Goal: Information Seeking & Learning: Learn about a topic

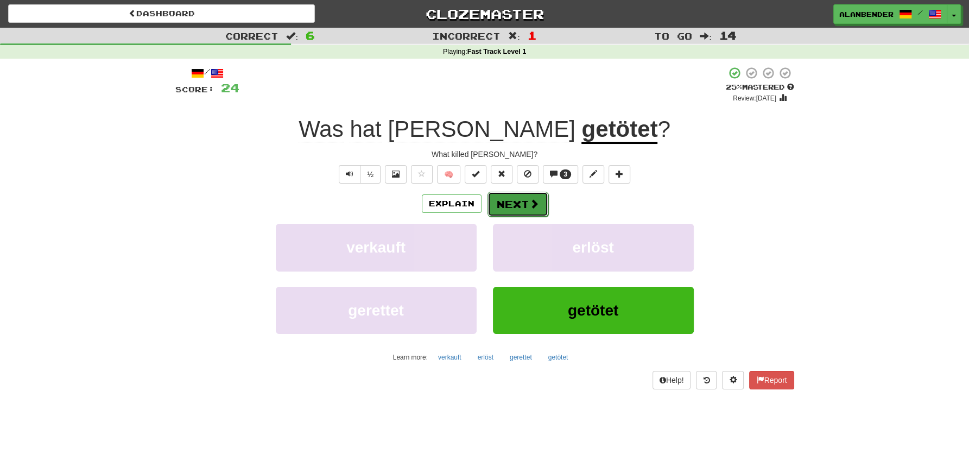
click at [523, 202] on button "Next" at bounding box center [517, 204] width 61 height 25
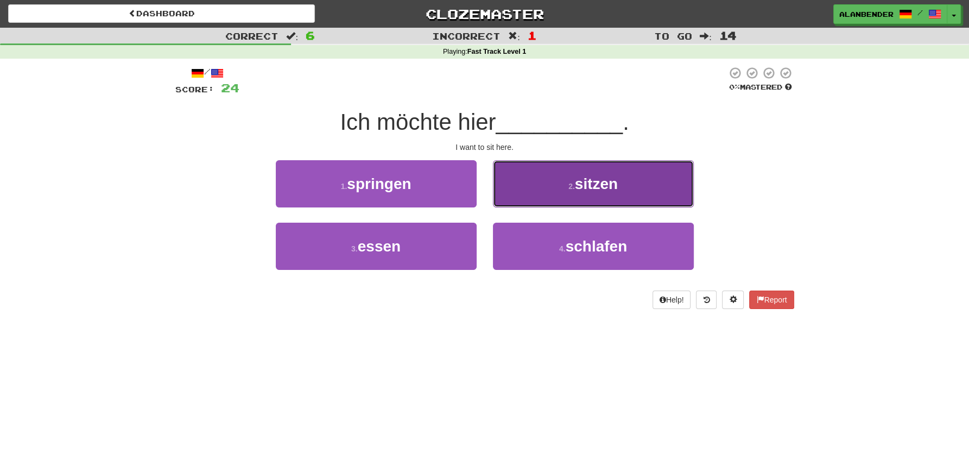
click at [603, 188] on span "sitzen" at bounding box center [596, 183] width 43 height 17
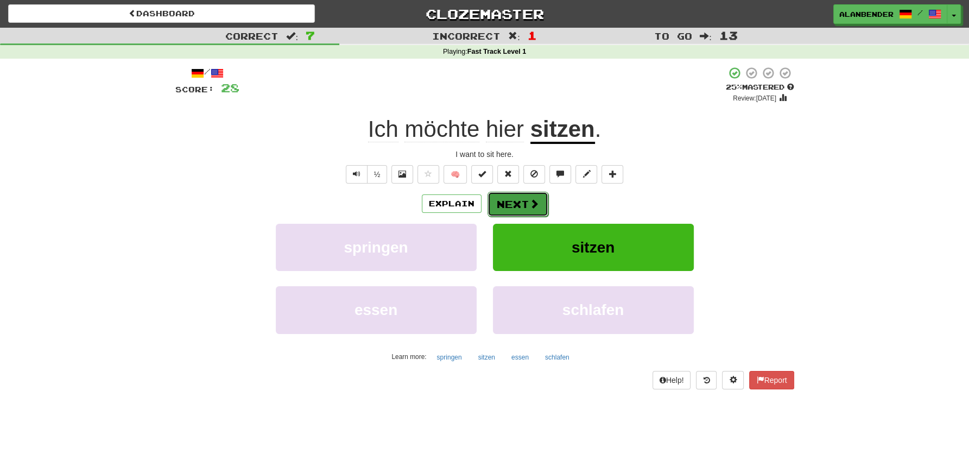
click at [507, 207] on button "Next" at bounding box center [517, 204] width 61 height 25
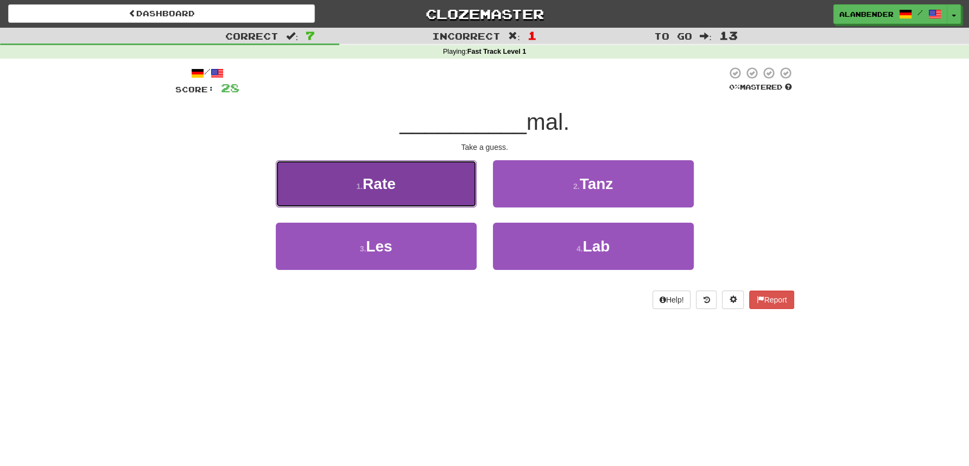
click at [405, 183] on button "1 . Rate" at bounding box center [376, 183] width 201 height 47
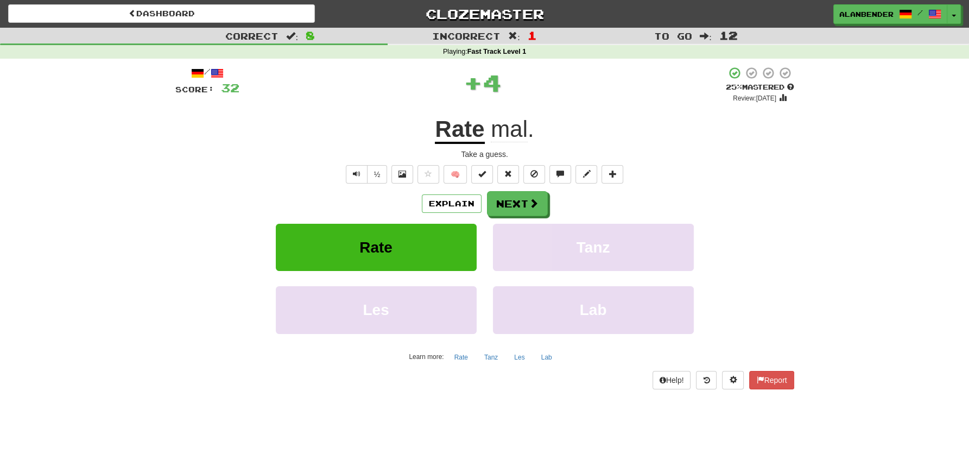
click at [470, 125] on u "Rate" at bounding box center [459, 130] width 49 height 28
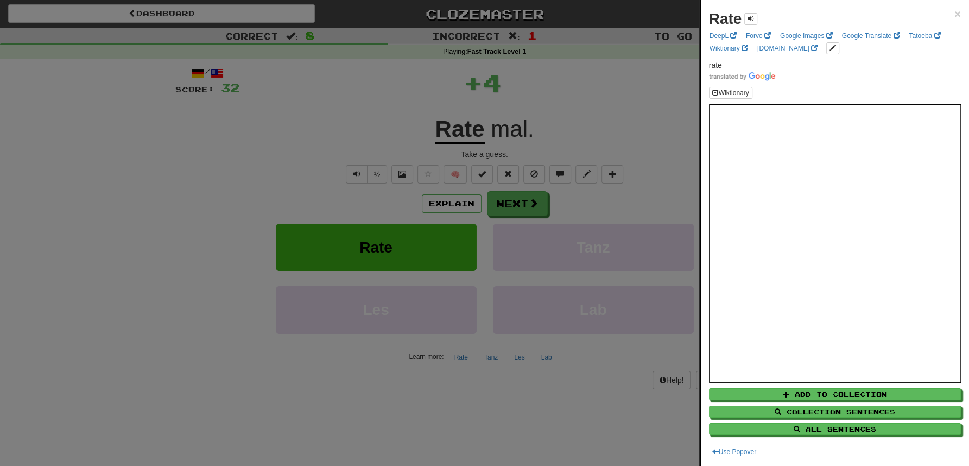
click at [532, 88] on div at bounding box center [484, 233] width 969 height 466
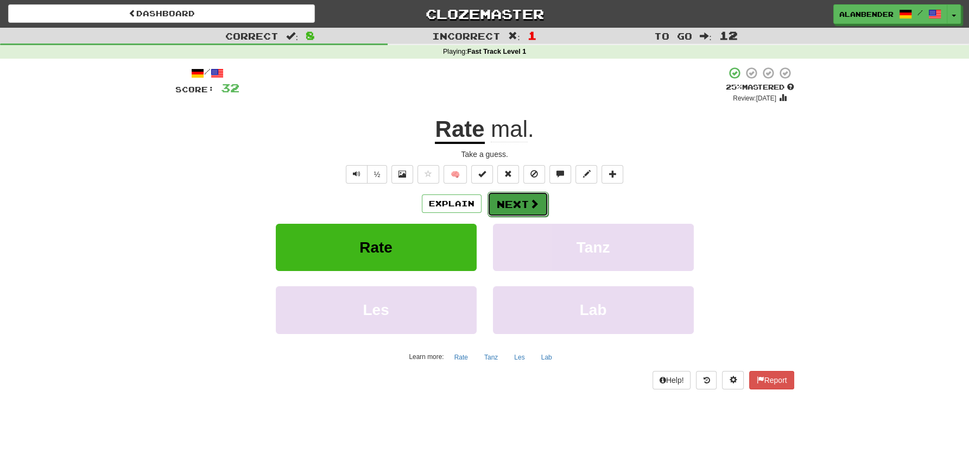
click at [518, 205] on button "Next" at bounding box center [517, 204] width 61 height 25
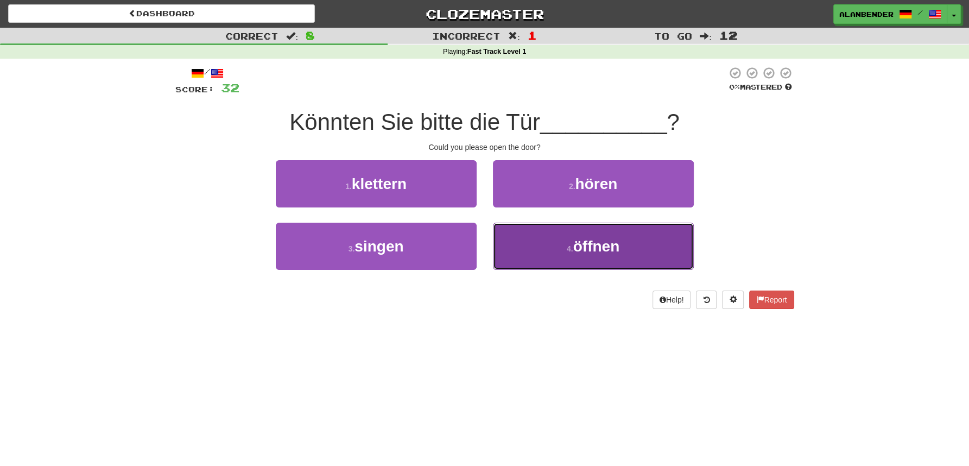
click at [592, 246] on span "öffnen" at bounding box center [596, 246] width 47 height 17
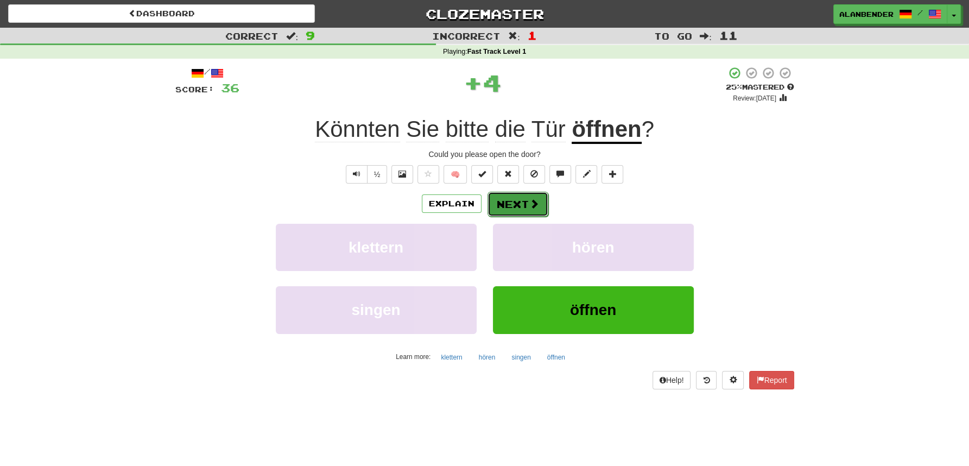
click at [517, 205] on button "Next" at bounding box center [517, 204] width 61 height 25
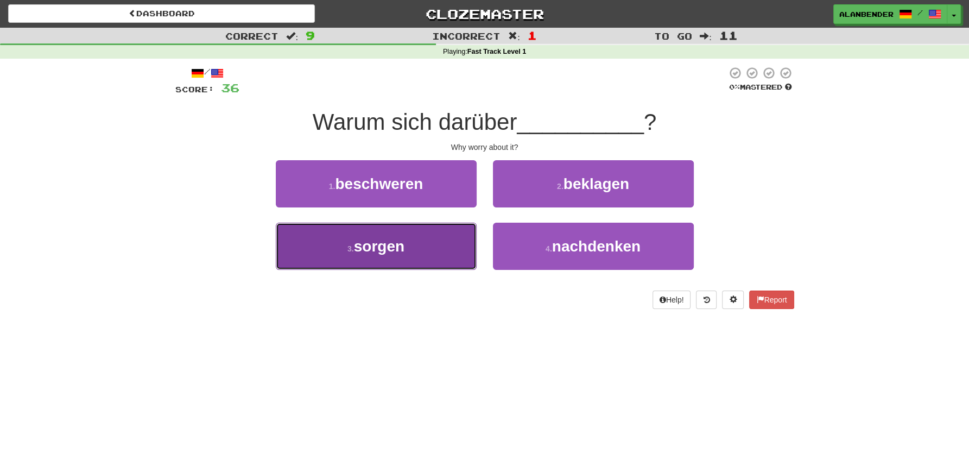
click at [386, 255] on span "sorgen" at bounding box center [379, 246] width 50 height 17
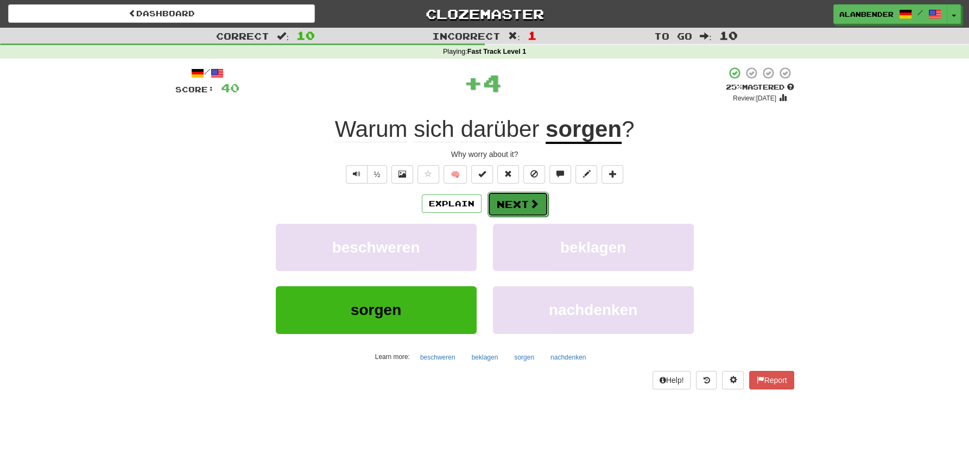
click at [507, 205] on button "Next" at bounding box center [517, 204] width 61 height 25
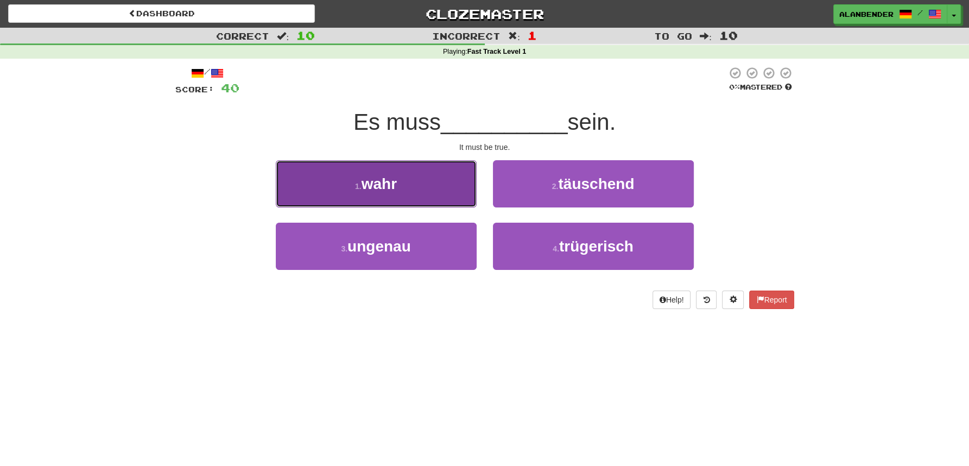
click at [378, 189] on span "wahr" at bounding box center [378, 183] width 35 height 17
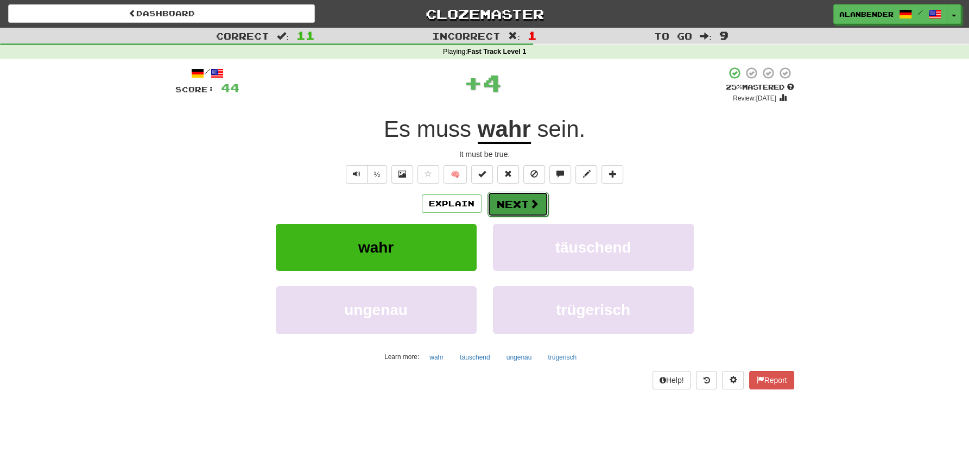
click at [516, 202] on button "Next" at bounding box center [517, 204] width 61 height 25
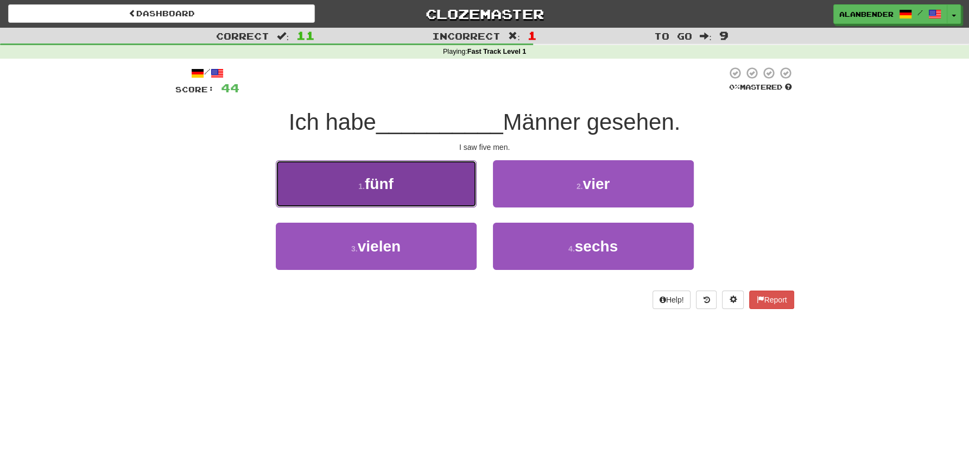
click at [386, 186] on span "fünf" at bounding box center [379, 183] width 29 height 17
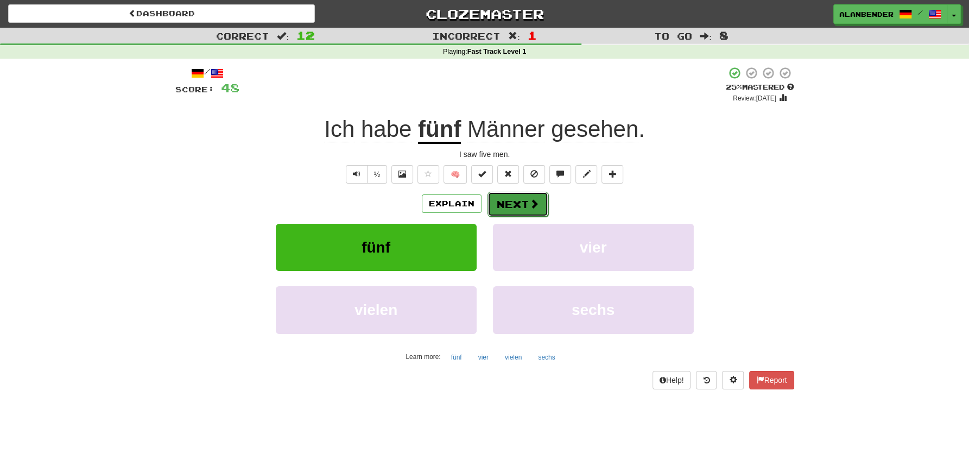
click at [524, 206] on button "Next" at bounding box center [517, 204] width 61 height 25
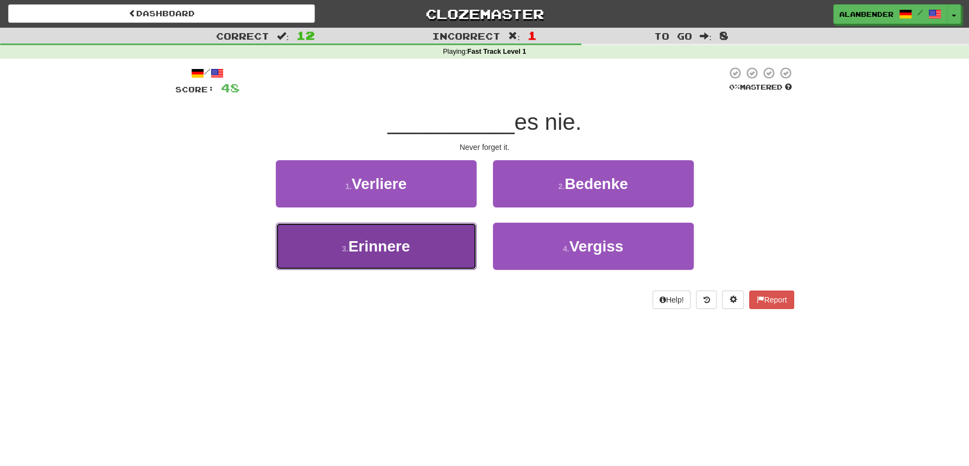
click at [381, 247] on span "Erinnere" at bounding box center [379, 246] width 62 height 17
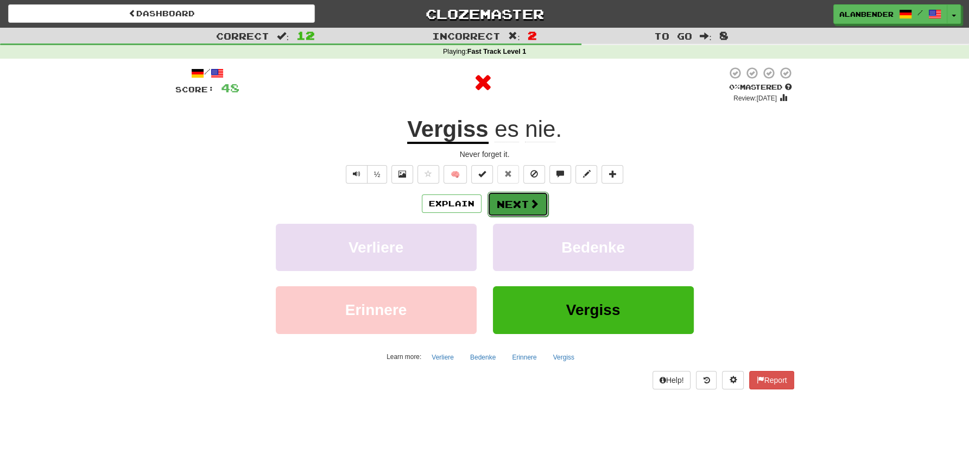
click at [519, 201] on button "Next" at bounding box center [517, 204] width 61 height 25
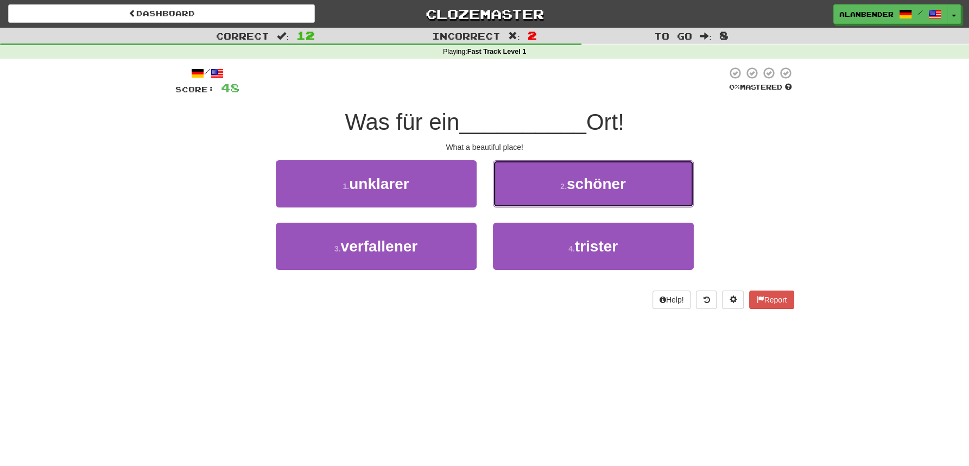
click at [569, 187] on span "schöner" at bounding box center [596, 183] width 59 height 17
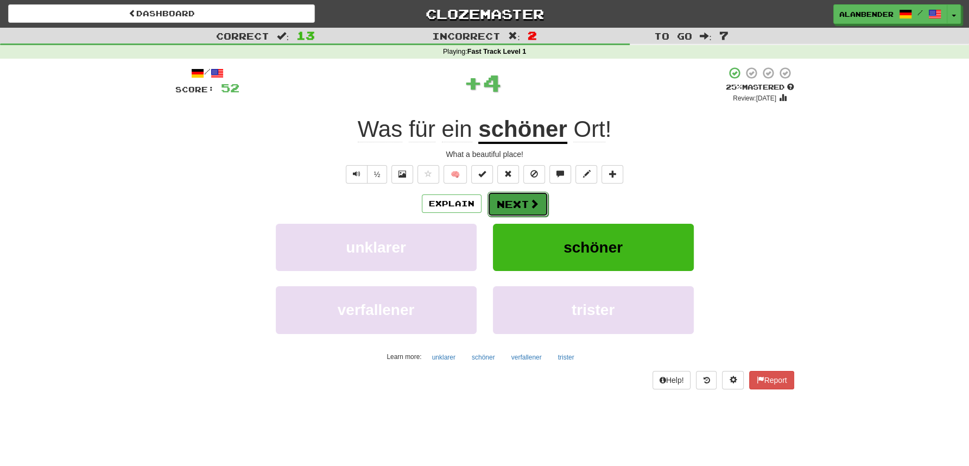
click at [517, 198] on button "Next" at bounding box center [517, 204] width 61 height 25
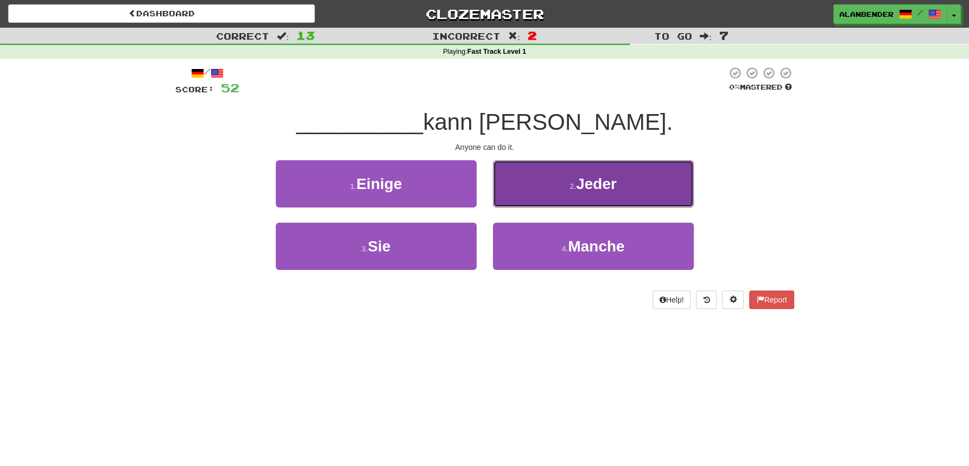
click at [592, 176] on span "Jeder" at bounding box center [596, 183] width 41 height 17
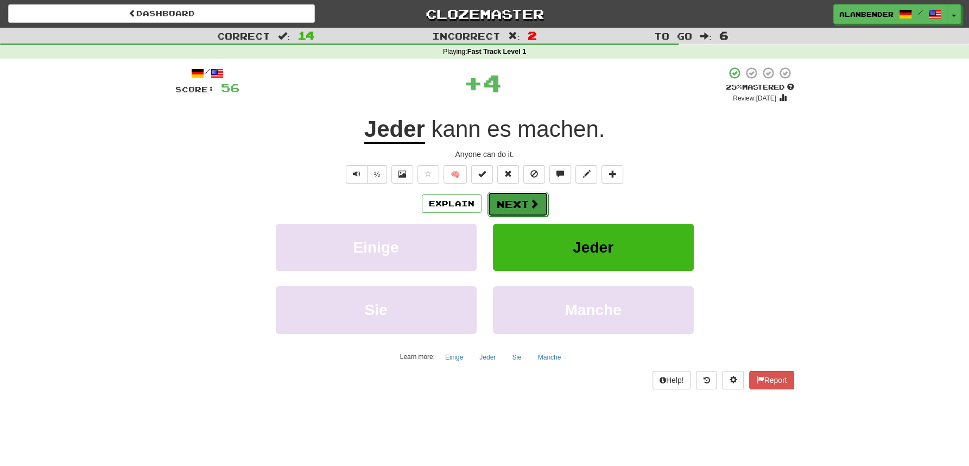
click at [513, 201] on button "Next" at bounding box center [517, 204] width 61 height 25
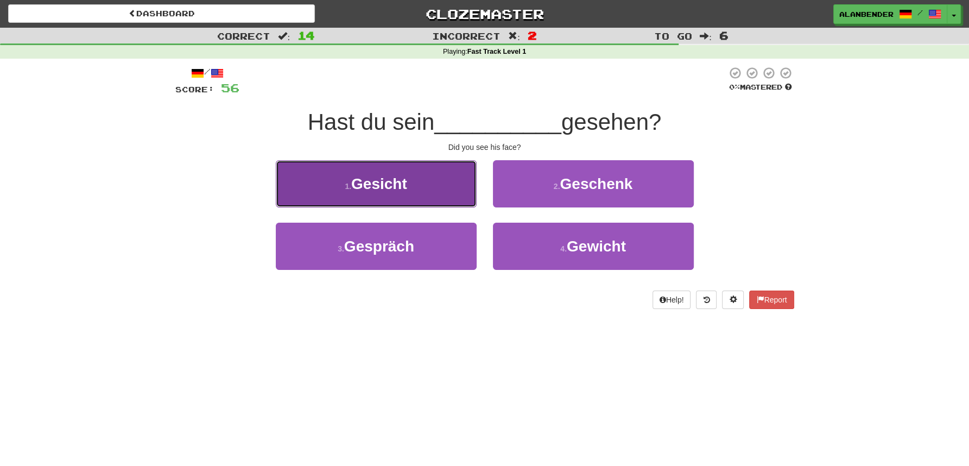
click at [394, 187] on span "Gesicht" at bounding box center [379, 183] width 56 height 17
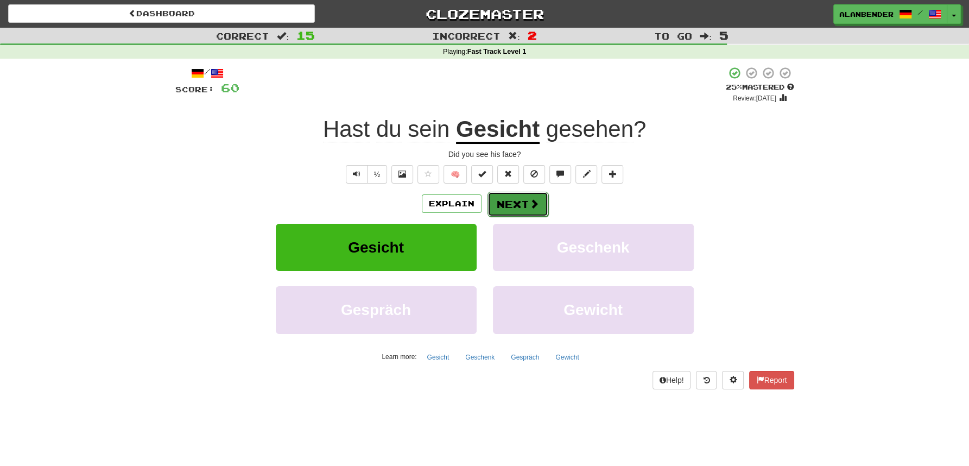
click at [524, 204] on button "Next" at bounding box center [517, 204] width 61 height 25
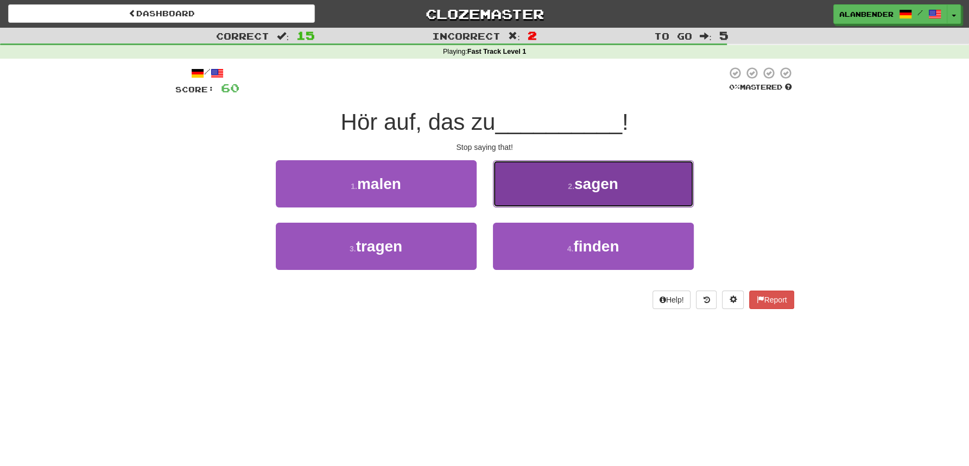
click at [582, 187] on span "sagen" at bounding box center [596, 183] width 44 height 17
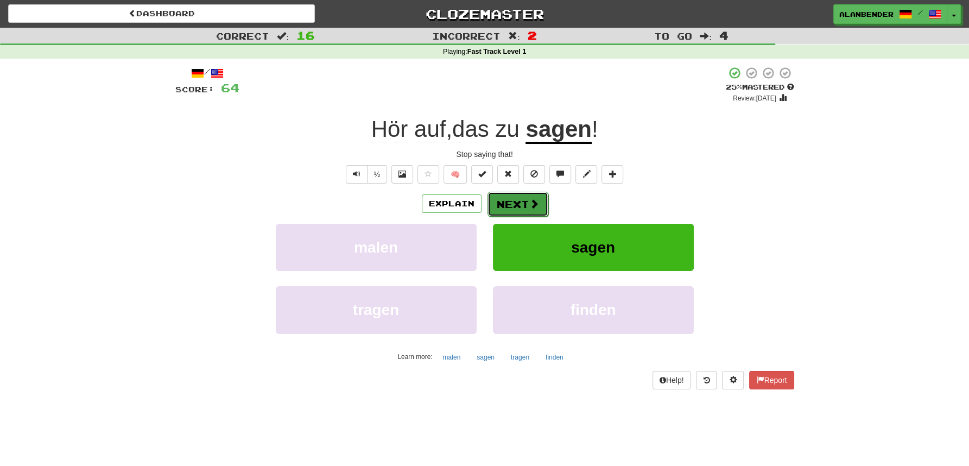
click at [514, 202] on button "Next" at bounding box center [517, 204] width 61 height 25
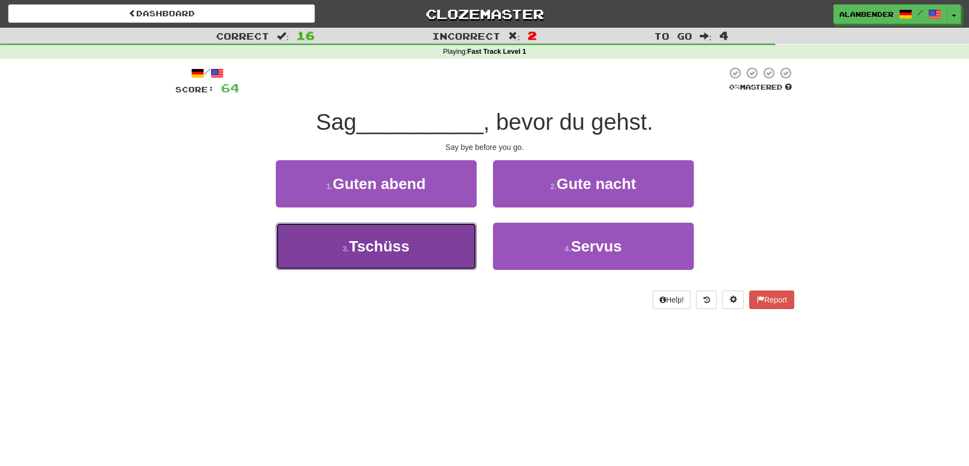
click at [394, 258] on button "3 . Tschüss" at bounding box center [376, 245] width 201 height 47
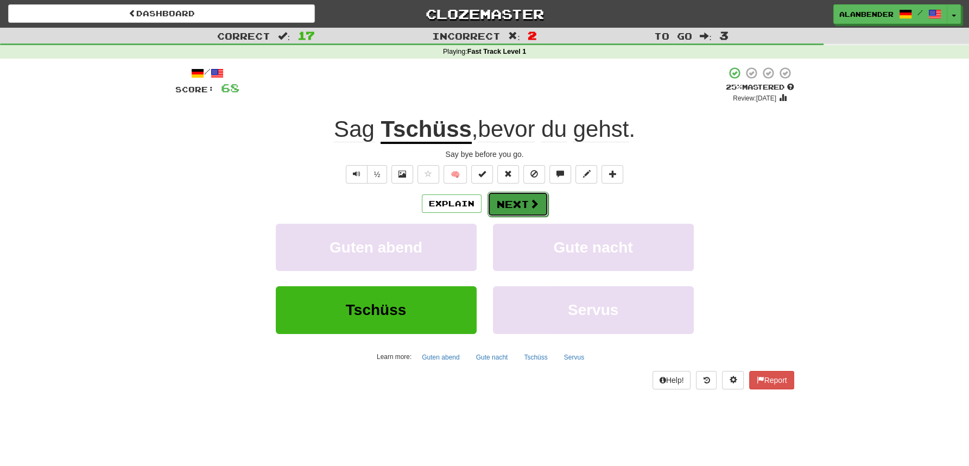
click at [523, 201] on button "Next" at bounding box center [517, 204] width 61 height 25
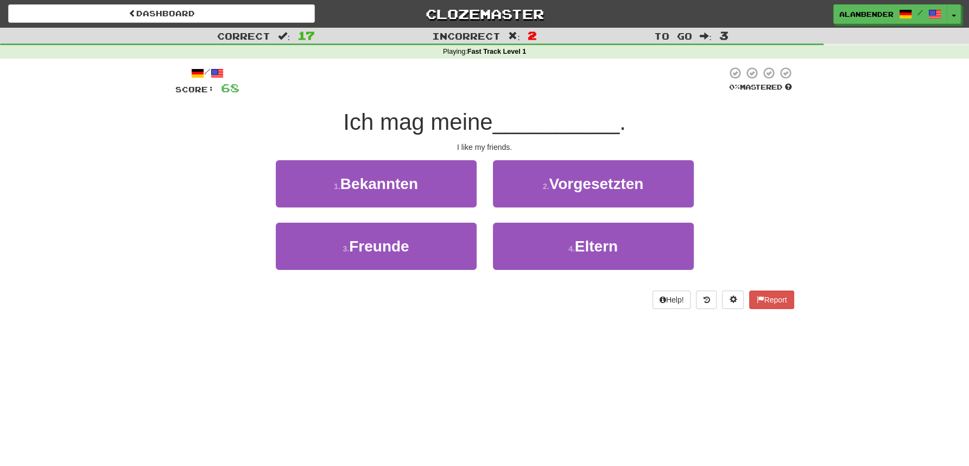
click at [513, 378] on div "Dashboard Clozemaster AlanBender / Toggle Dropdown Dashboard Leaderboard Activi…" at bounding box center [484, 233] width 969 height 466
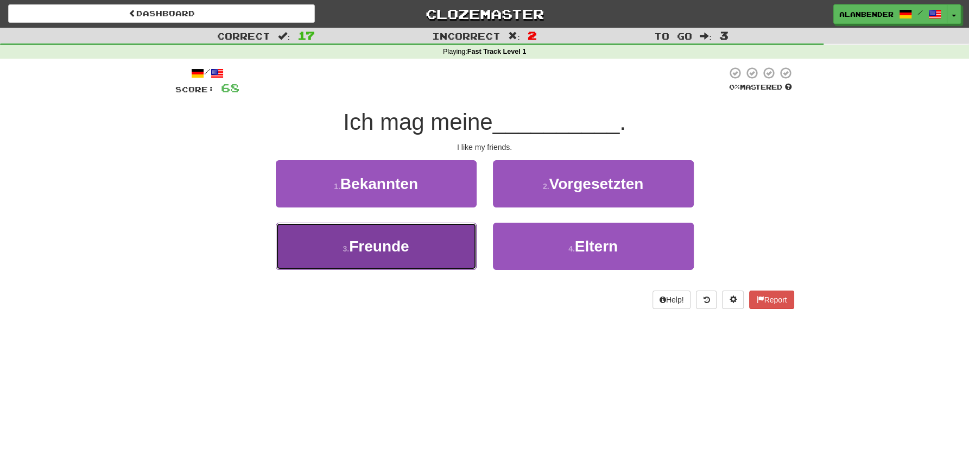
click at [393, 252] on span "Freunde" at bounding box center [379, 246] width 60 height 17
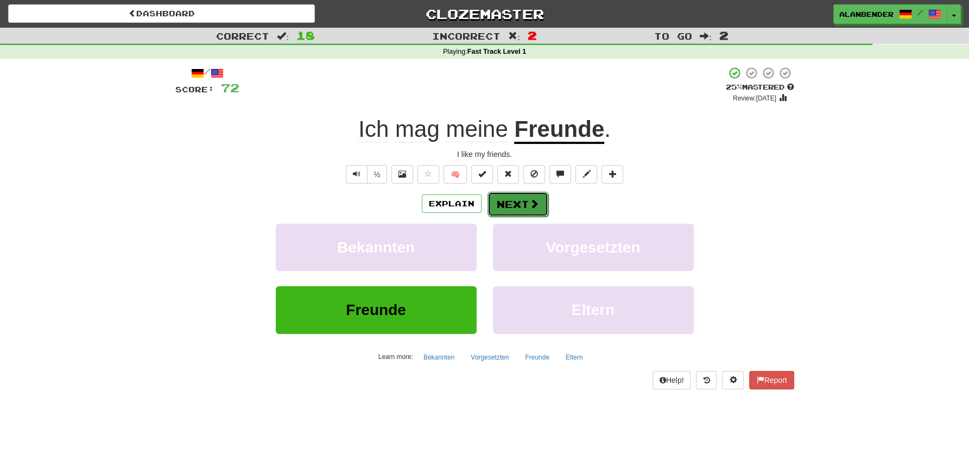
click at [526, 203] on button "Next" at bounding box center [517, 204] width 61 height 25
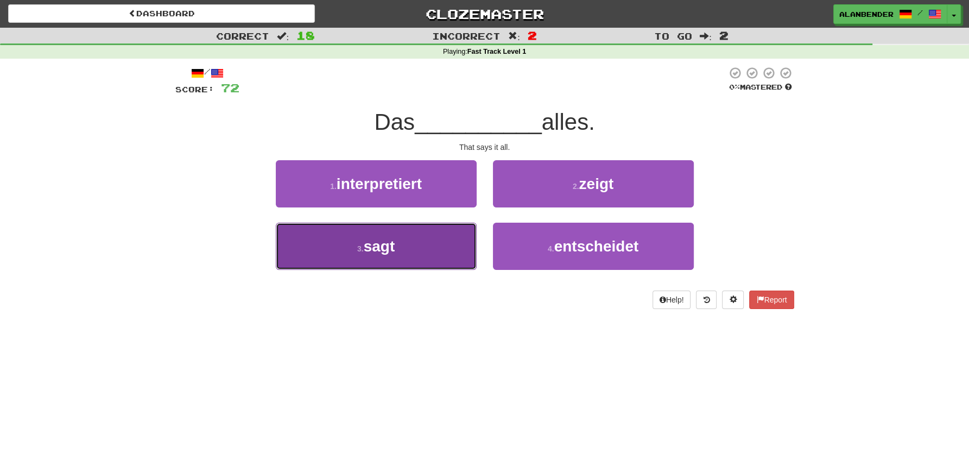
click at [386, 251] on span "sagt" at bounding box center [379, 246] width 31 height 17
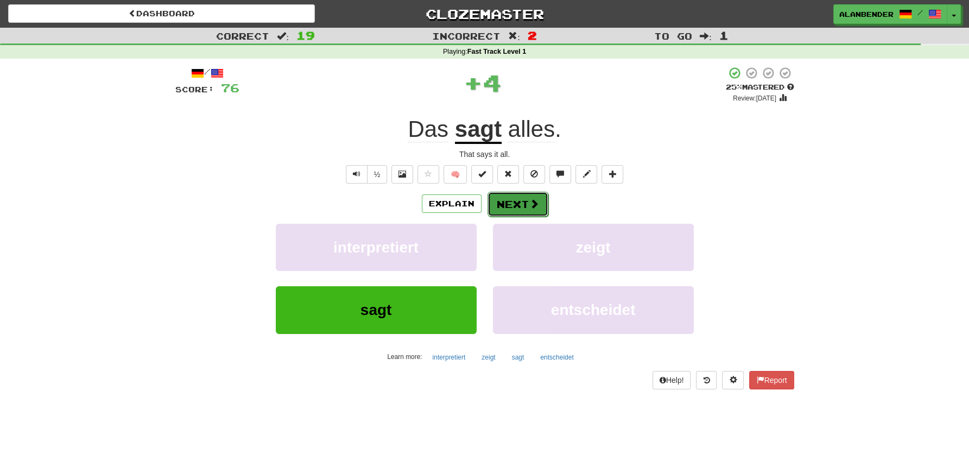
click at [524, 209] on button "Next" at bounding box center [517, 204] width 61 height 25
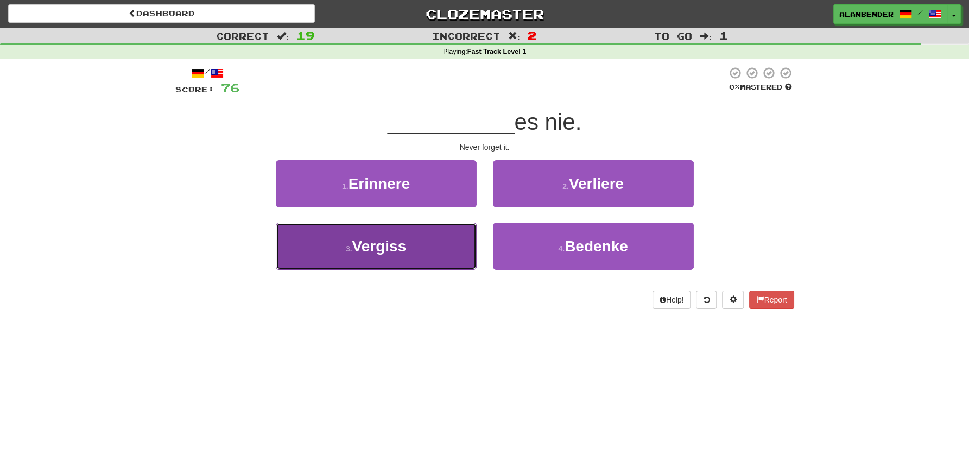
click at [386, 253] on span "Vergiss" at bounding box center [379, 246] width 54 height 17
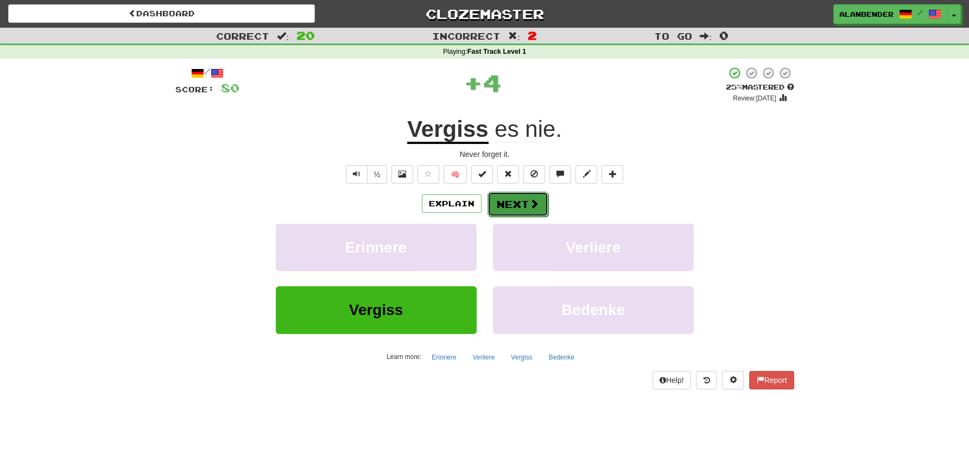
click at [519, 195] on button "Next" at bounding box center [517, 204] width 61 height 25
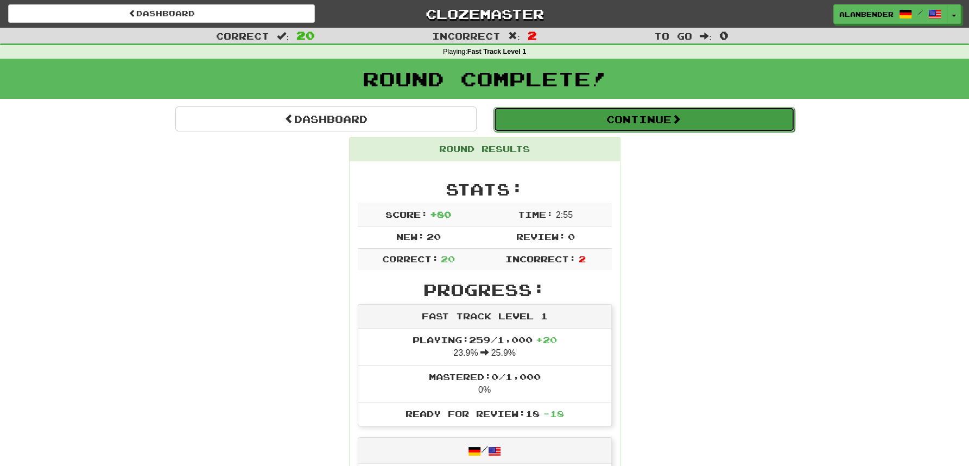
click at [577, 113] on button "Continue" at bounding box center [643, 119] width 301 height 25
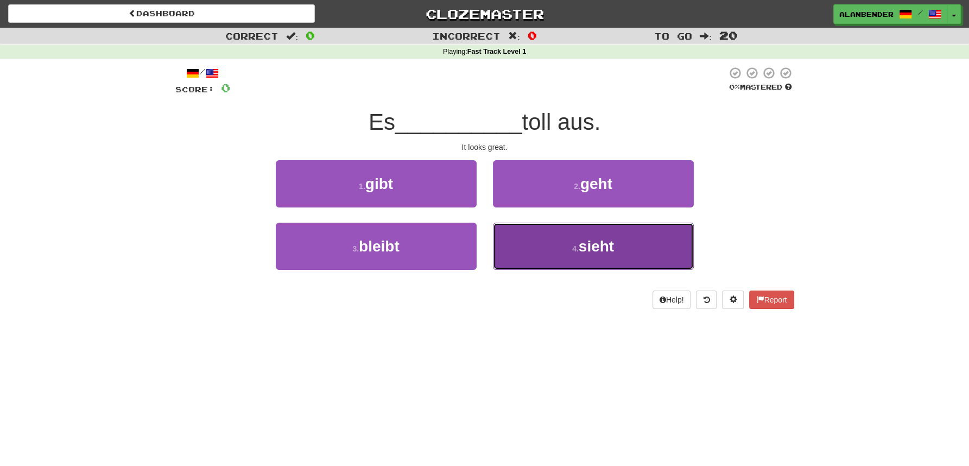
click at [606, 243] on span "sieht" at bounding box center [595, 246] width 35 height 17
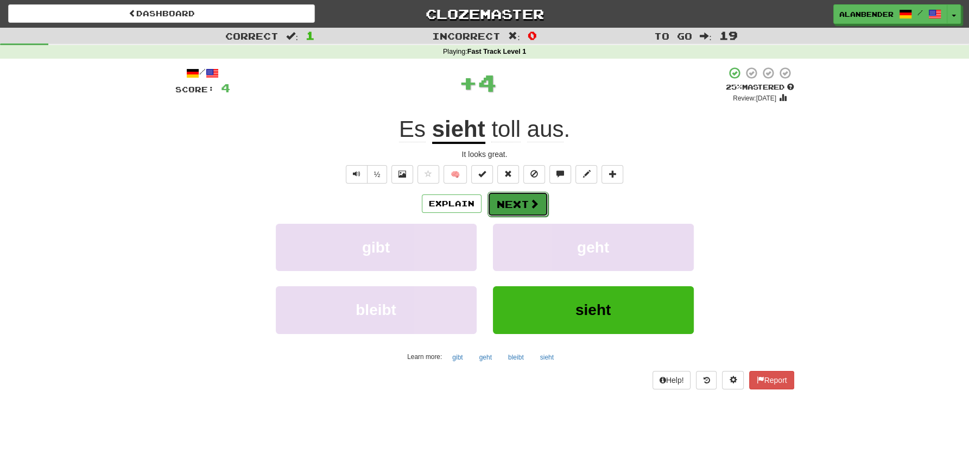
click at [520, 200] on button "Next" at bounding box center [517, 204] width 61 height 25
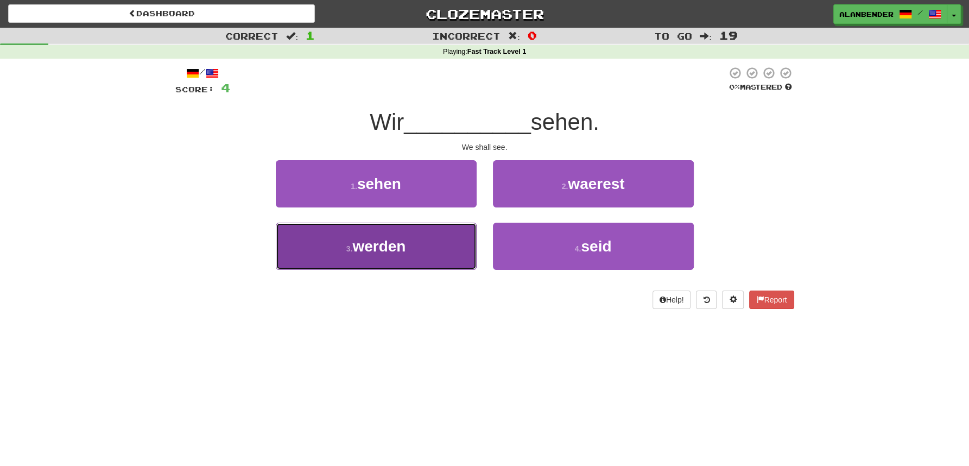
click at [389, 247] on span "werden" at bounding box center [378, 246] width 53 height 17
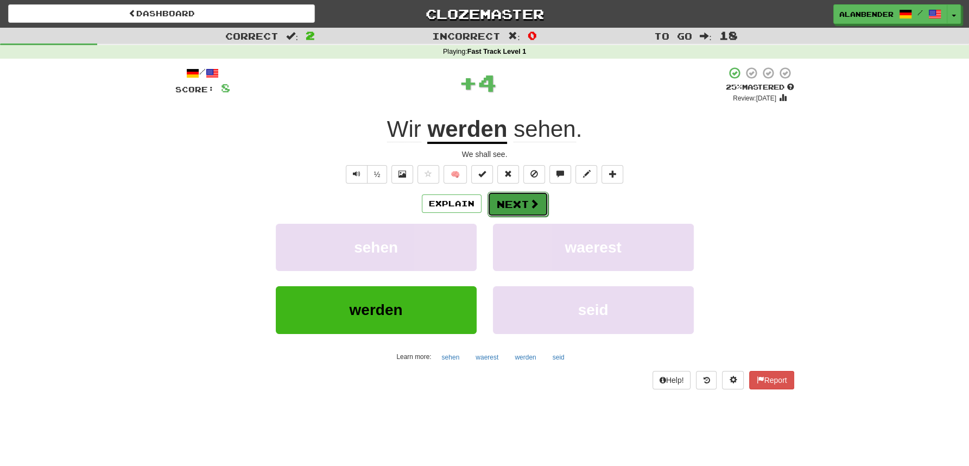
click at [519, 201] on button "Next" at bounding box center [517, 204] width 61 height 25
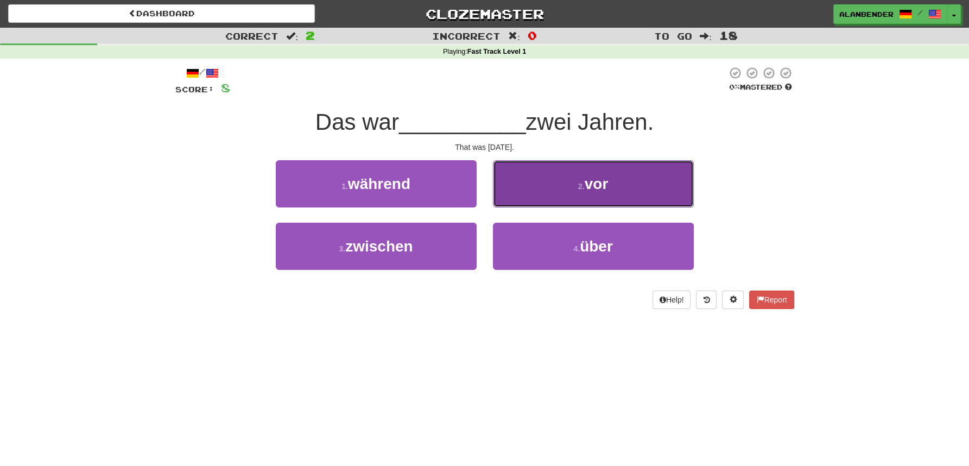
click at [583, 185] on small "2 ." at bounding box center [581, 186] width 7 height 9
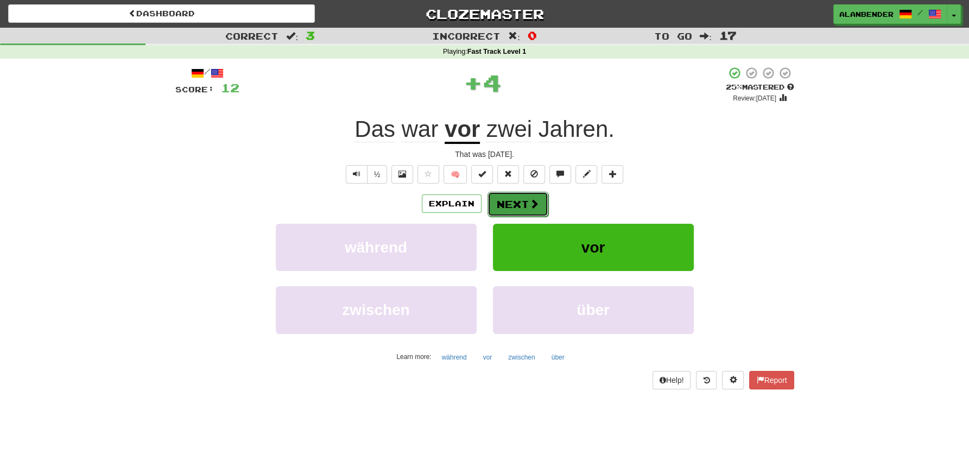
click at [512, 203] on button "Next" at bounding box center [517, 204] width 61 height 25
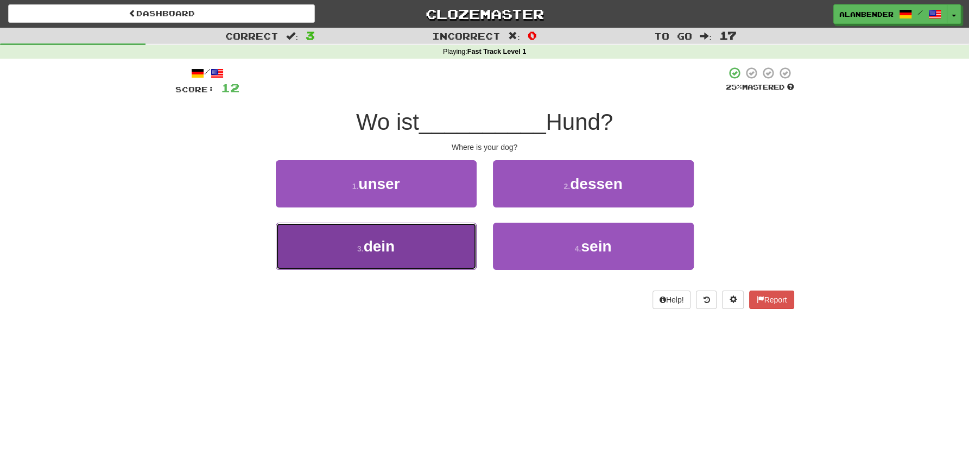
click at [378, 248] on span "dein" at bounding box center [379, 246] width 31 height 17
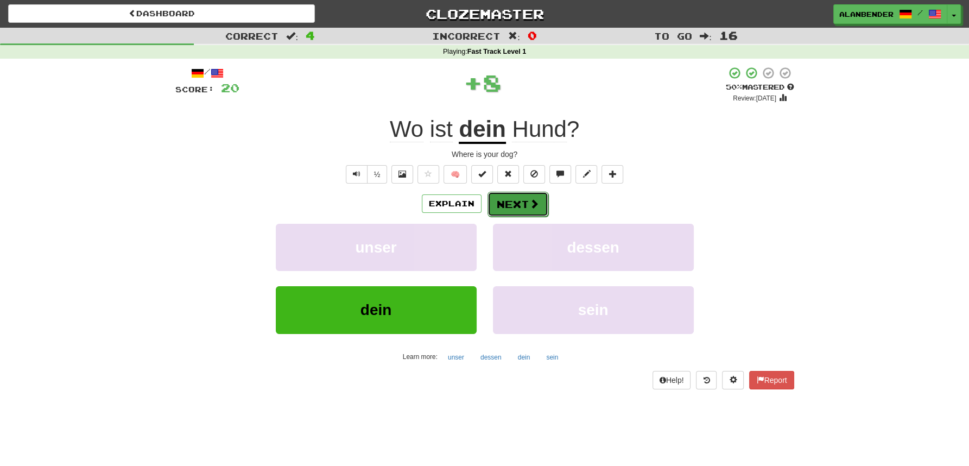
click at [524, 196] on button "Next" at bounding box center [517, 204] width 61 height 25
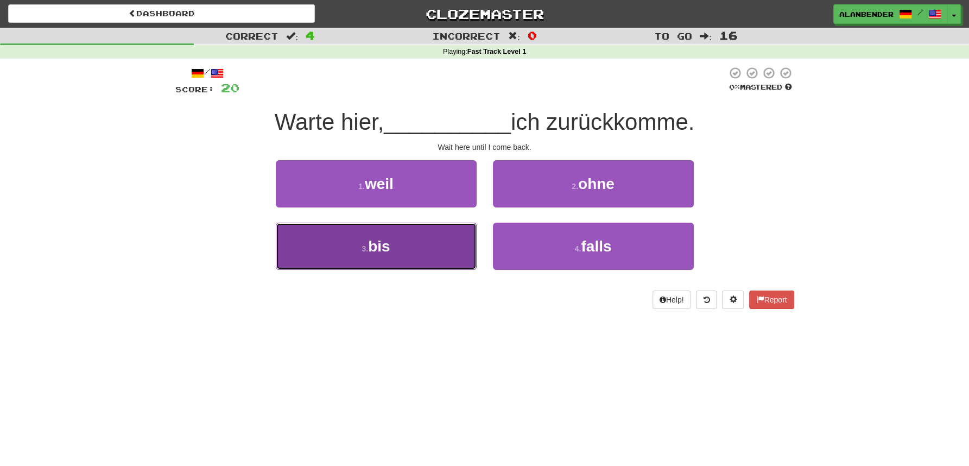
click at [387, 249] on span "bis" at bounding box center [379, 246] width 22 height 17
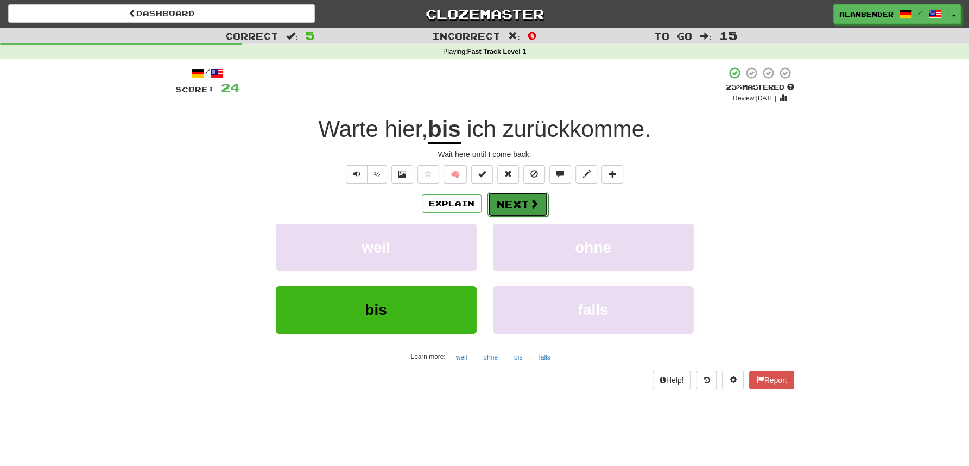
click at [522, 198] on button "Next" at bounding box center [517, 204] width 61 height 25
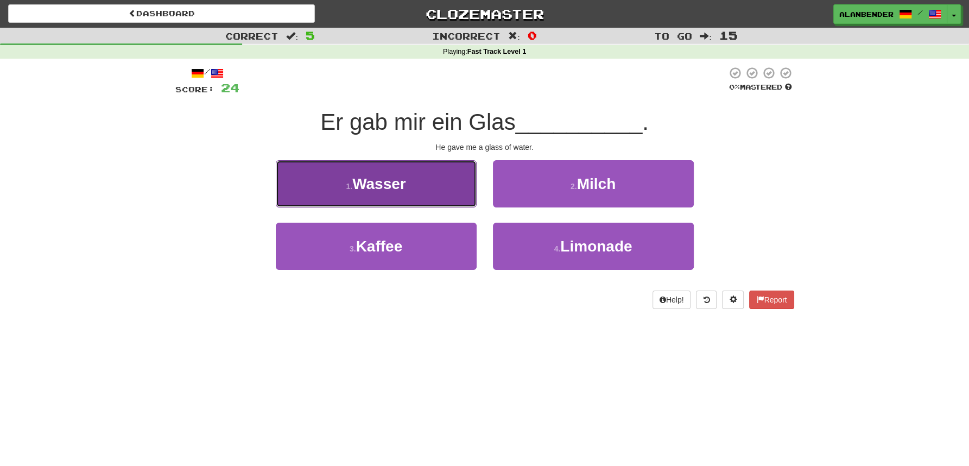
click at [387, 197] on button "1 . [PERSON_NAME]" at bounding box center [376, 183] width 201 height 47
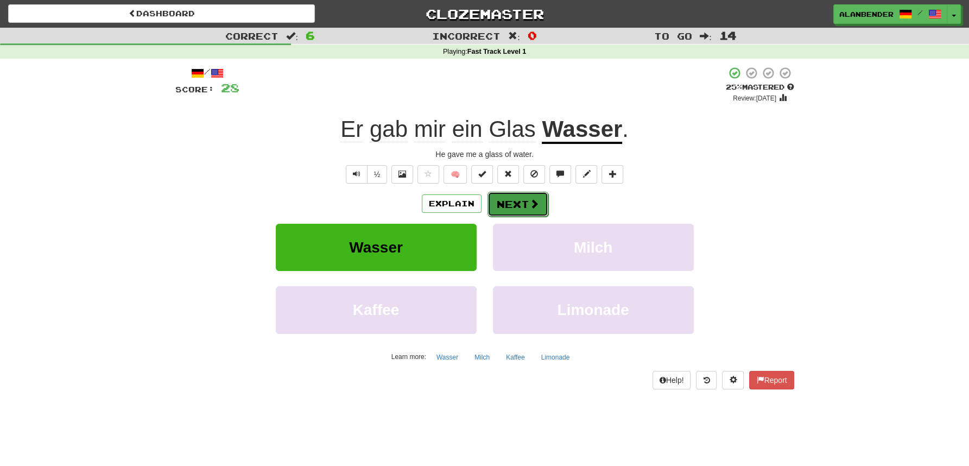
click at [519, 199] on button "Next" at bounding box center [517, 204] width 61 height 25
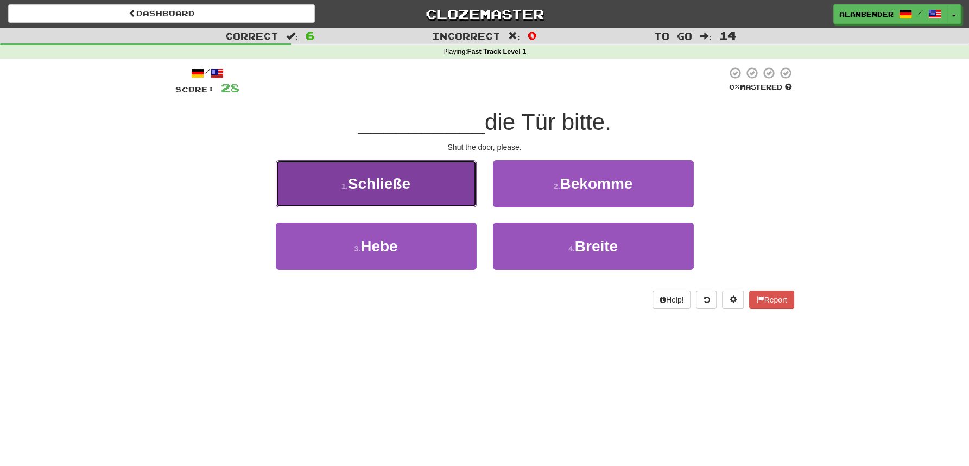
click at [377, 186] on span "Schließe" at bounding box center [379, 183] width 62 height 17
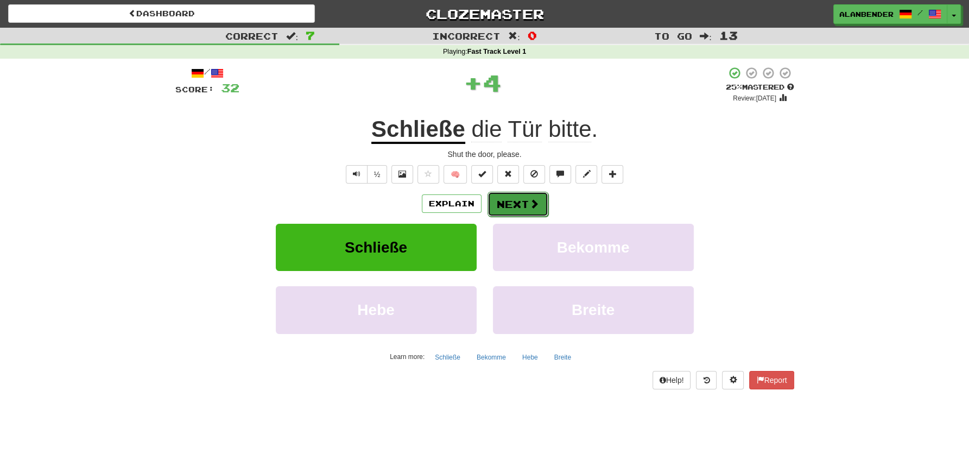
click at [529, 204] on span at bounding box center [534, 204] width 10 height 10
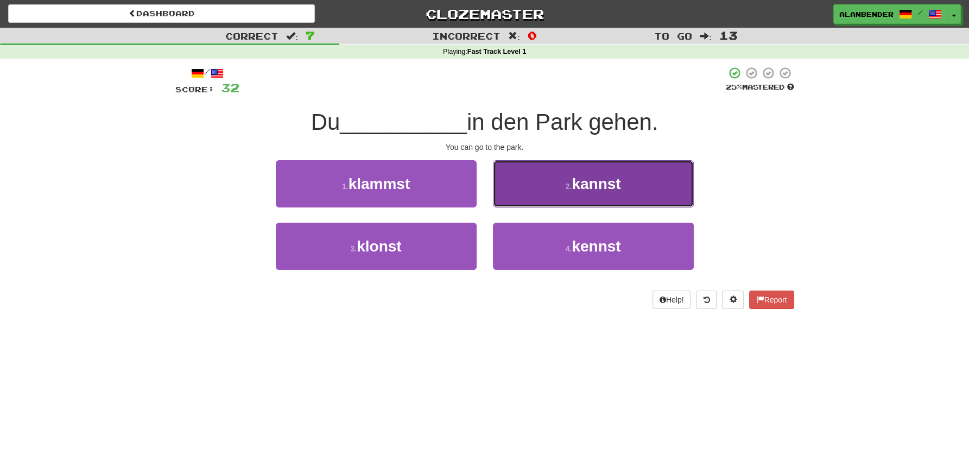
click at [590, 185] on span "kannst" at bounding box center [595, 183] width 49 height 17
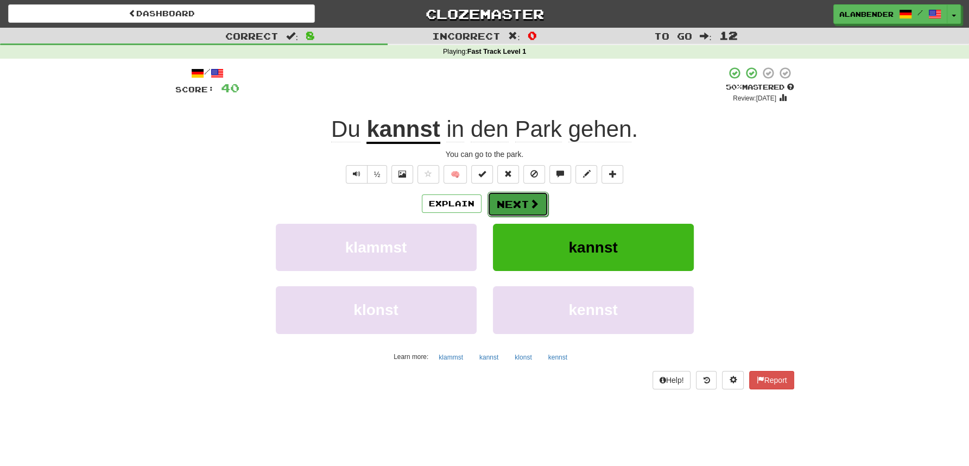
click at [507, 205] on button "Next" at bounding box center [517, 204] width 61 height 25
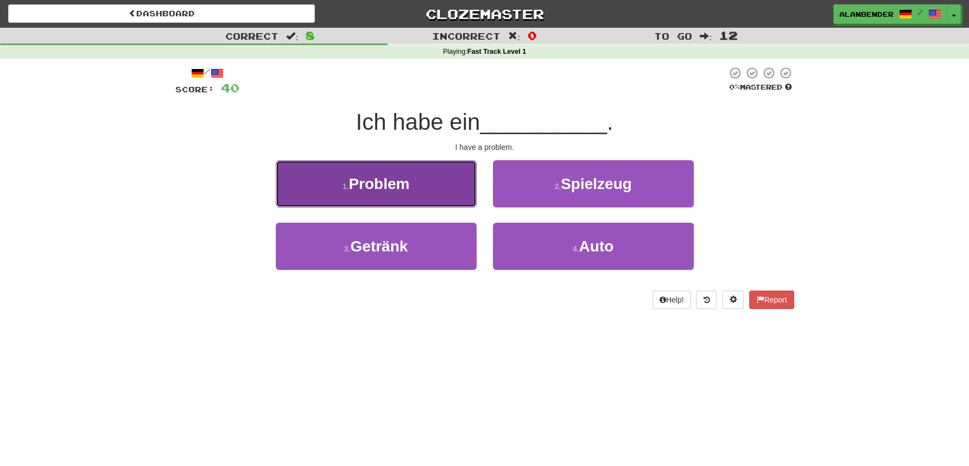
click at [397, 189] on span "Problem" at bounding box center [378, 183] width 61 height 17
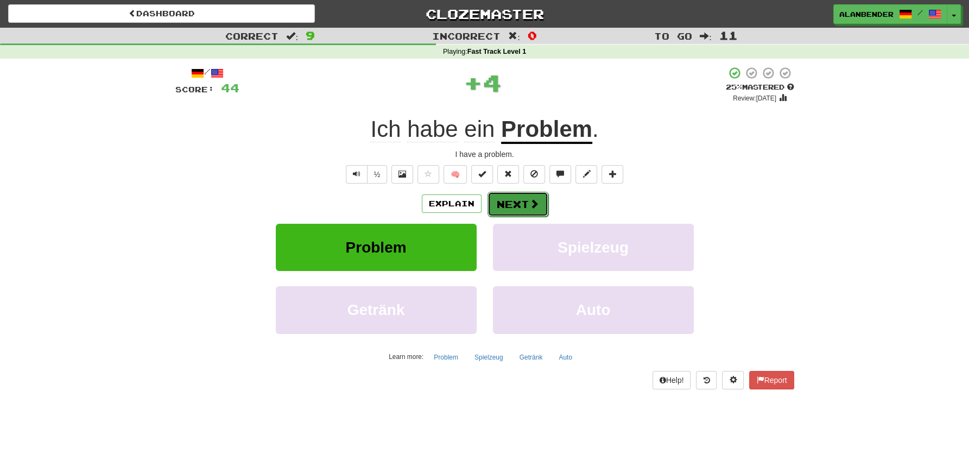
click at [519, 201] on button "Next" at bounding box center [517, 204] width 61 height 25
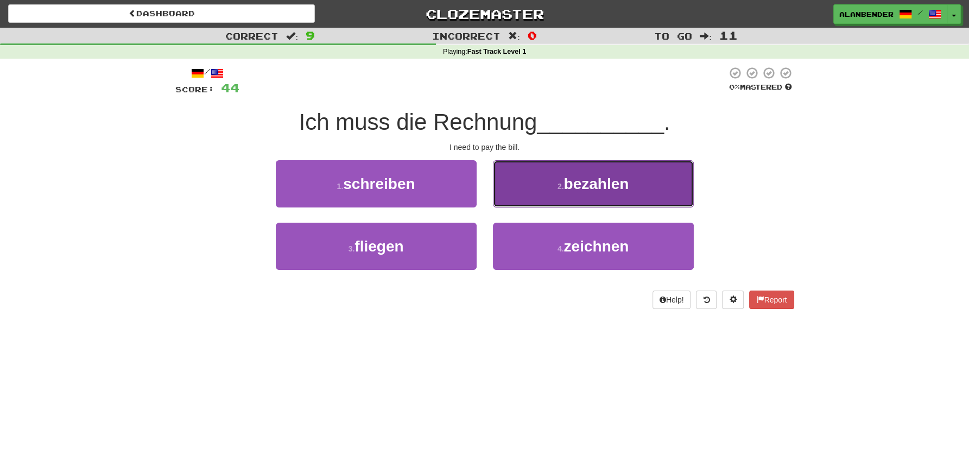
click at [571, 190] on span "bezahlen" at bounding box center [595, 183] width 65 height 17
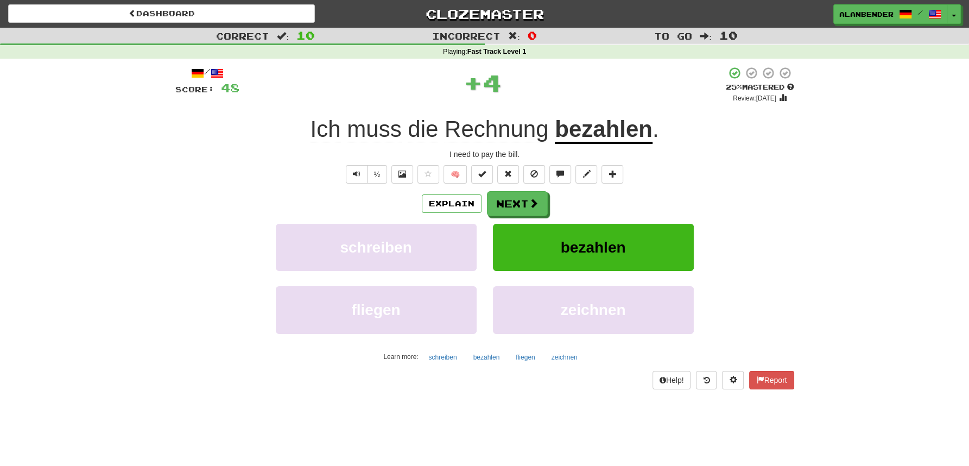
click at [590, 133] on u "bezahlen" at bounding box center [604, 130] width 98 height 28
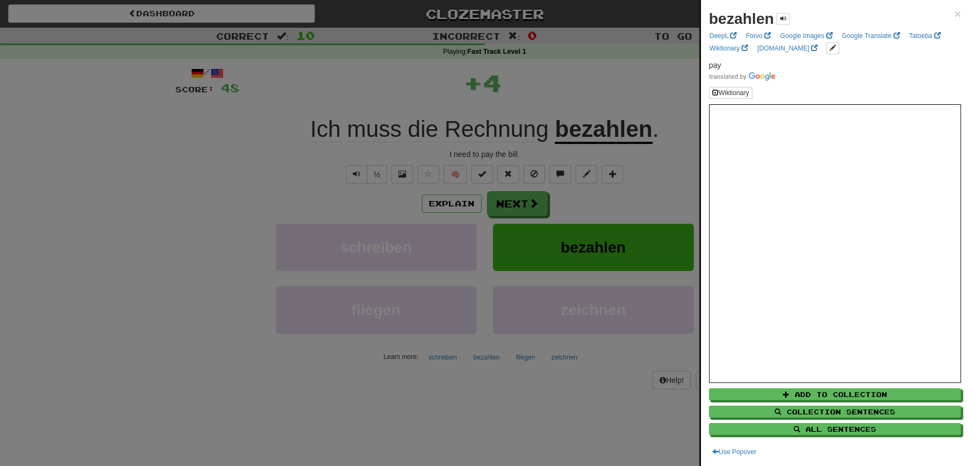
click at [574, 76] on div at bounding box center [484, 233] width 969 height 466
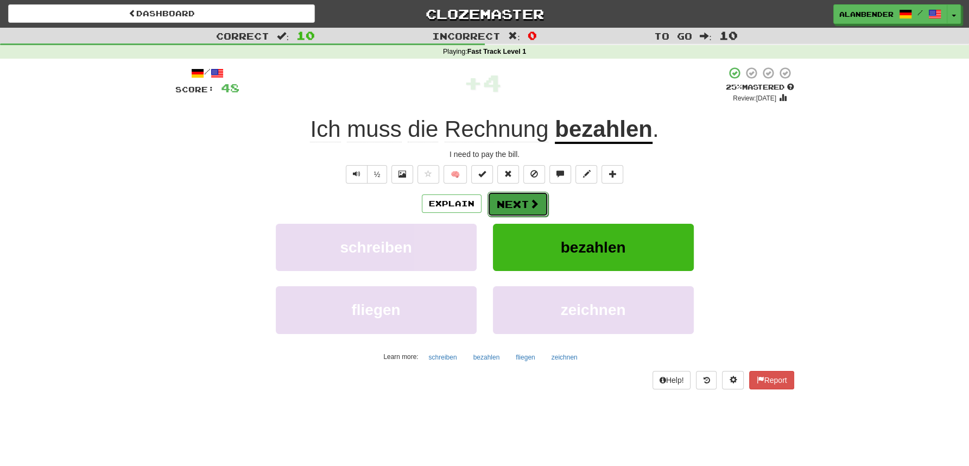
click at [507, 200] on button "Next" at bounding box center [517, 204] width 61 height 25
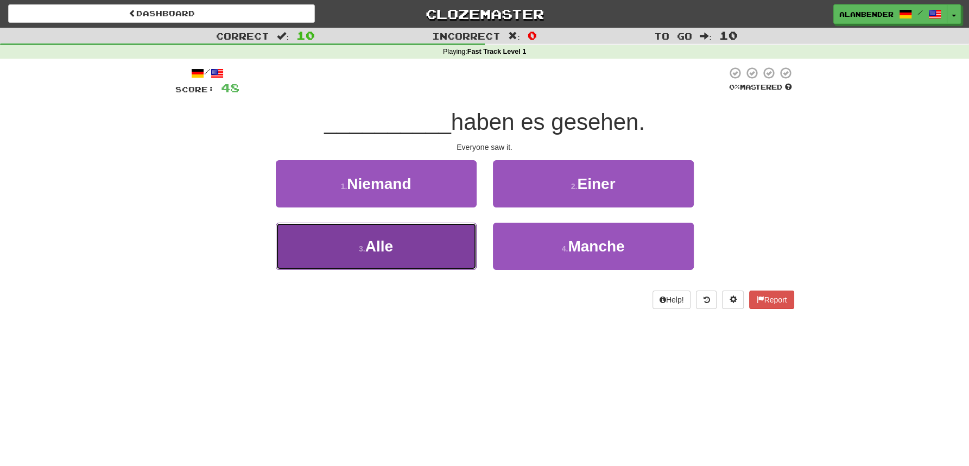
click at [372, 248] on span "Alle" at bounding box center [379, 246] width 28 height 17
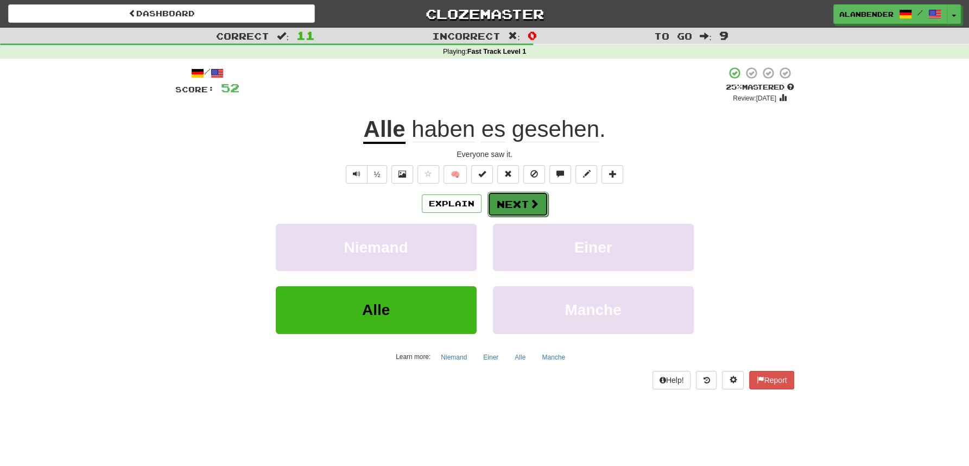
click at [519, 201] on button "Next" at bounding box center [517, 204] width 61 height 25
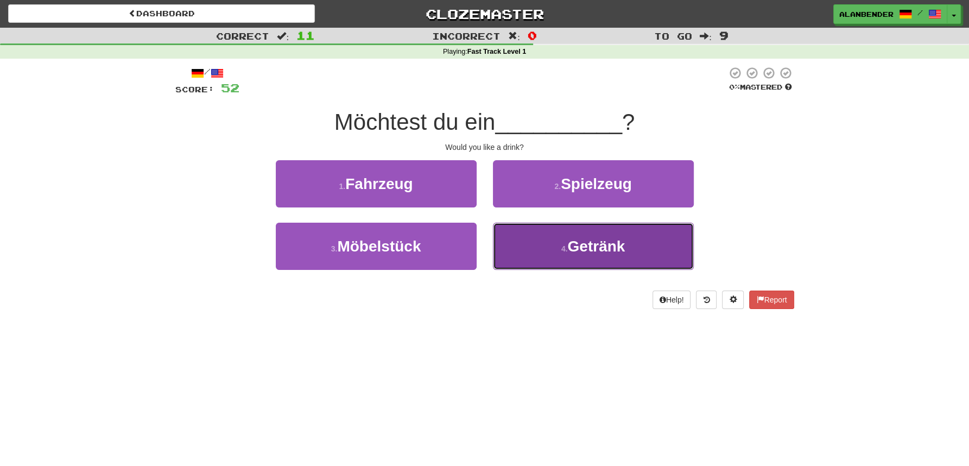
click at [594, 252] on span "Getränk" at bounding box center [596, 246] width 58 height 17
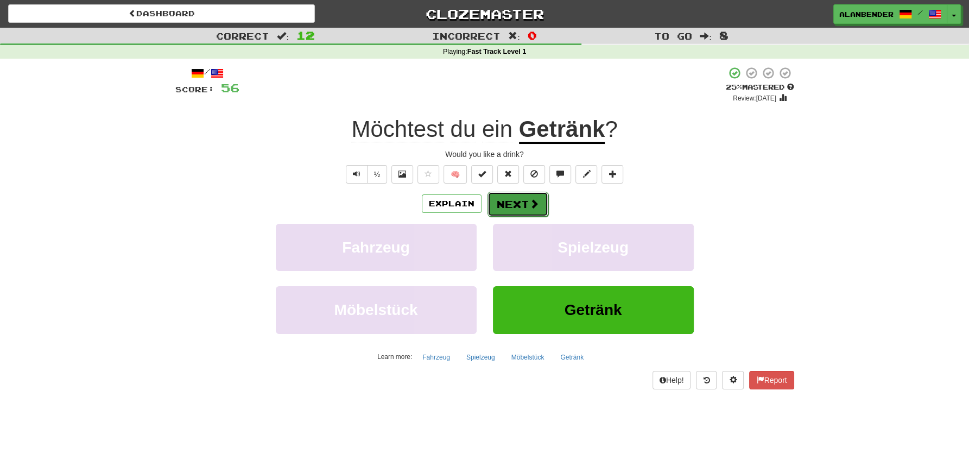
click at [514, 201] on button "Next" at bounding box center [517, 204] width 61 height 25
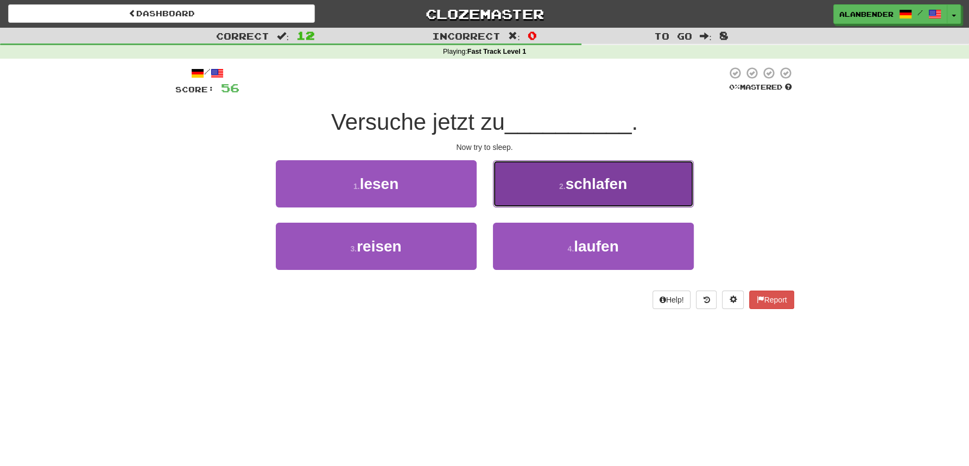
click at [596, 186] on span "schlafen" at bounding box center [596, 183] width 62 height 17
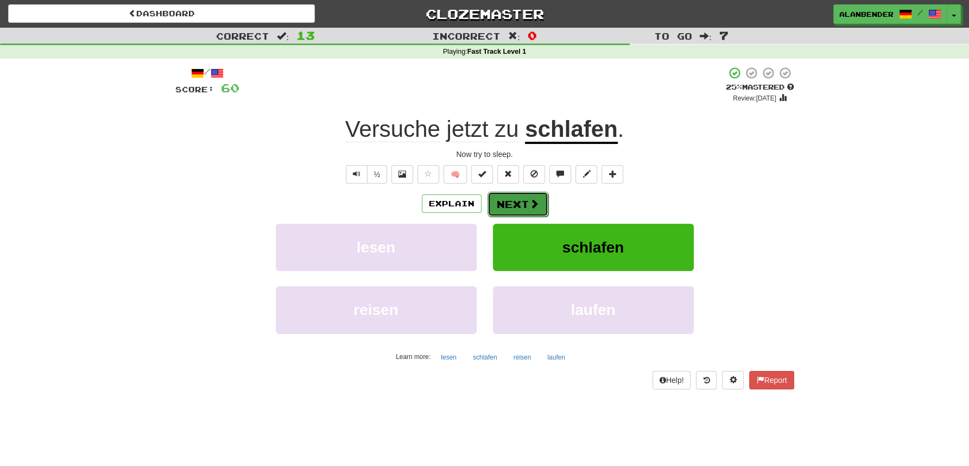
click at [507, 201] on button "Next" at bounding box center [517, 204] width 61 height 25
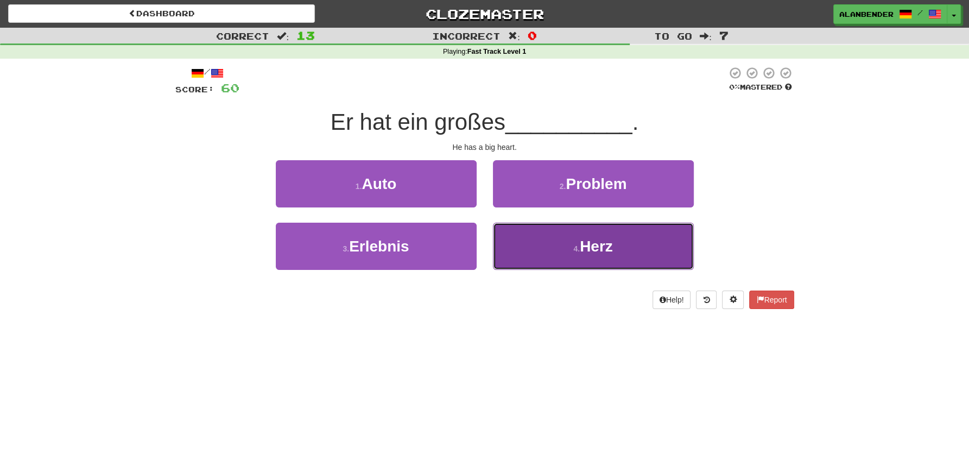
click at [599, 239] on span "Herz" at bounding box center [596, 246] width 33 height 17
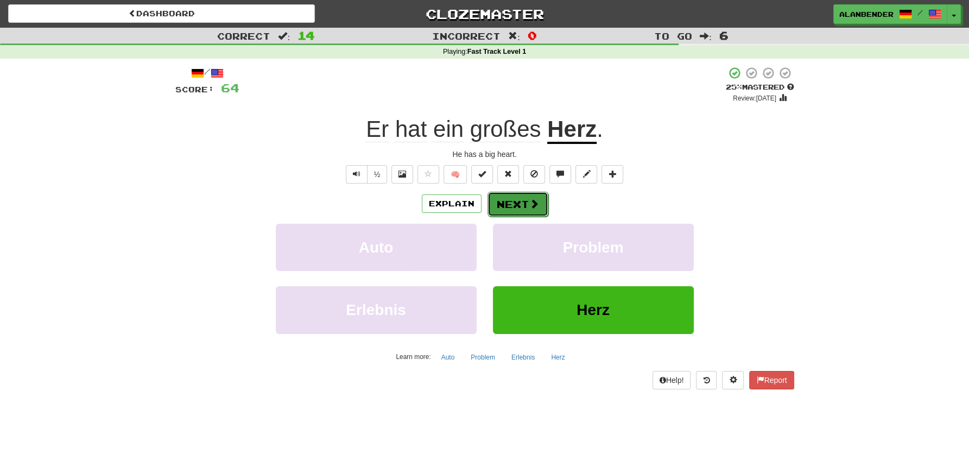
click at [522, 202] on button "Next" at bounding box center [517, 204] width 61 height 25
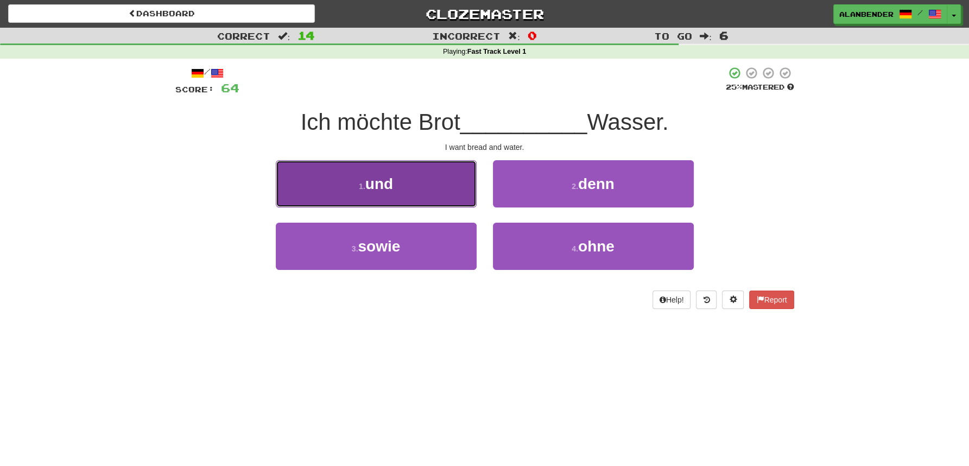
click at [379, 188] on span "und" at bounding box center [379, 183] width 28 height 17
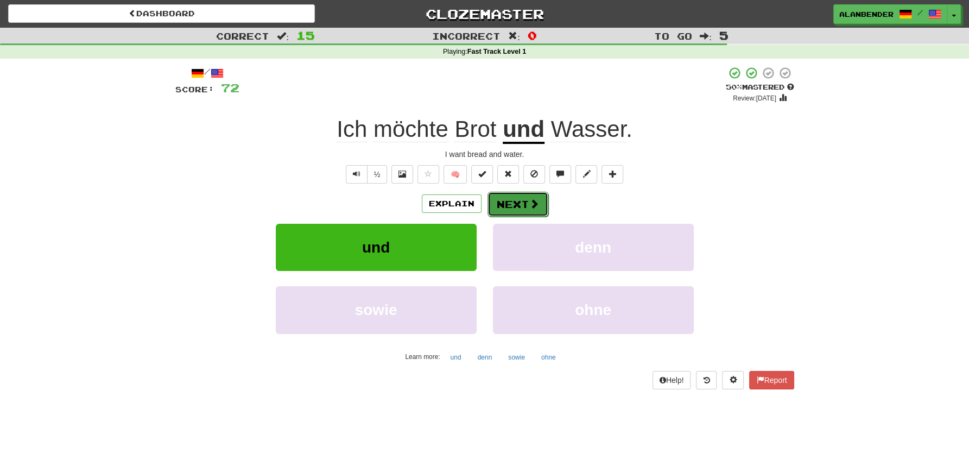
click at [517, 203] on button "Next" at bounding box center [517, 204] width 61 height 25
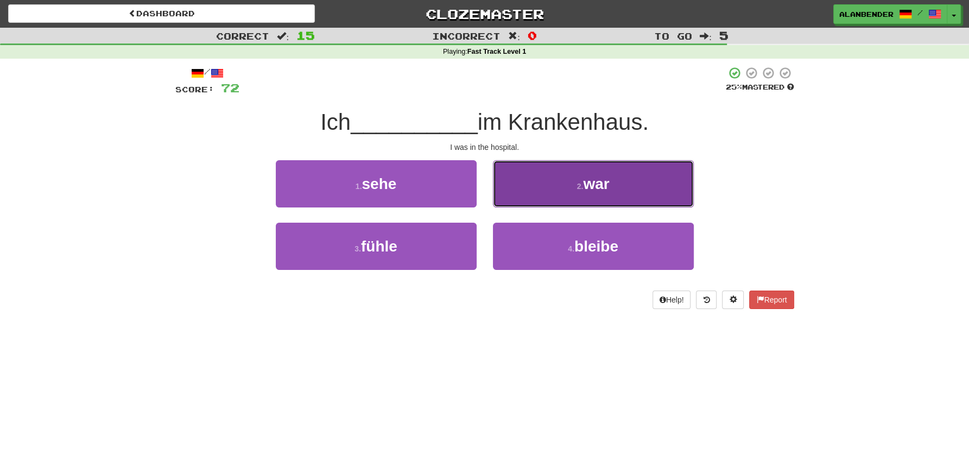
click at [603, 173] on button "2 . war" at bounding box center [593, 183] width 201 height 47
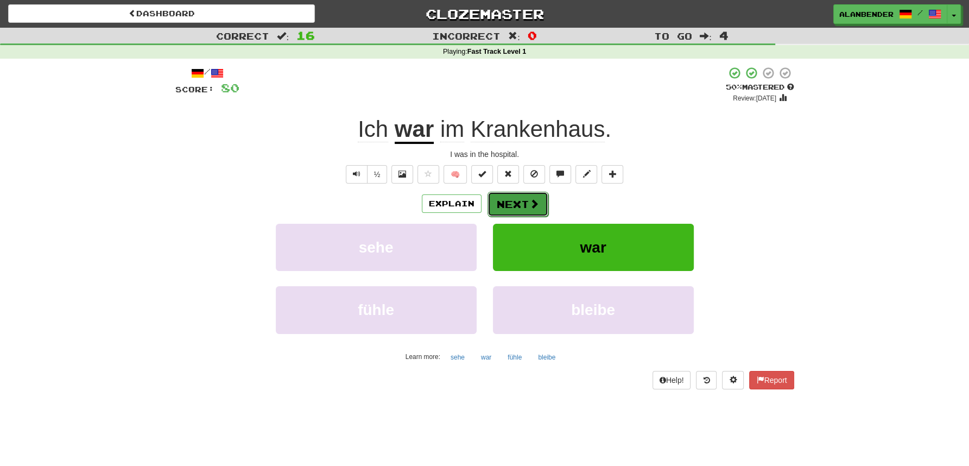
click at [507, 200] on button "Next" at bounding box center [517, 204] width 61 height 25
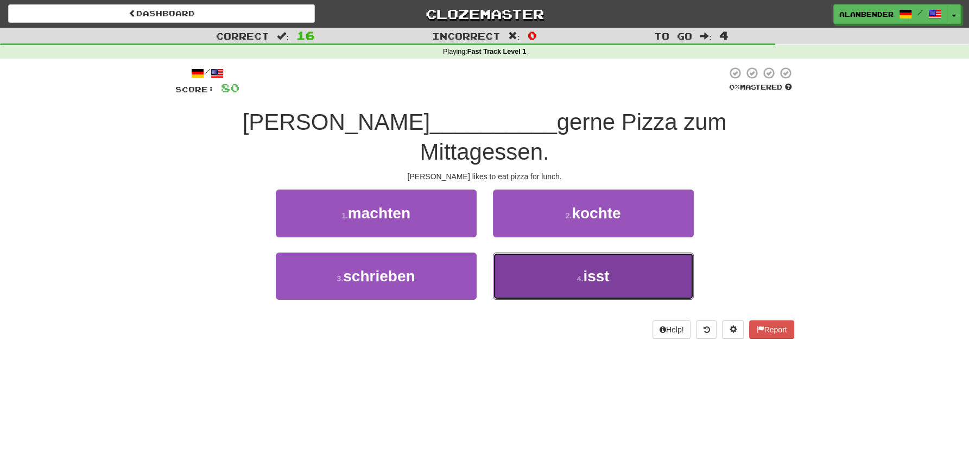
click at [581, 274] on small "4 ." at bounding box center [580, 278] width 7 height 9
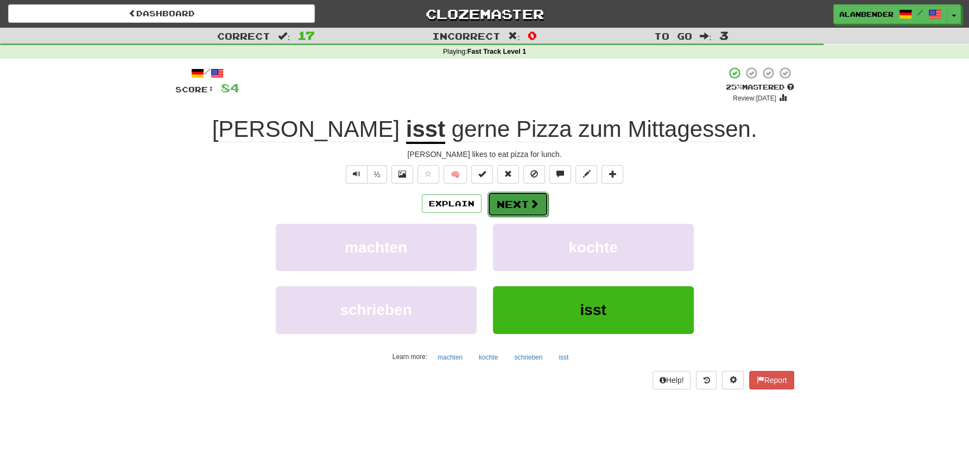
click at [524, 202] on button "Next" at bounding box center [517, 204] width 61 height 25
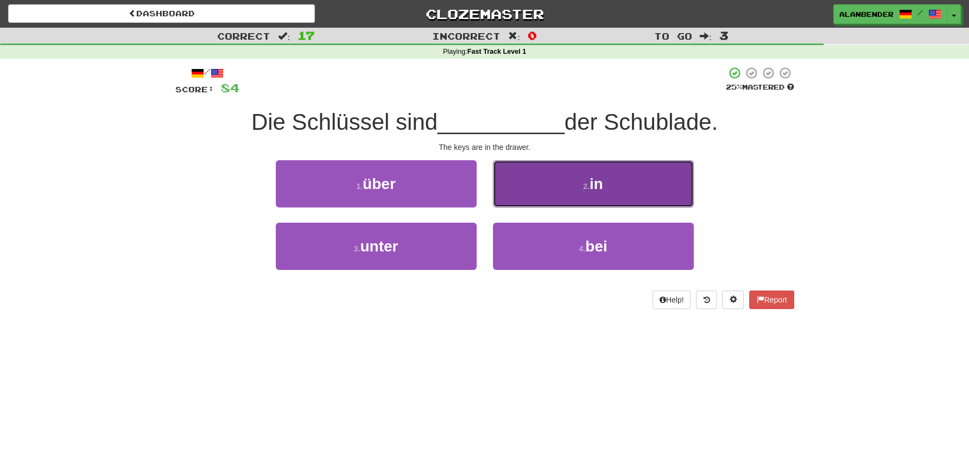
click at [600, 188] on span "in" at bounding box center [596, 183] width 14 height 17
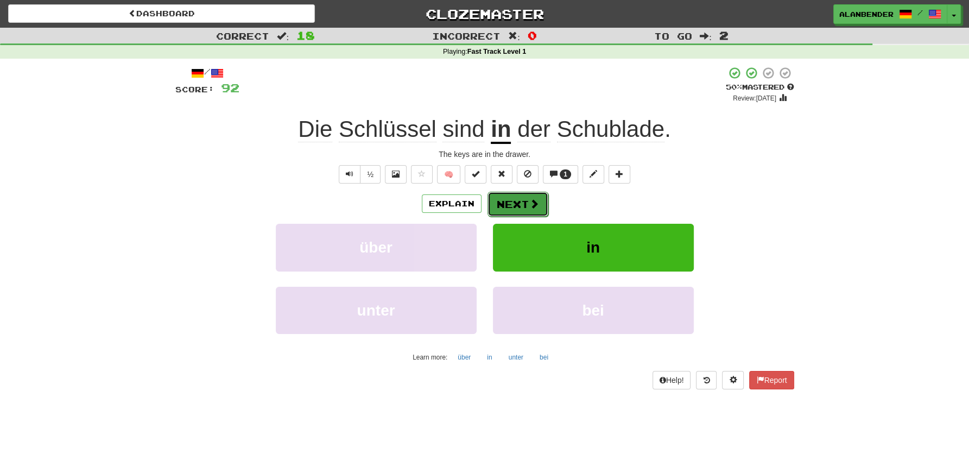
click at [518, 205] on button "Next" at bounding box center [517, 204] width 61 height 25
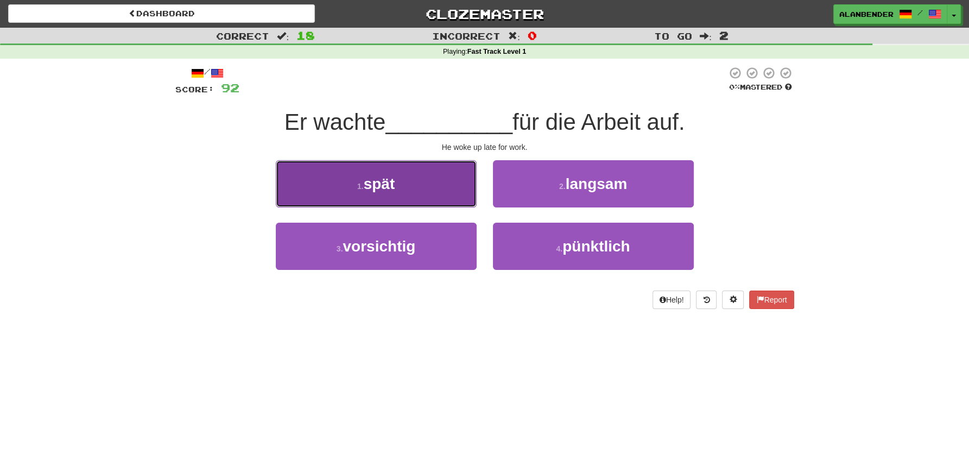
click at [380, 200] on button "1 . spät" at bounding box center [376, 183] width 201 height 47
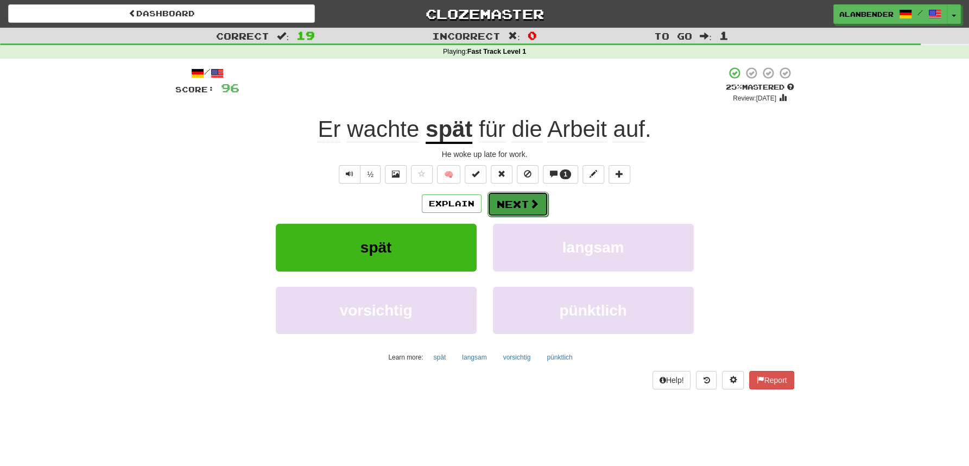
click at [529, 206] on span at bounding box center [534, 204] width 10 height 10
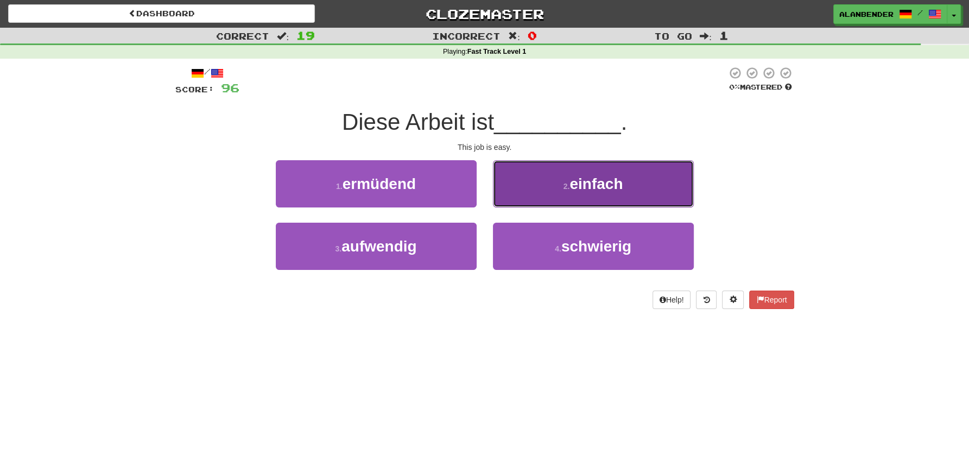
click at [582, 184] on span "einfach" at bounding box center [595, 183] width 53 height 17
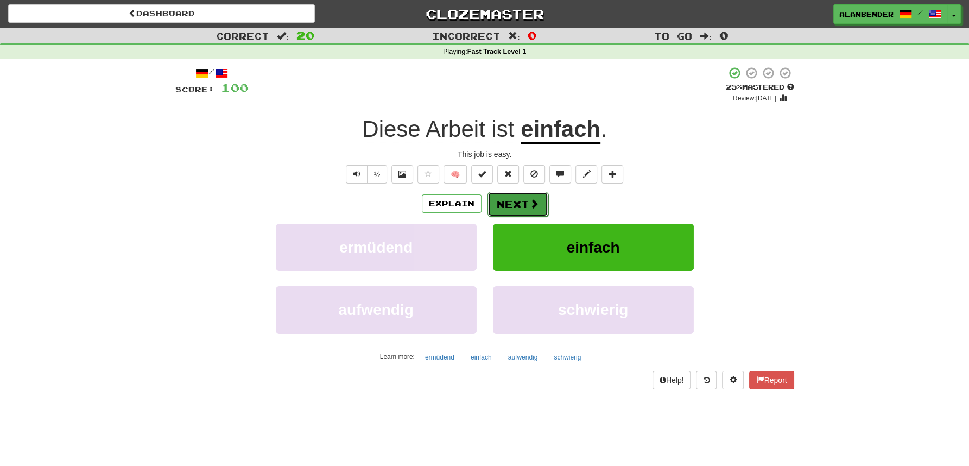
click at [512, 202] on button "Next" at bounding box center [517, 204] width 61 height 25
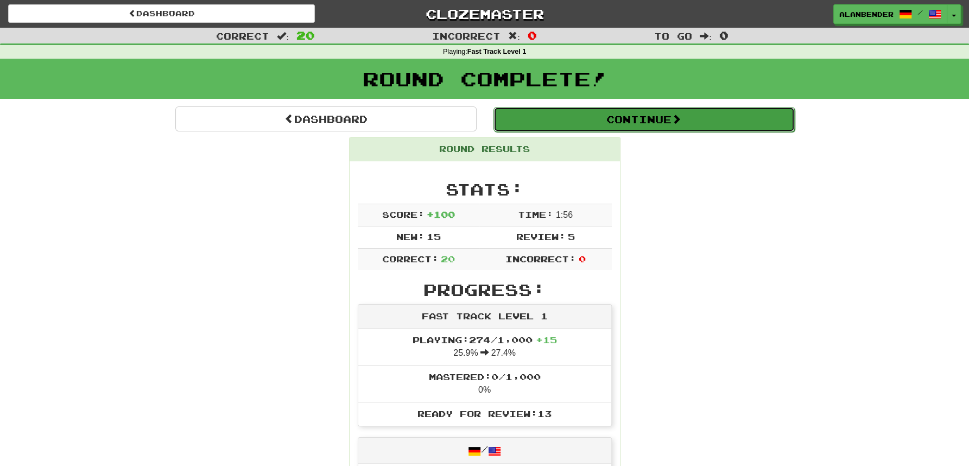
click at [611, 118] on button "Continue" at bounding box center [643, 119] width 301 height 25
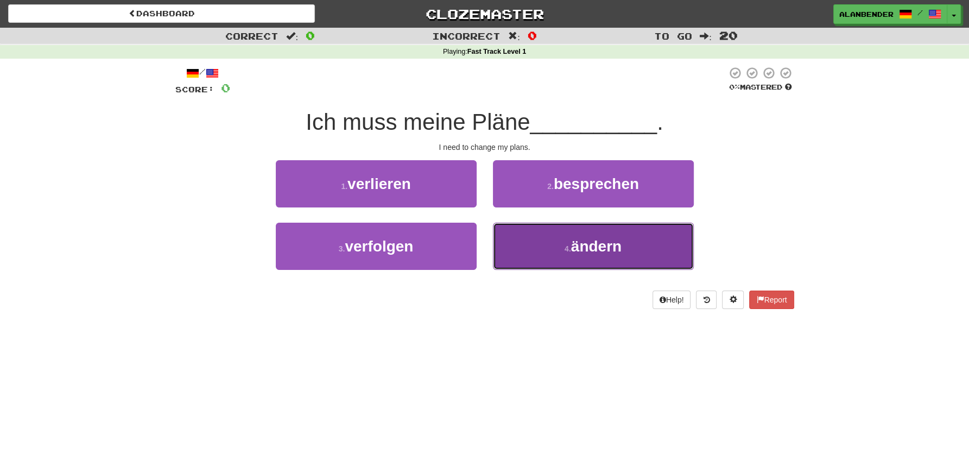
click at [585, 253] on span "ändern" at bounding box center [596, 246] width 50 height 17
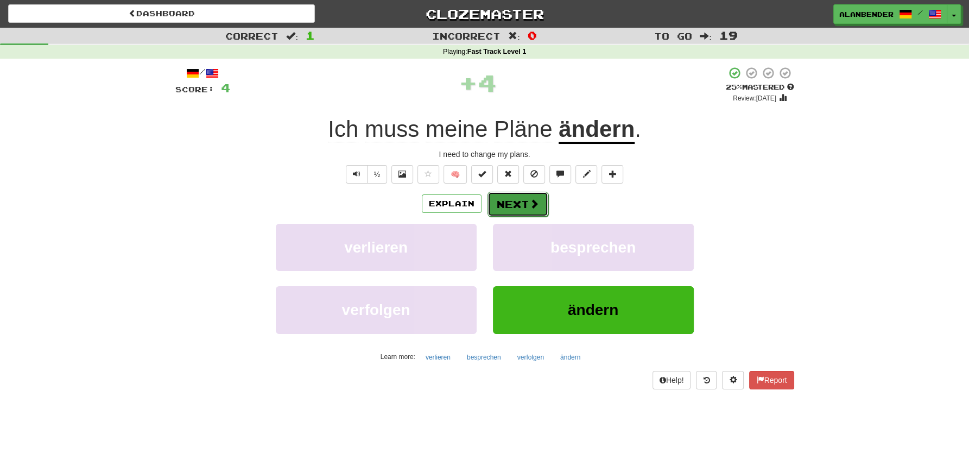
click at [508, 196] on button "Next" at bounding box center [517, 204] width 61 height 25
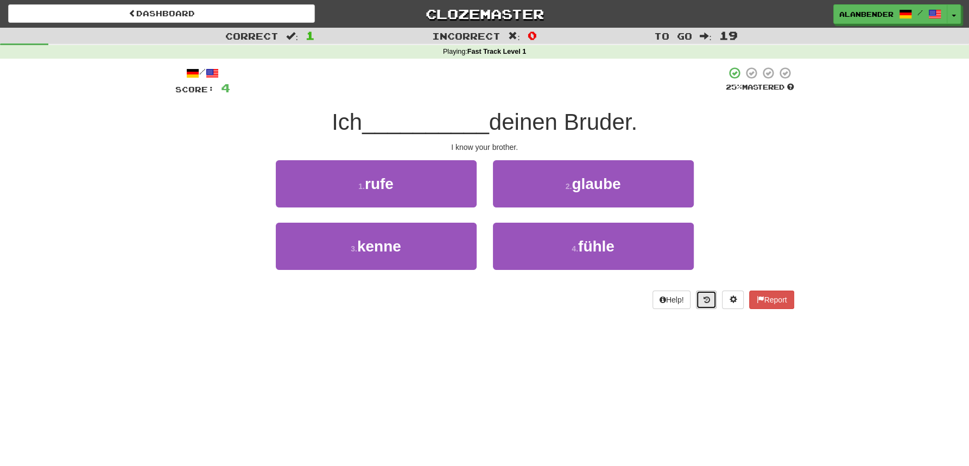
click at [708, 301] on icon at bounding box center [706, 300] width 7 height 8
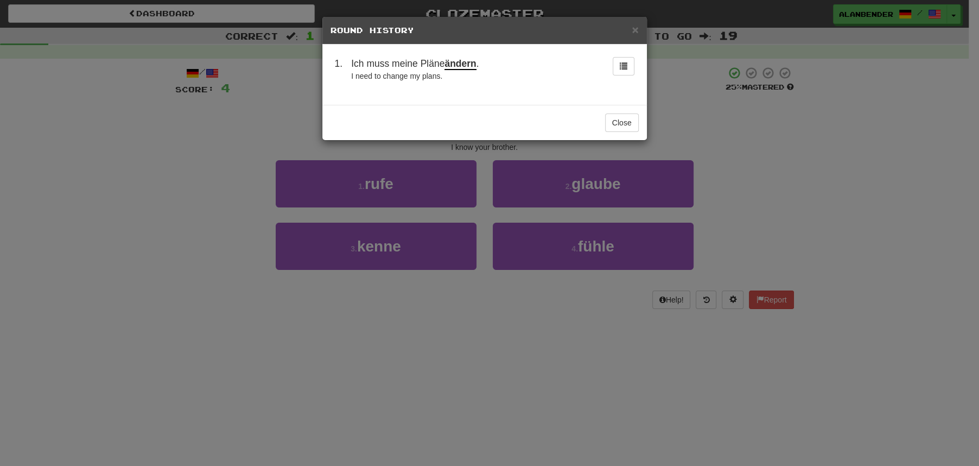
click at [785, 140] on div "× Round History 1 . Ich muss meine Pläne ändern . I need to change my plans. Cl…" at bounding box center [489, 233] width 979 height 466
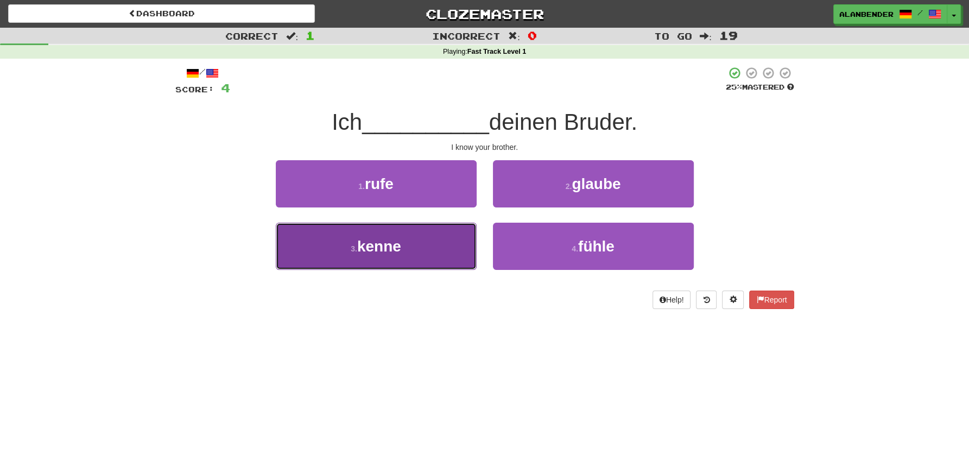
click at [384, 255] on span "kenne" at bounding box center [379, 246] width 44 height 17
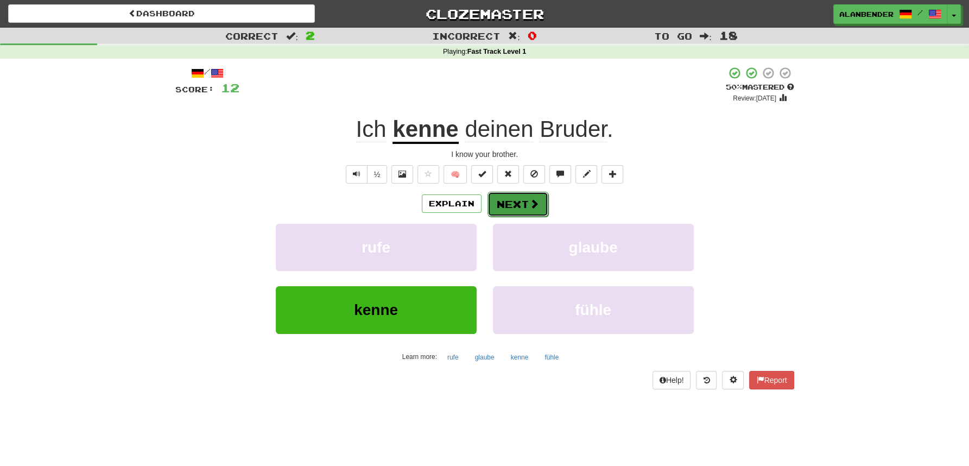
click at [516, 206] on button "Next" at bounding box center [517, 204] width 61 height 25
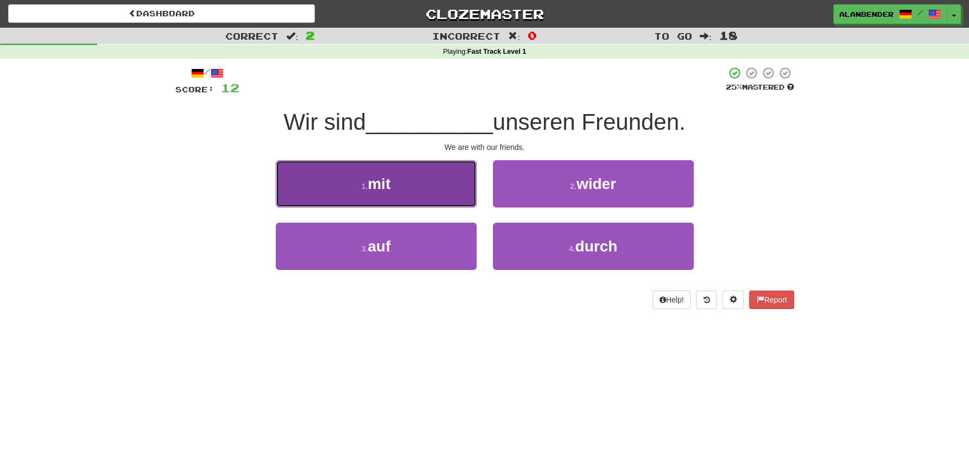
click at [376, 180] on span "mit" at bounding box center [378, 183] width 23 height 17
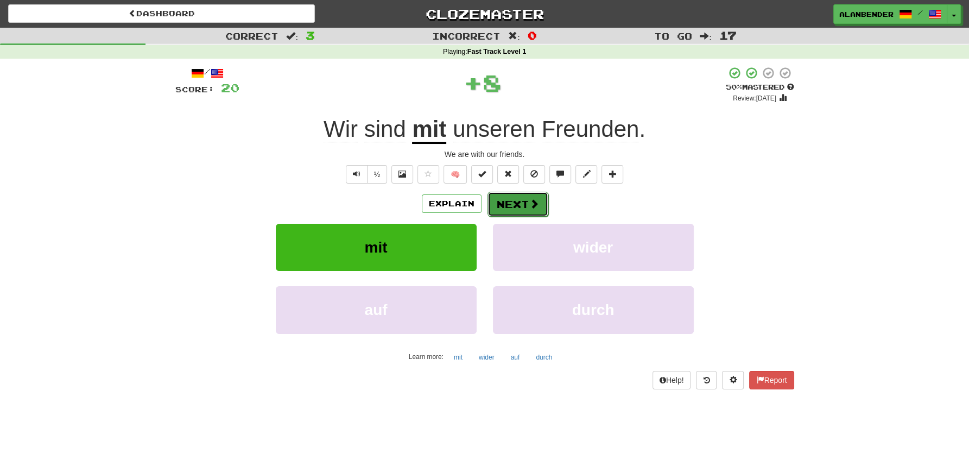
click at [515, 203] on button "Next" at bounding box center [517, 204] width 61 height 25
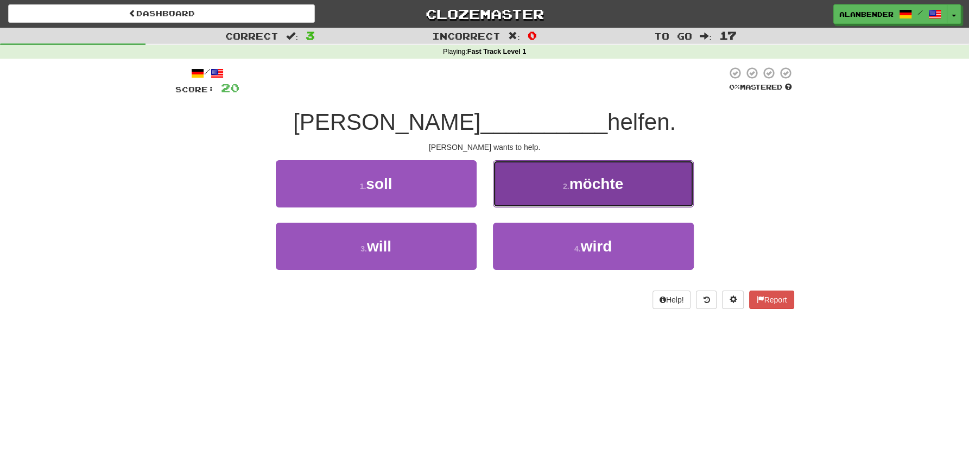
click at [612, 190] on span "möchte" at bounding box center [596, 183] width 54 height 17
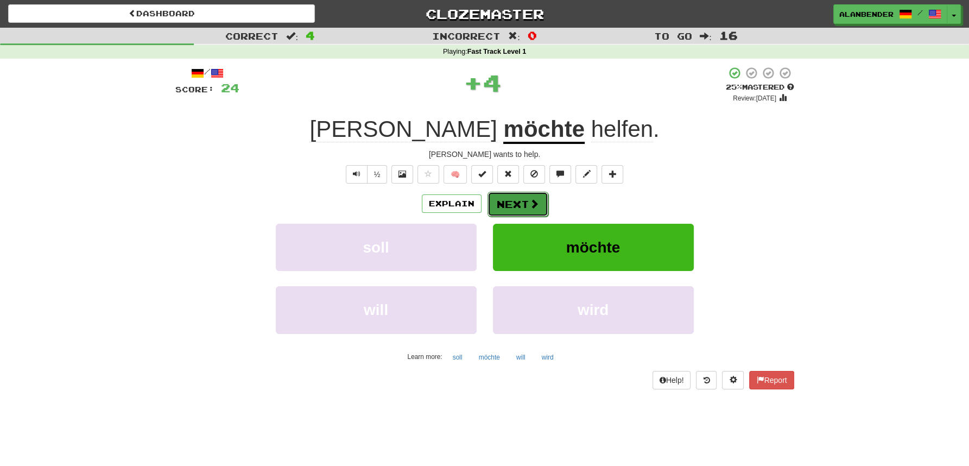
click at [510, 201] on button "Next" at bounding box center [517, 204] width 61 height 25
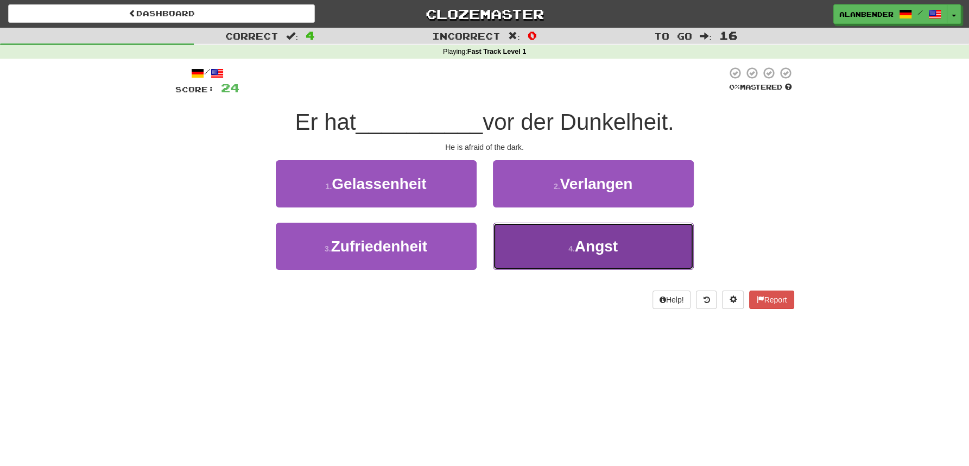
click at [613, 243] on span "Angst" at bounding box center [596, 246] width 43 height 17
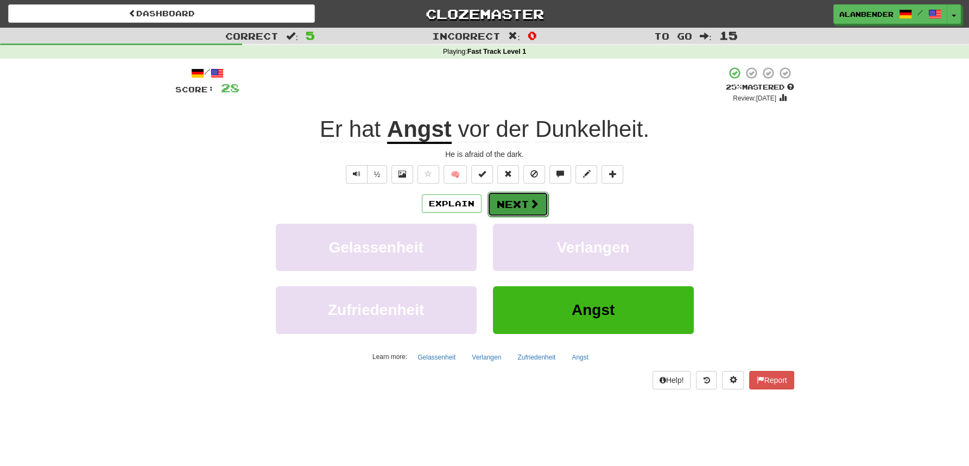
click at [523, 201] on button "Next" at bounding box center [517, 204] width 61 height 25
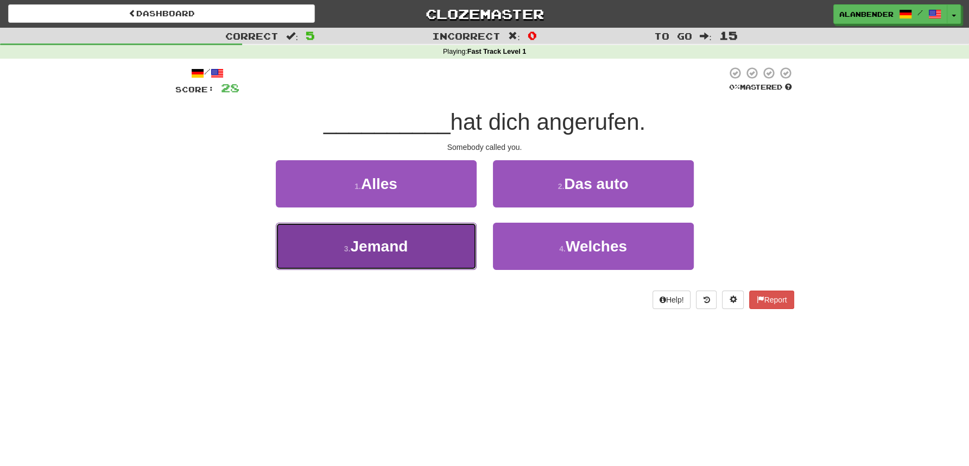
click at [387, 251] on span "Jemand" at bounding box center [379, 246] width 58 height 17
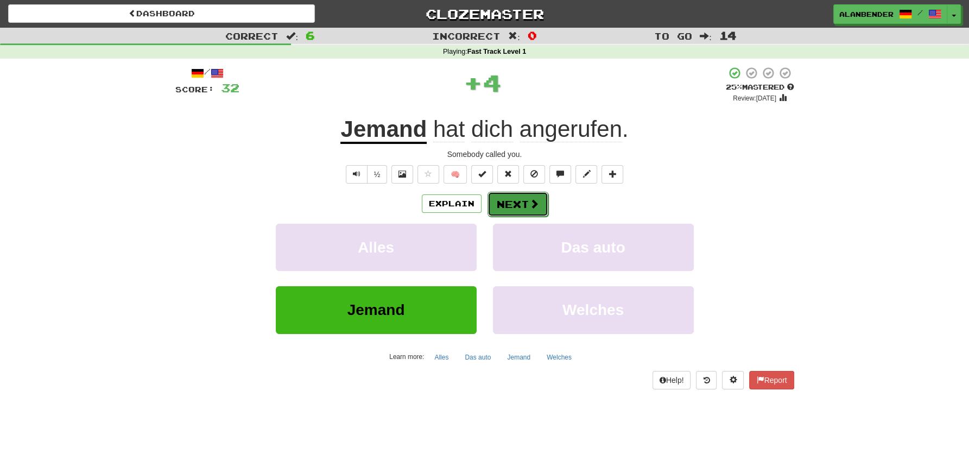
click at [516, 201] on button "Next" at bounding box center [517, 204] width 61 height 25
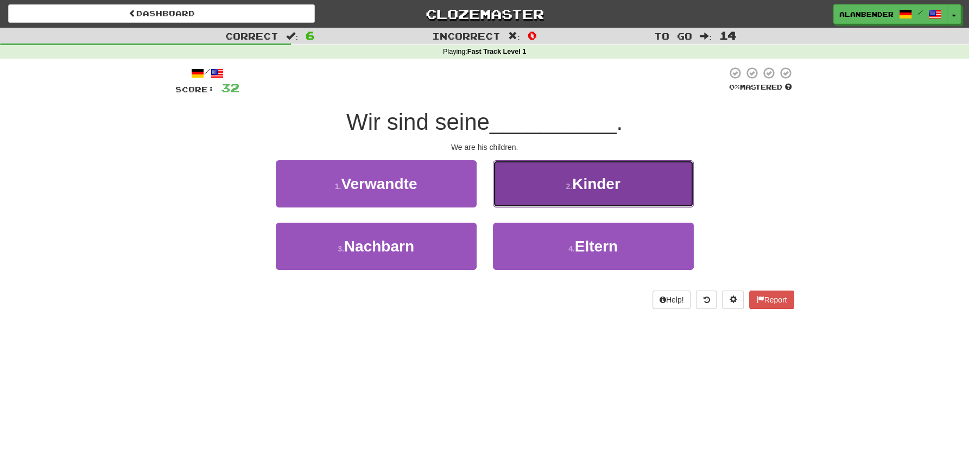
click at [584, 179] on span "Kinder" at bounding box center [596, 183] width 48 height 17
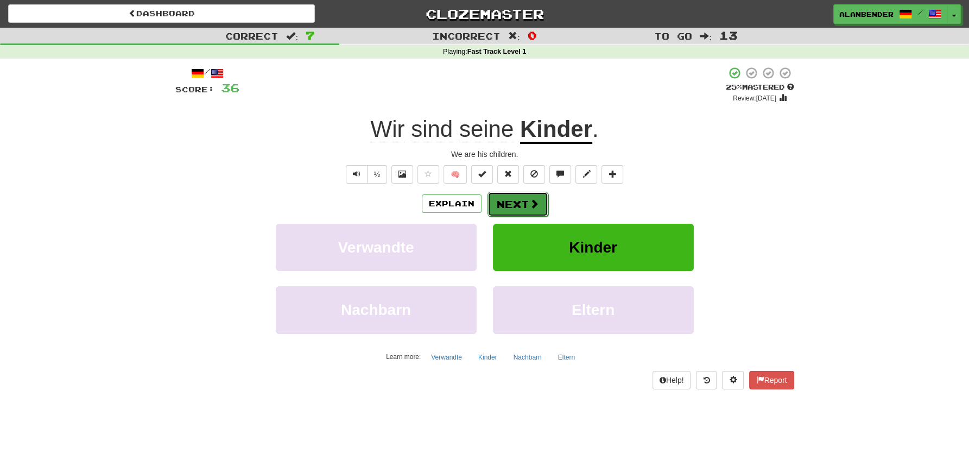
click at [513, 202] on button "Next" at bounding box center [517, 204] width 61 height 25
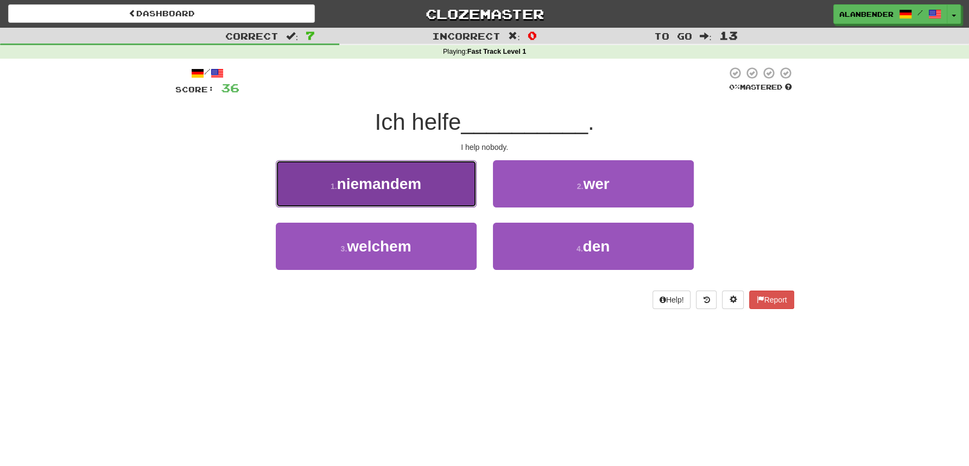
click at [403, 185] on span "niemandem" at bounding box center [379, 183] width 85 height 17
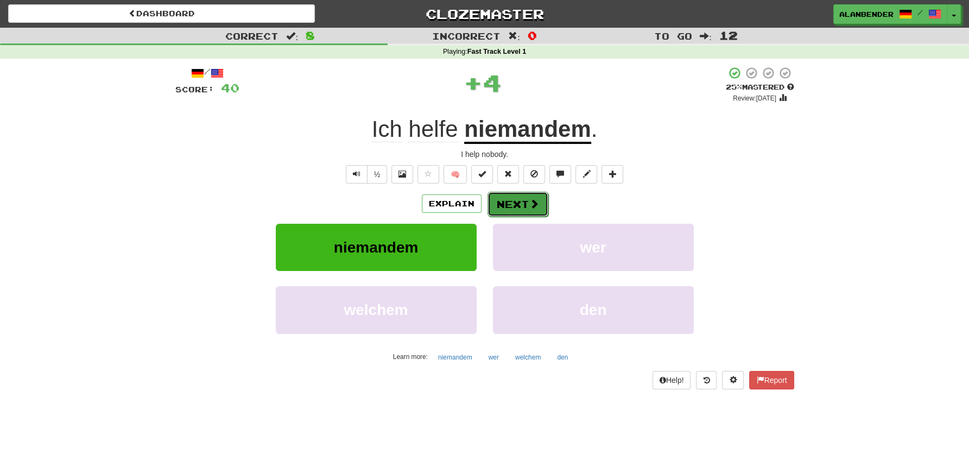
click at [527, 206] on button "Next" at bounding box center [517, 204] width 61 height 25
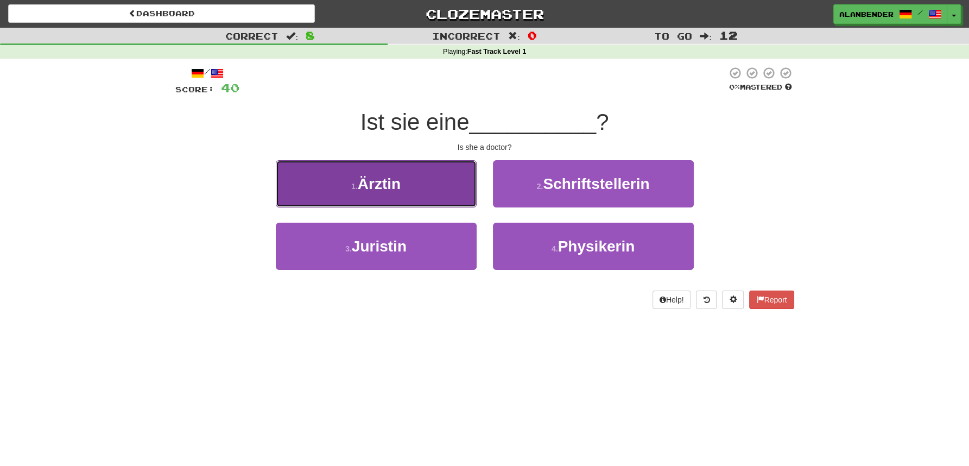
click at [376, 192] on span "Ärztin" at bounding box center [379, 183] width 43 height 17
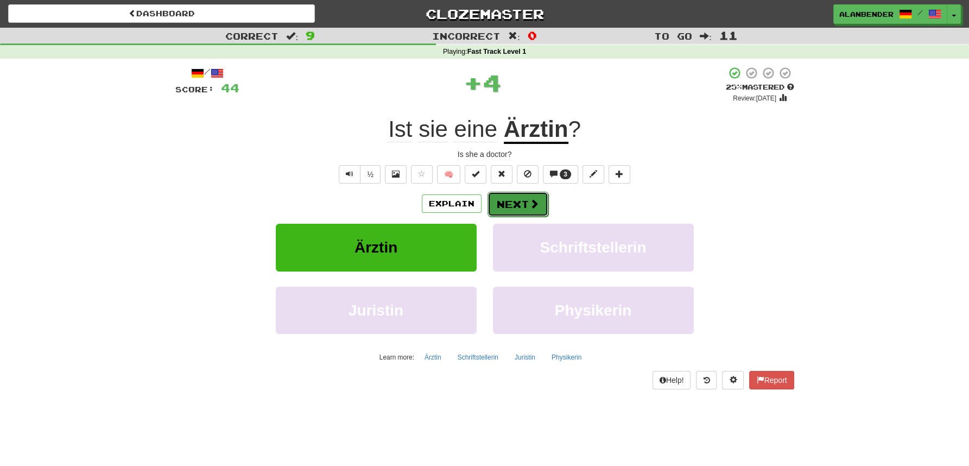
click at [516, 202] on button "Next" at bounding box center [517, 204] width 61 height 25
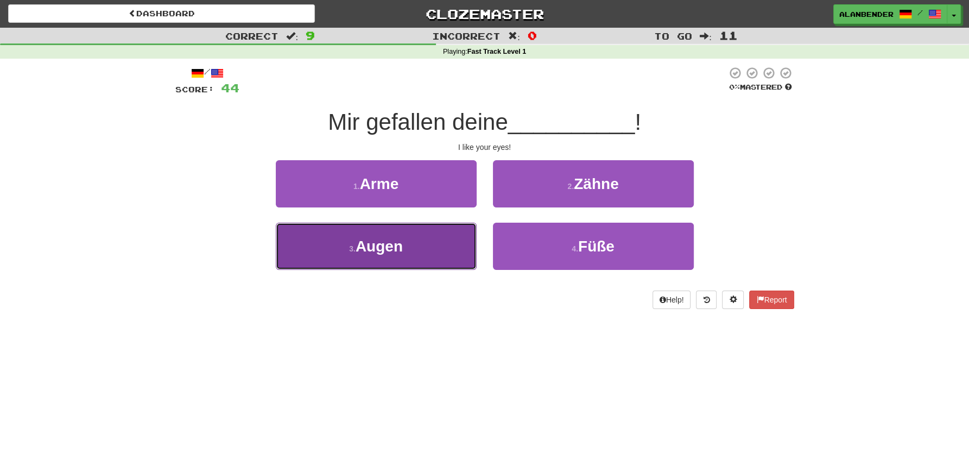
click at [387, 245] on span "Augen" at bounding box center [378, 246] width 47 height 17
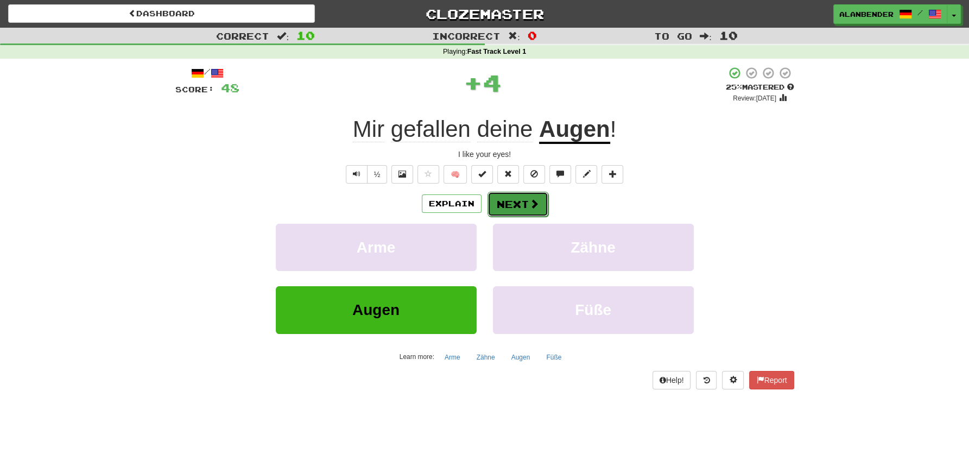
click at [503, 205] on button "Next" at bounding box center [517, 204] width 61 height 25
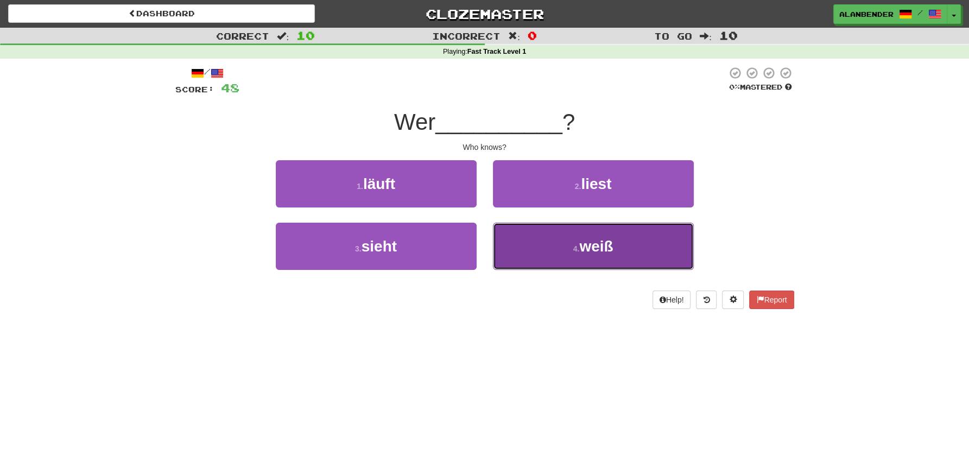
click at [603, 245] on span "weiß" at bounding box center [596, 246] width 34 height 17
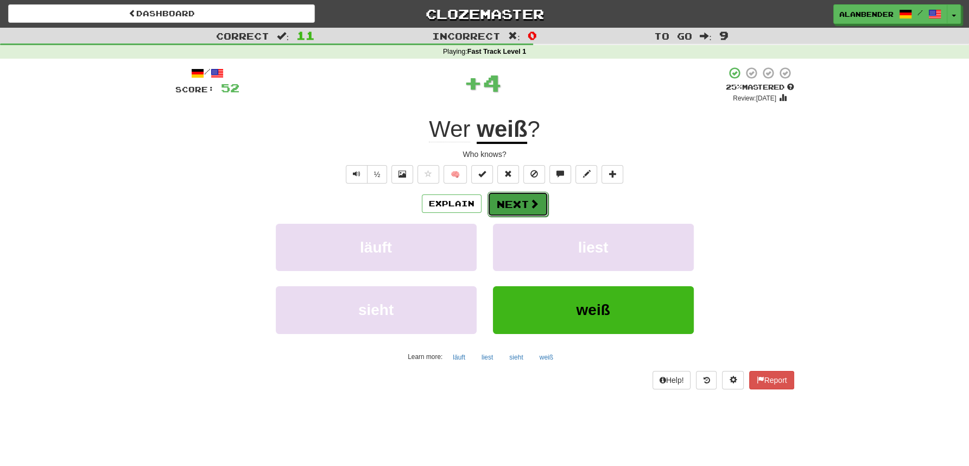
click at [516, 201] on button "Next" at bounding box center [517, 204] width 61 height 25
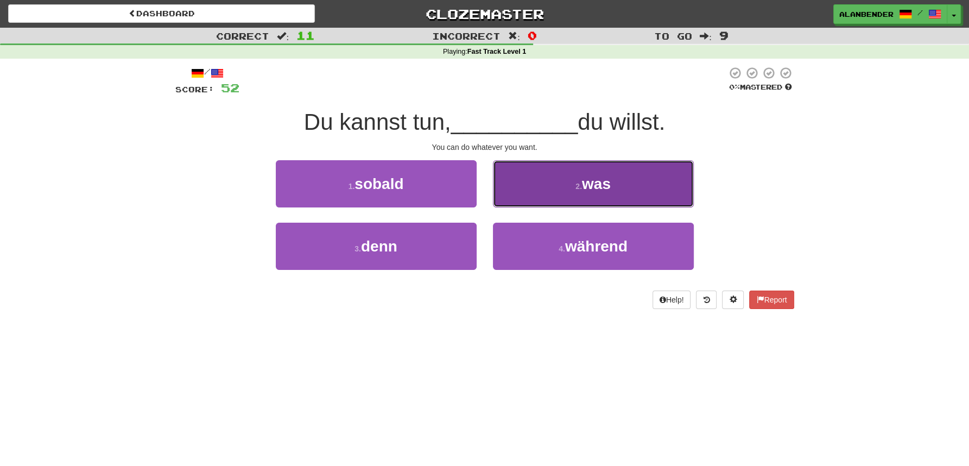
click at [592, 187] on span "was" at bounding box center [596, 183] width 29 height 17
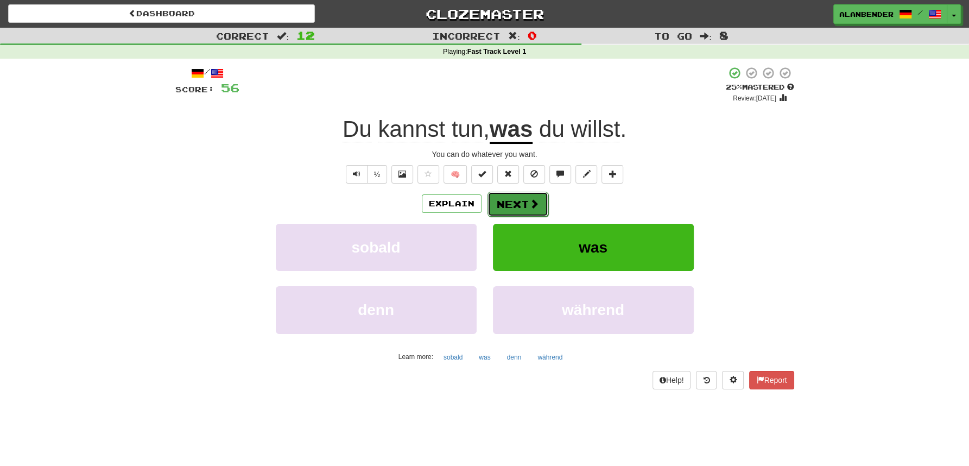
click at [529, 201] on span at bounding box center [534, 204] width 10 height 10
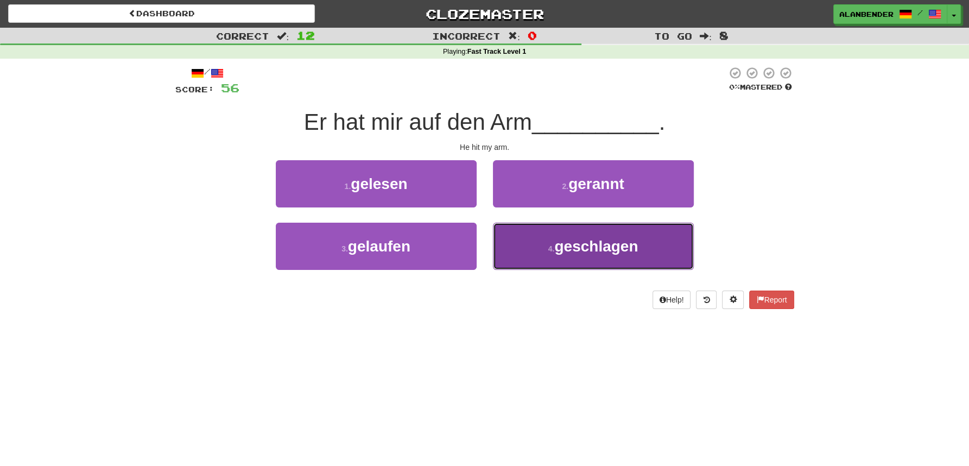
click at [564, 249] on span "geschlagen" at bounding box center [596, 246] width 84 height 17
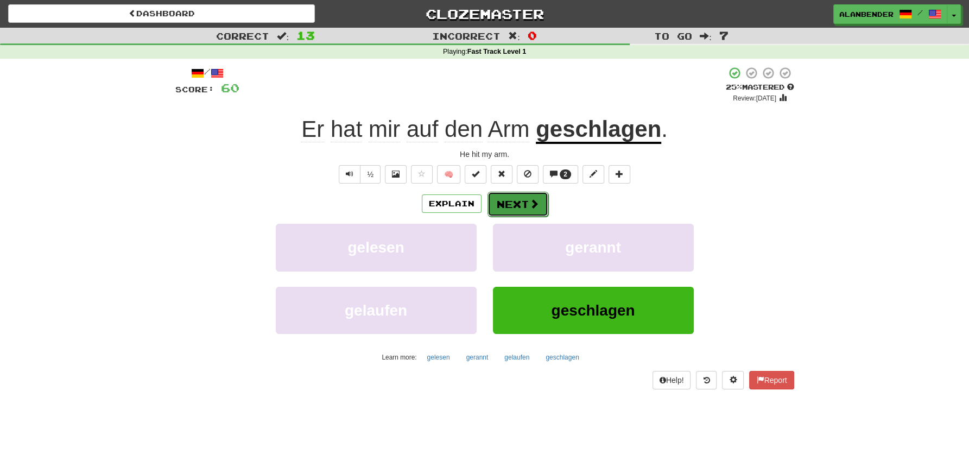
click at [515, 205] on button "Next" at bounding box center [517, 204] width 61 height 25
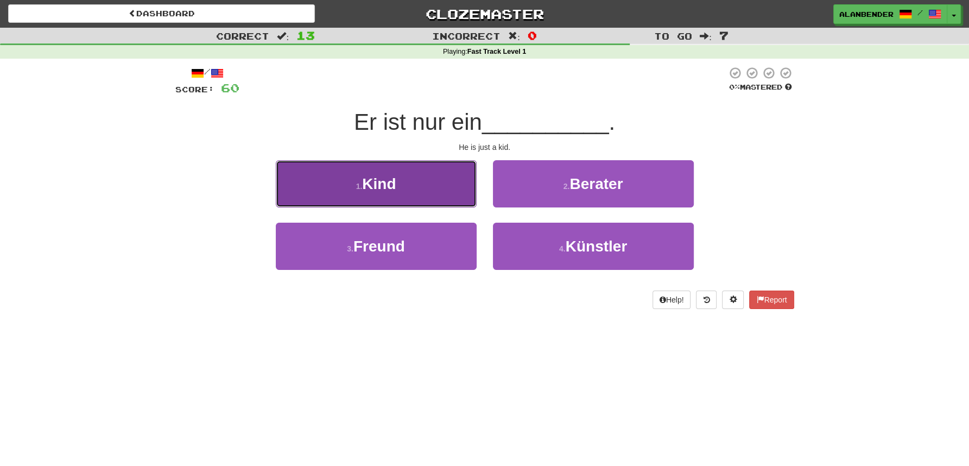
click at [396, 190] on span "Kind" at bounding box center [379, 183] width 34 height 17
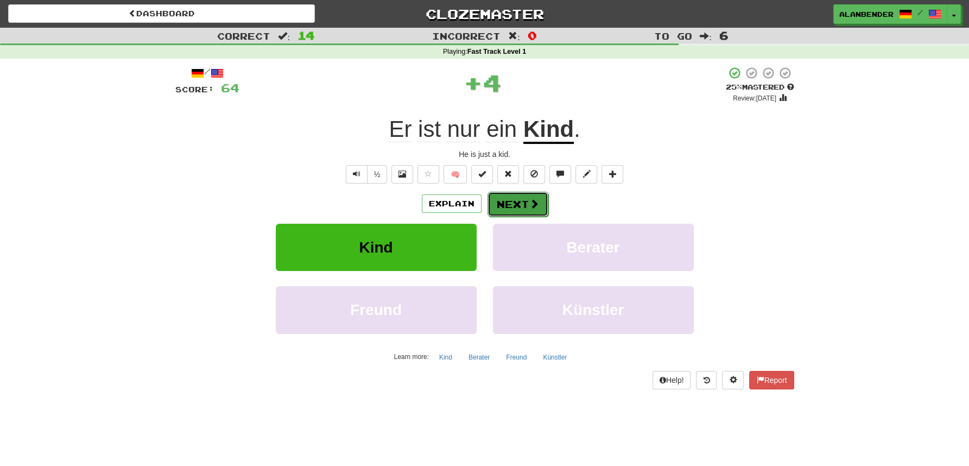
click at [529, 200] on span at bounding box center [534, 204] width 10 height 10
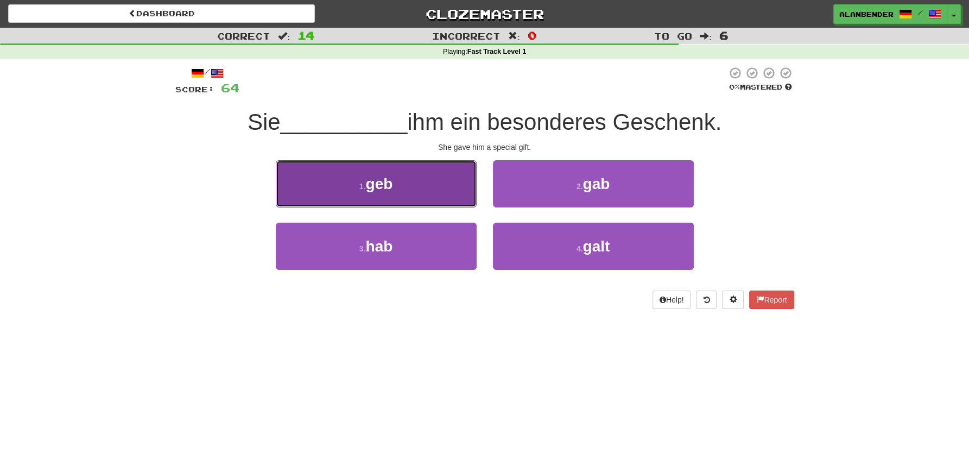
click at [391, 187] on span "geb" at bounding box center [378, 183] width 27 height 17
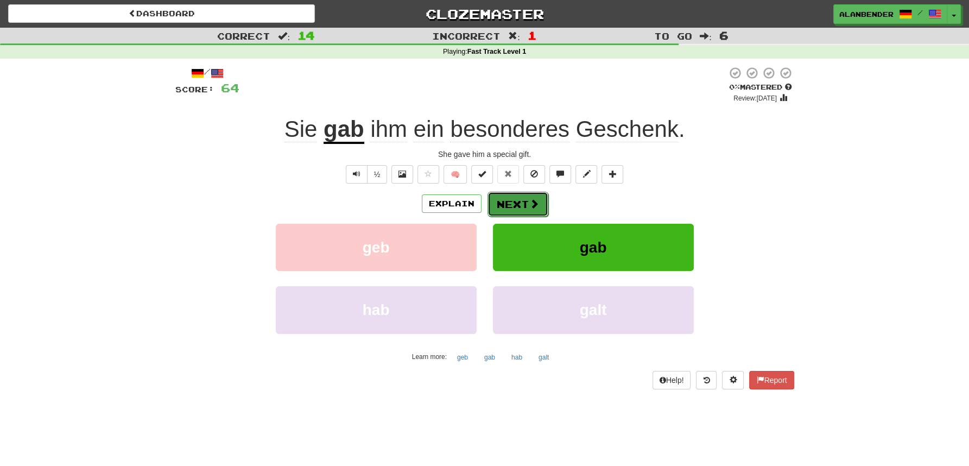
click at [514, 200] on button "Next" at bounding box center [517, 204] width 61 height 25
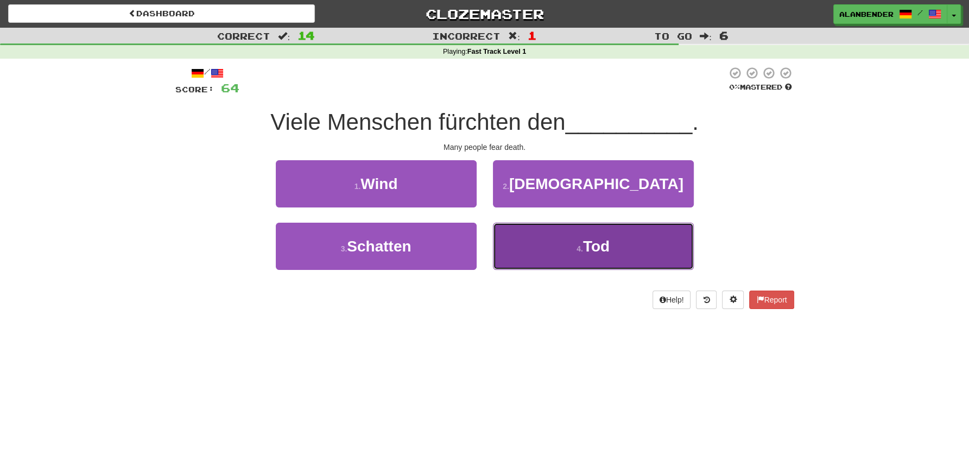
click at [604, 245] on span "Tod" at bounding box center [596, 246] width 27 height 17
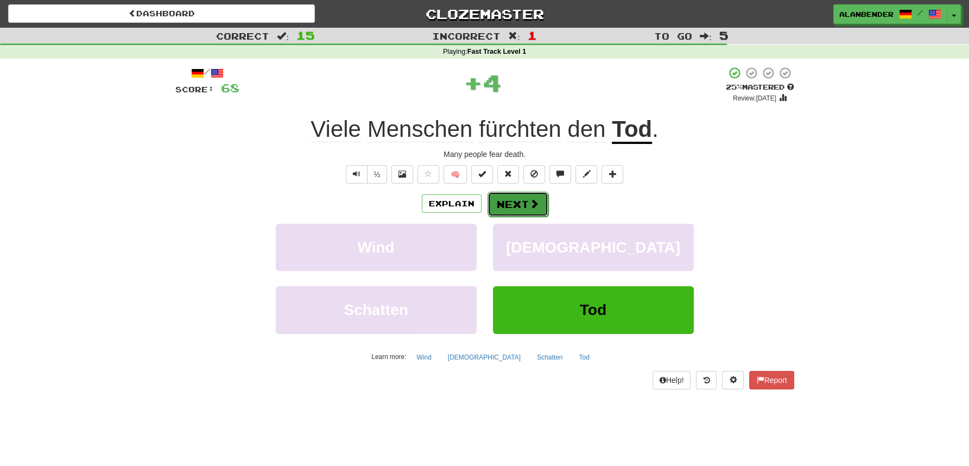
click at [513, 199] on button "Next" at bounding box center [517, 204] width 61 height 25
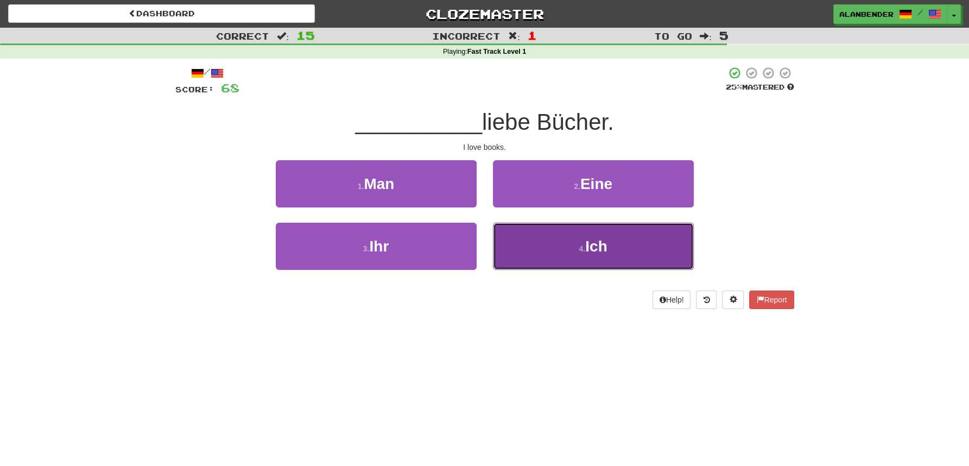
click at [583, 253] on small "4 ." at bounding box center [581, 248] width 7 height 9
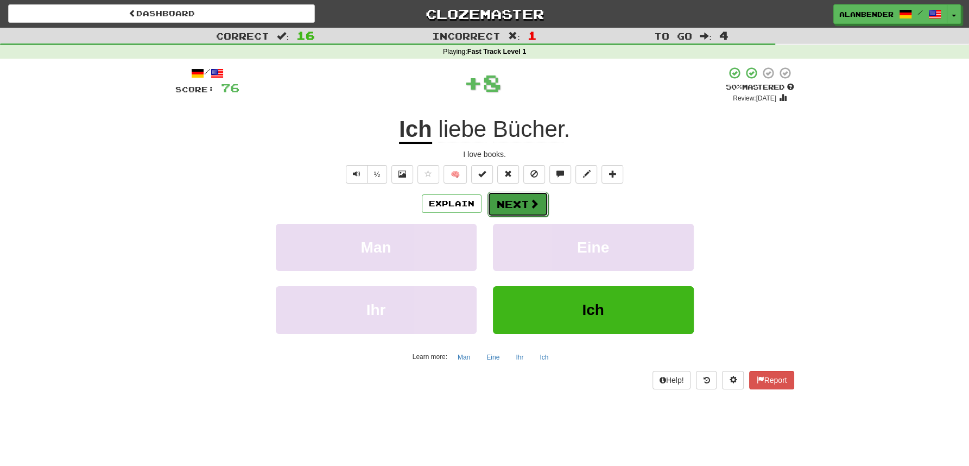
click at [519, 205] on button "Next" at bounding box center [517, 204] width 61 height 25
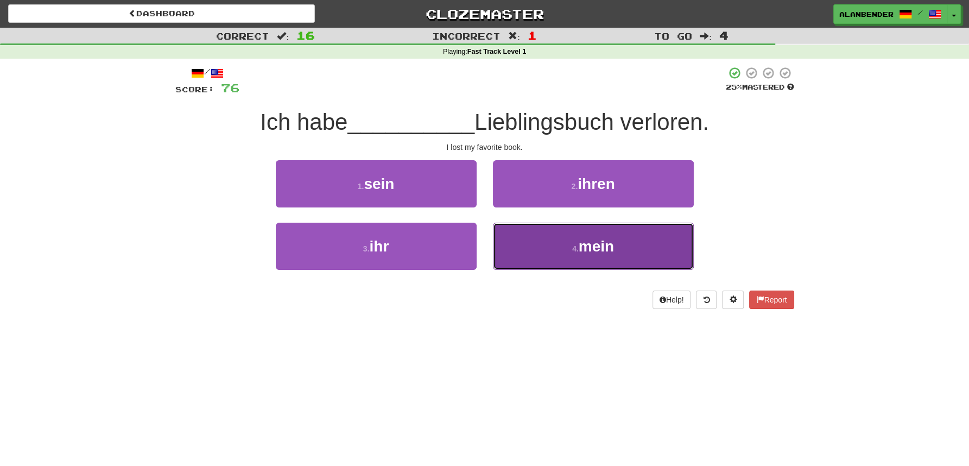
click at [600, 251] on span "mein" at bounding box center [595, 246] width 35 height 17
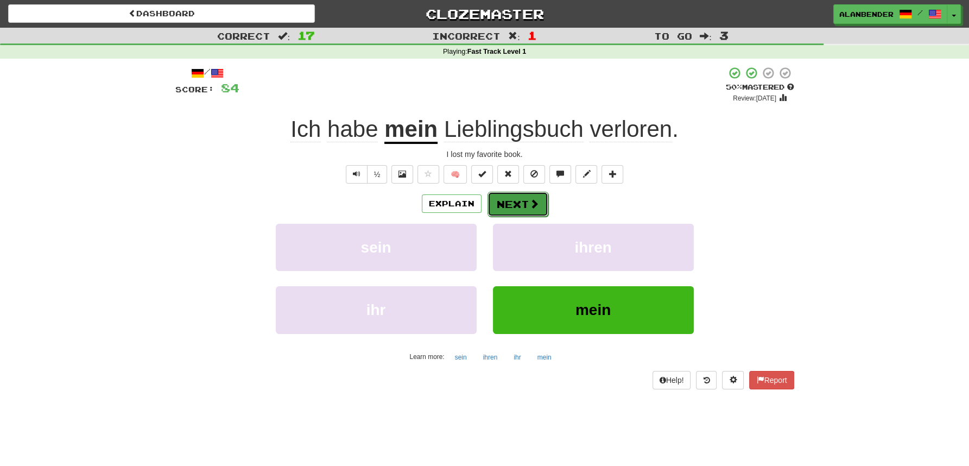
click at [517, 203] on button "Next" at bounding box center [517, 204] width 61 height 25
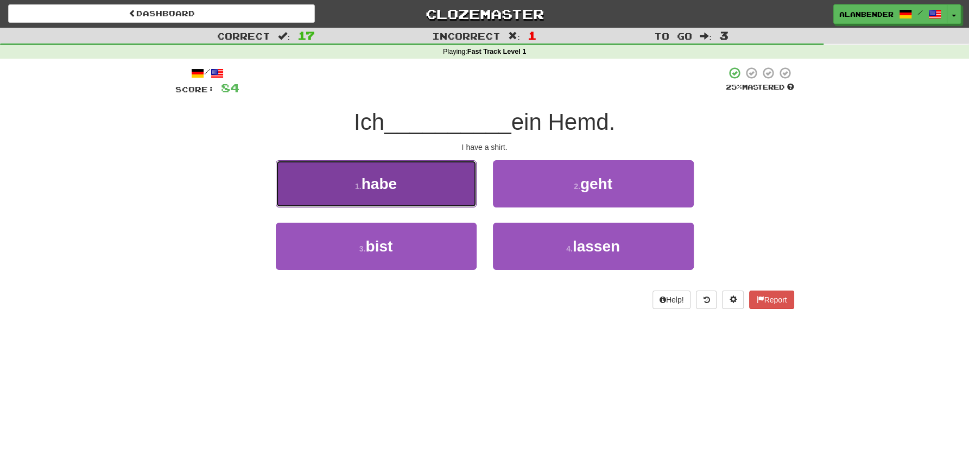
click at [382, 188] on span "habe" at bounding box center [378, 183] width 35 height 17
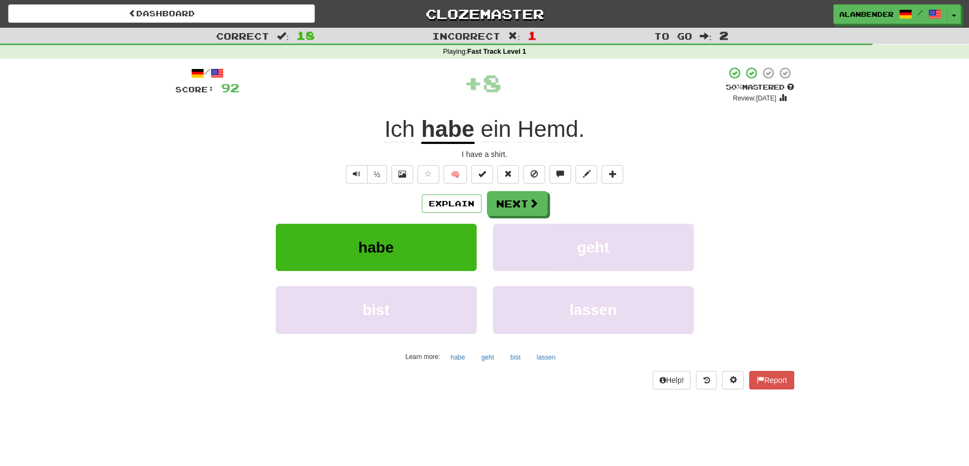
click at [547, 130] on span "Hemd" at bounding box center [547, 129] width 61 height 26
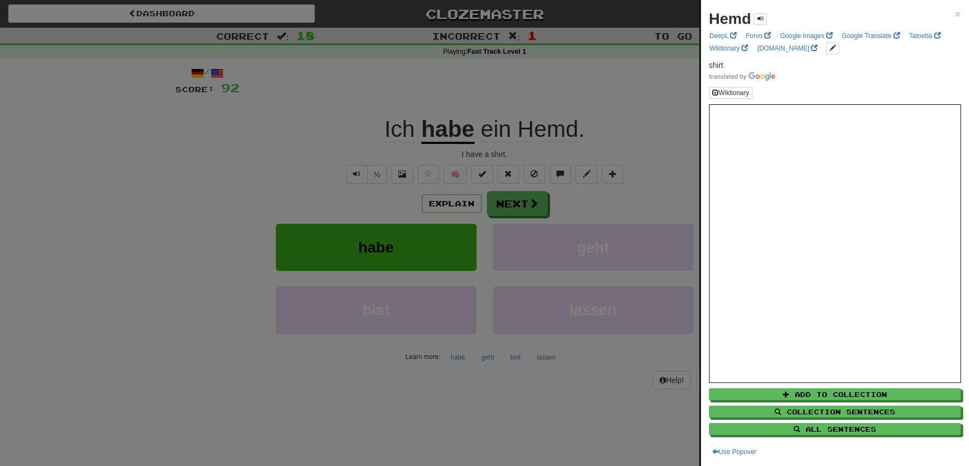
click at [533, 89] on div at bounding box center [484, 233] width 969 height 466
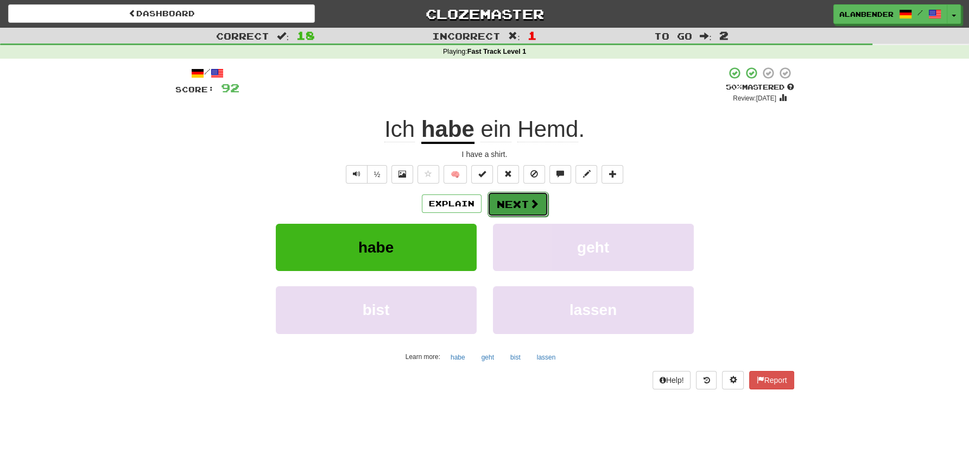
click at [509, 199] on button "Next" at bounding box center [517, 204] width 61 height 25
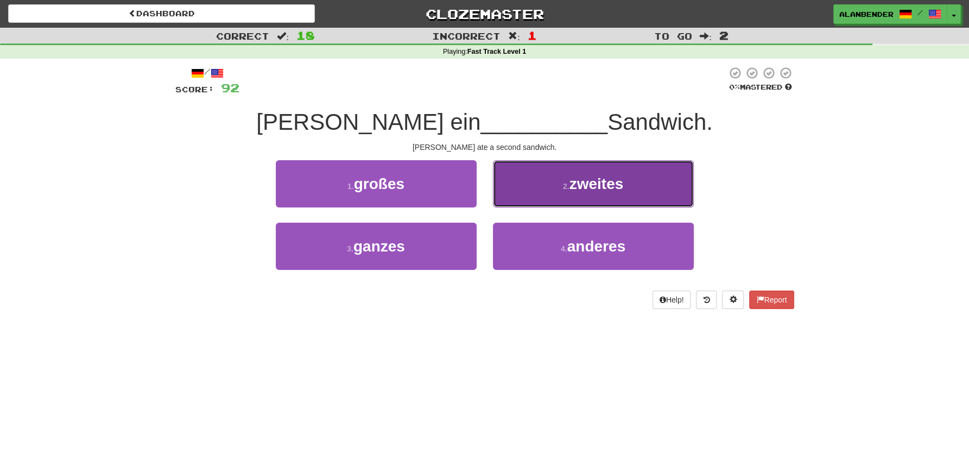
click at [605, 185] on span "zweites" at bounding box center [596, 183] width 54 height 17
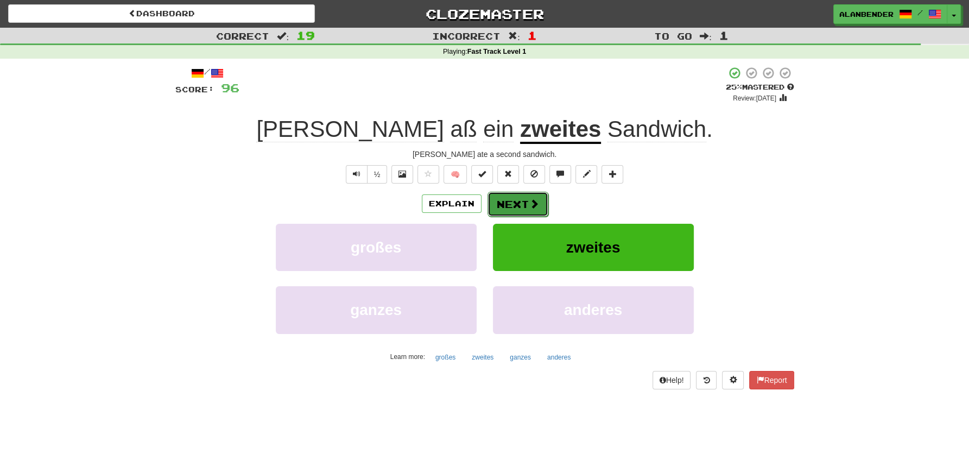
click at [501, 206] on button "Next" at bounding box center [517, 204] width 61 height 25
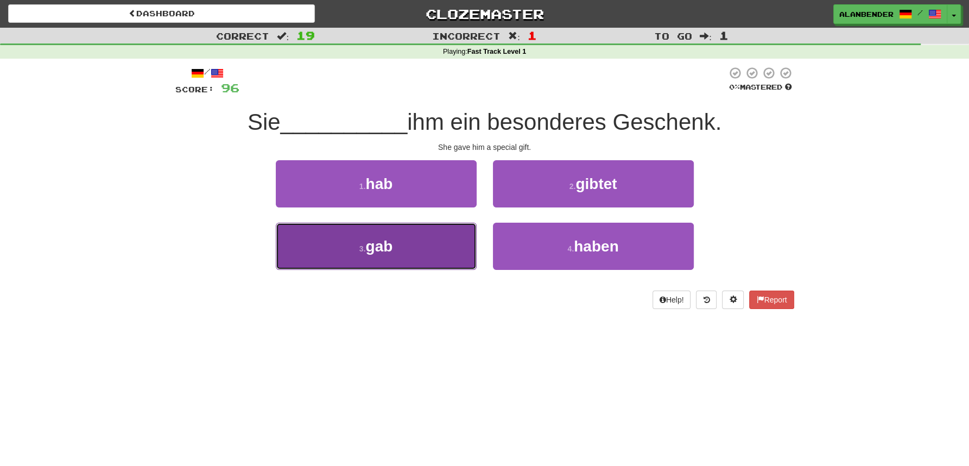
click at [374, 250] on span "gab" at bounding box center [378, 246] width 27 height 17
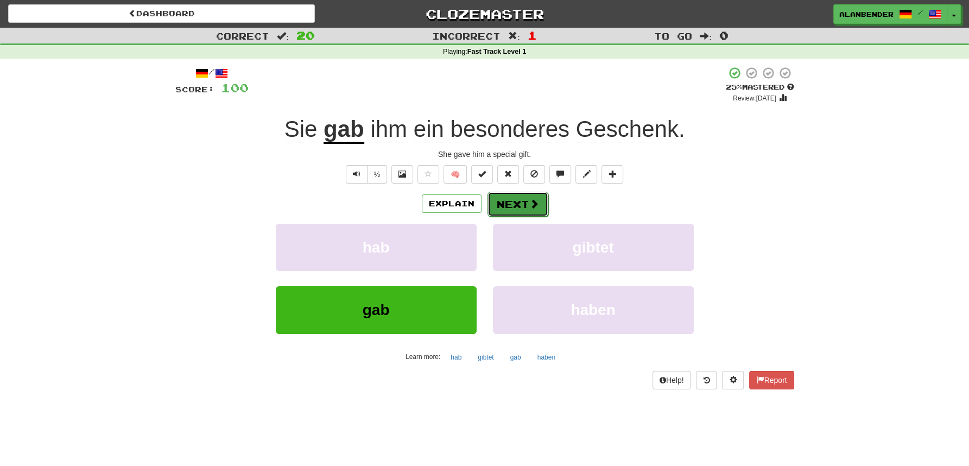
click at [507, 200] on button "Next" at bounding box center [517, 204] width 61 height 25
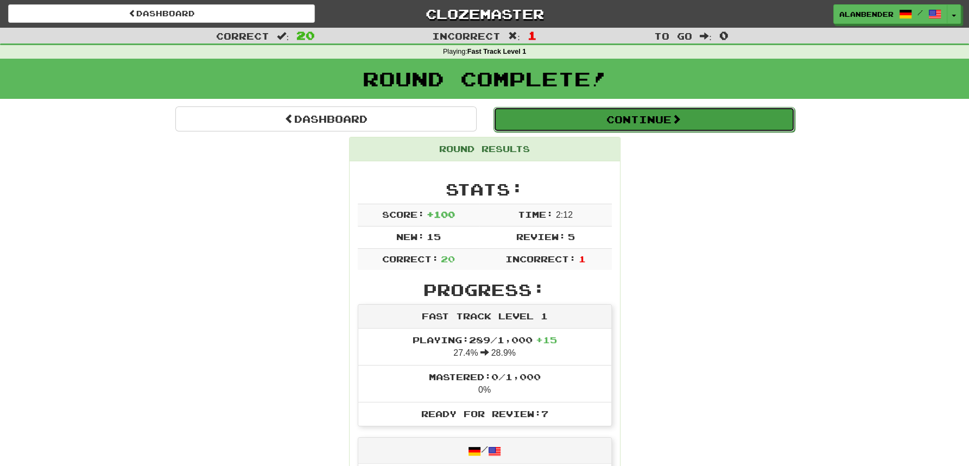
click at [567, 122] on button "Continue" at bounding box center [643, 119] width 301 height 25
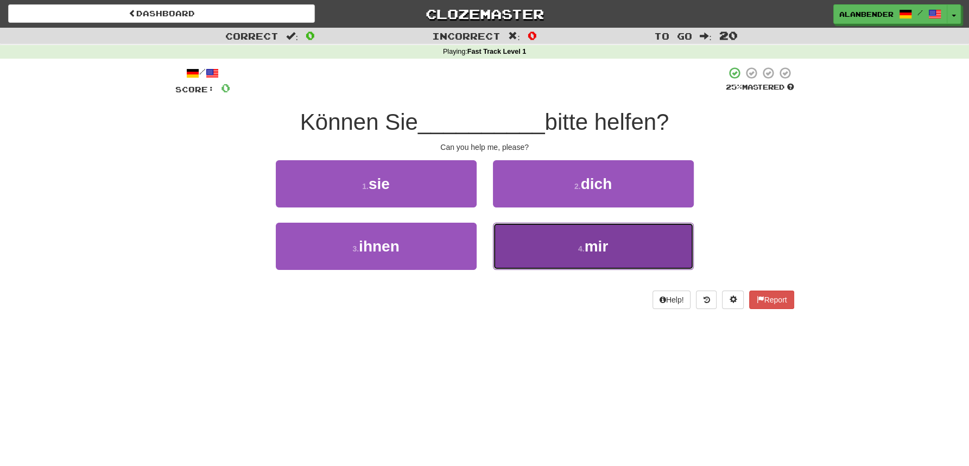
click at [597, 252] on span "mir" at bounding box center [596, 246] width 24 height 17
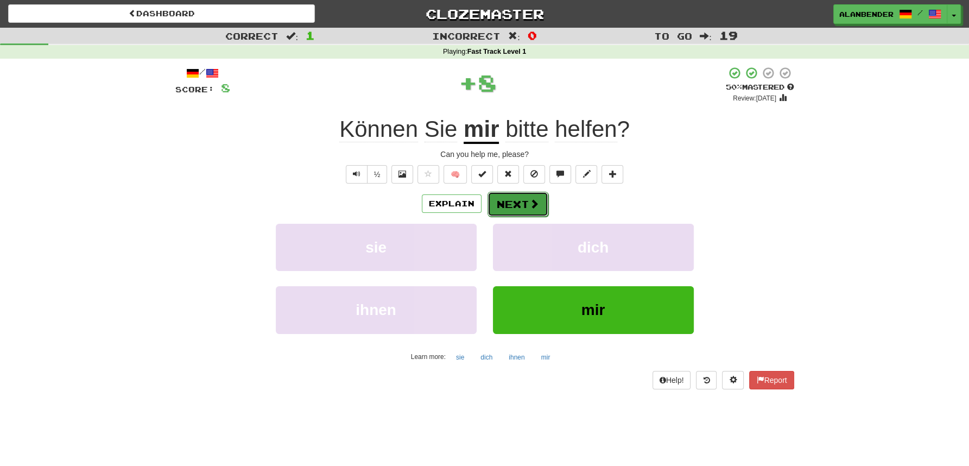
click at [508, 201] on button "Next" at bounding box center [517, 204] width 61 height 25
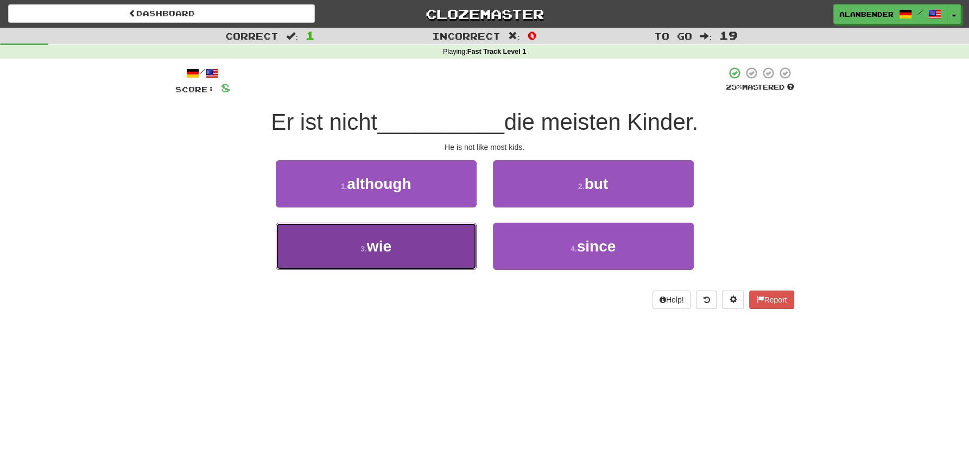
click at [382, 248] on span "wie" at bounding box center [379, 246] width 24 height 17
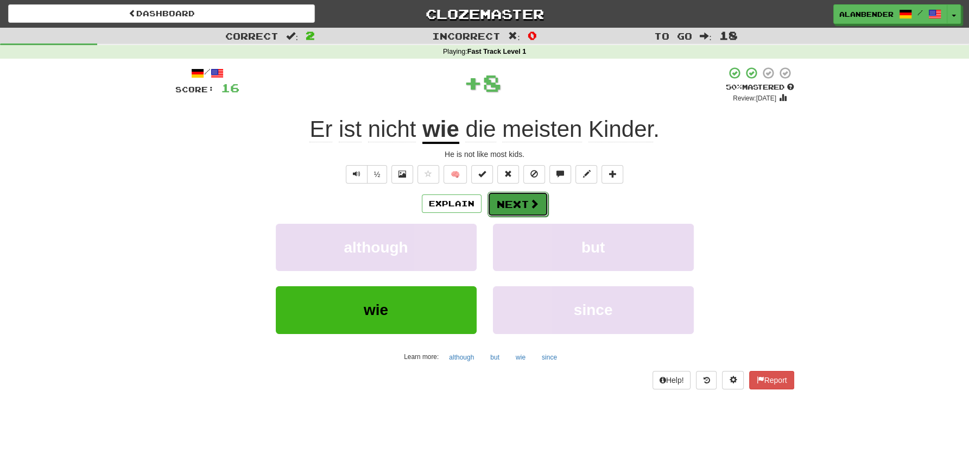
click at [521, 204] on button "Next" at bounding box center [517, 204] width 61 height 25
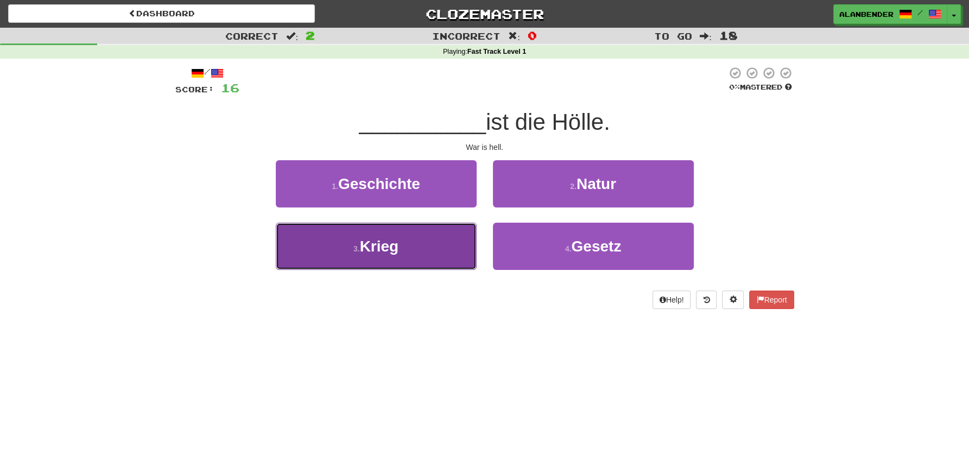
click at [380, 252] on span "Krieg" at bounding box center [379, 246] width 39 height 17
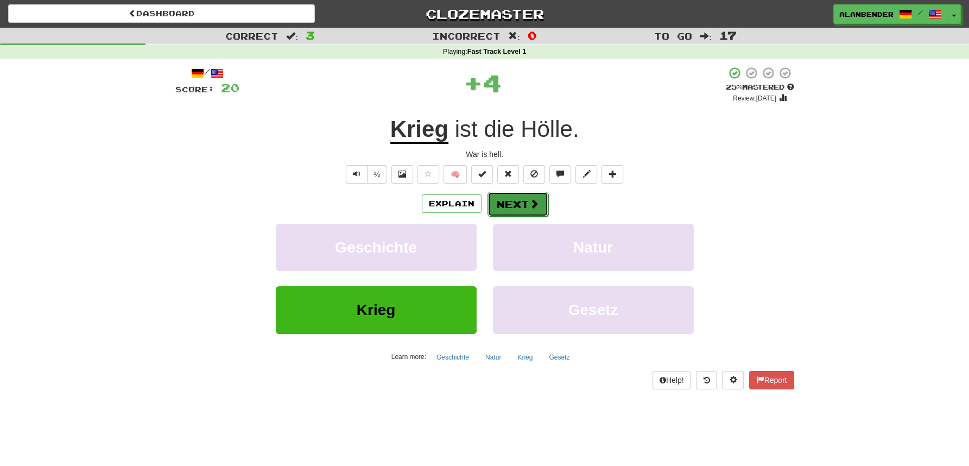
click at [513, 199] on button "Next" at bounding box center [517, 204] width 61 height 25
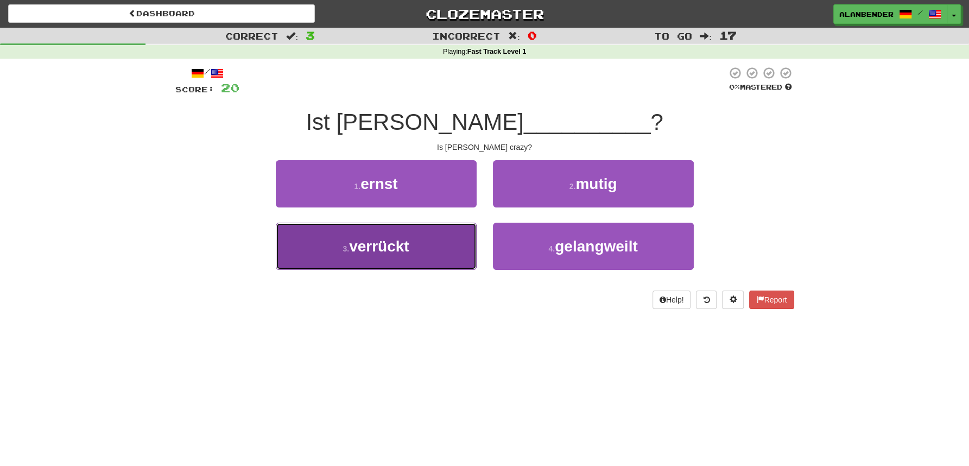
click at [382, 251] on span "verrückt" at bounding box center [379, 246] width 60 height 17
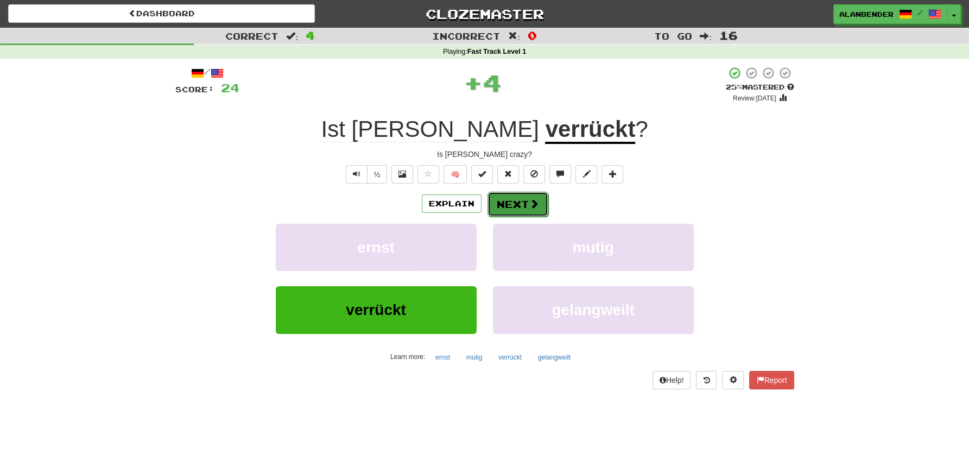
click at [520, 204] on button "Next" at bounding box center [517, 204] width 61 height 25
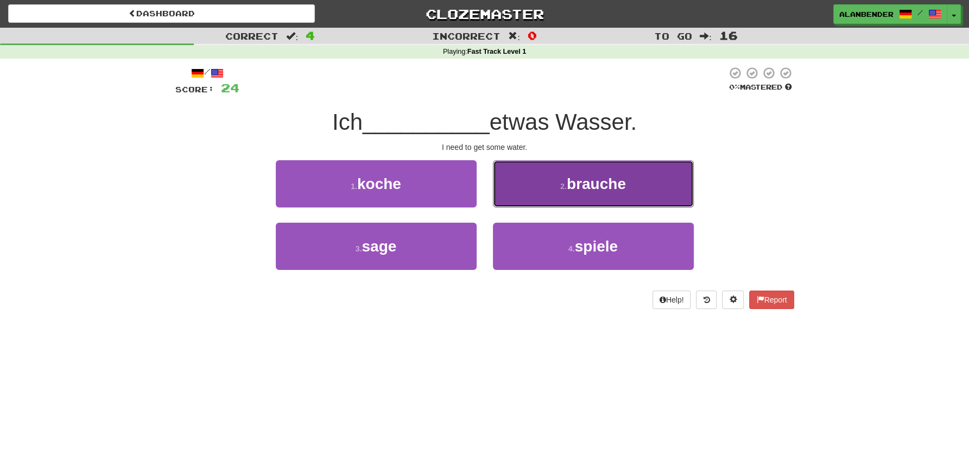
click at [600, 183] on span "brauche" at bounding box center [596, 183] width 59 height 17
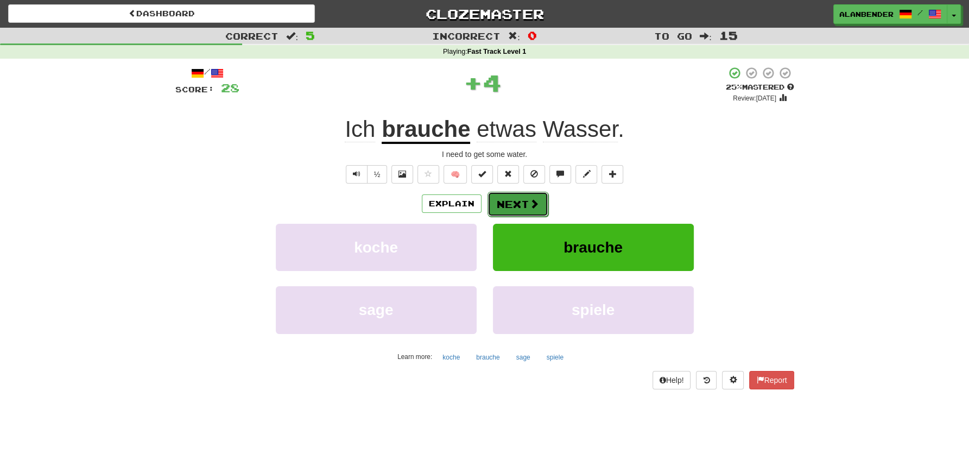
click at [529, 199] on span at bounding box center [534, 204] width 10 height 10
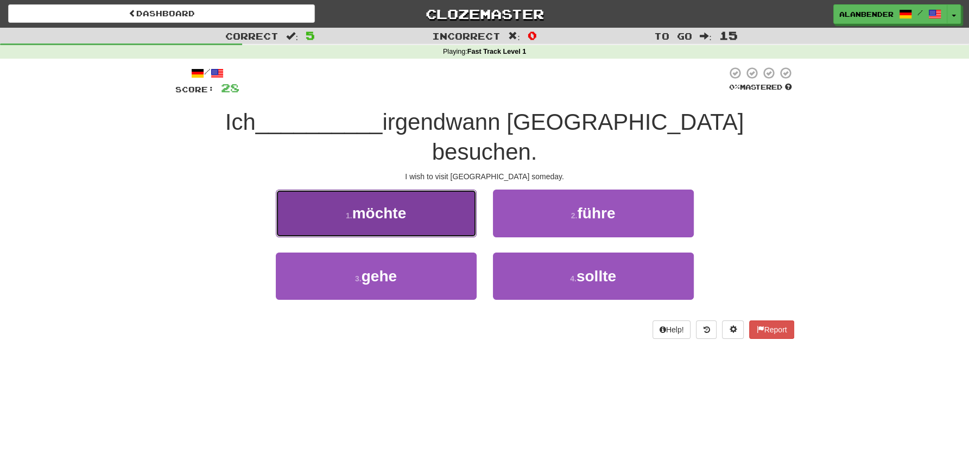
click at [397, 194] on button "1 . möchte" at bounding box center [376, 212] width 201 height 47
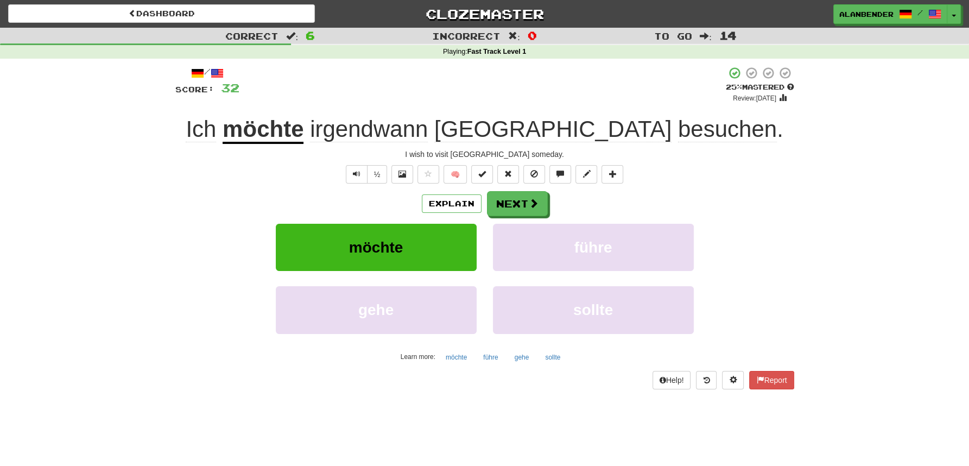
click at [428, 131] on span "irgendwann" at bounding box center [369, 129] width 118 height 26
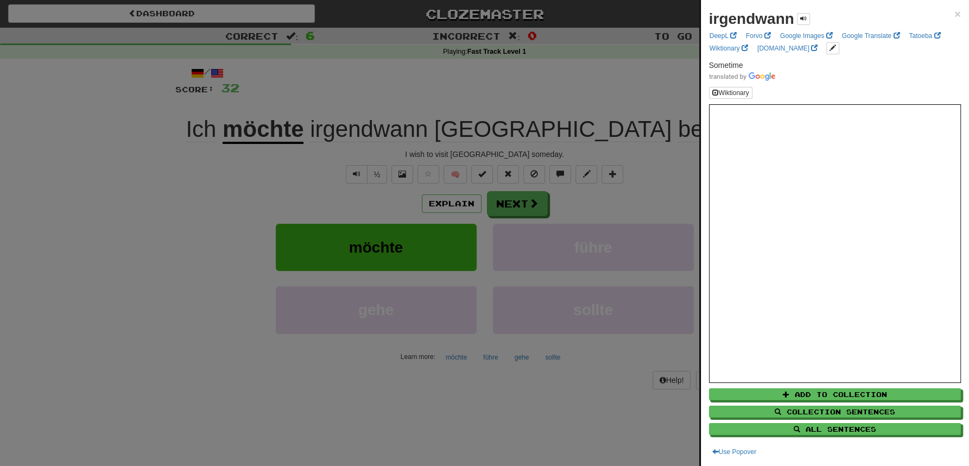
click at [490, 65] on div at bounding box center [484, 233] width 969 height 466
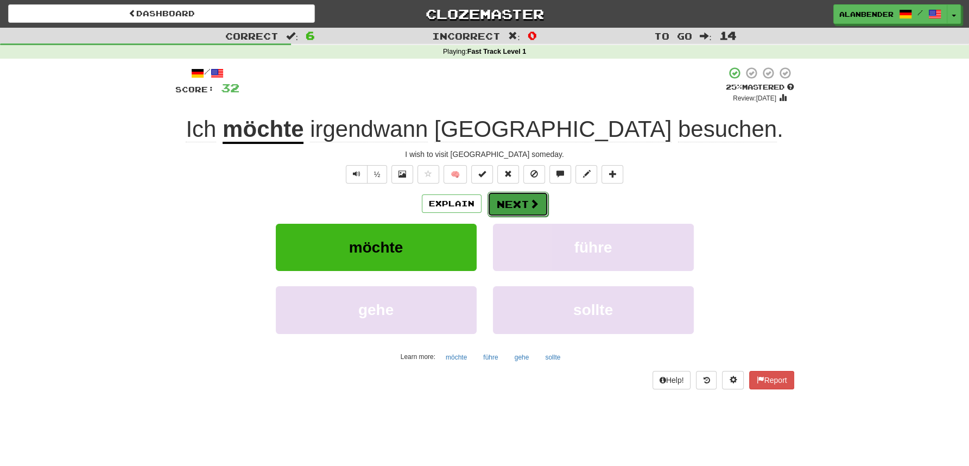
click at [507, 207] on button "Next" at bounding box center [517, 204] width 61 height 25
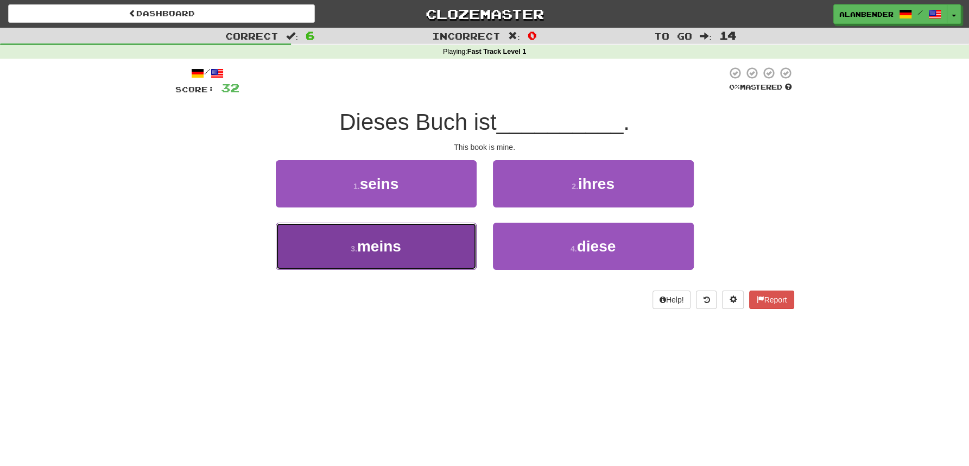
click at [398, 258] on button "3 . meins" at bounding box center [376, 245] width 201 height 47
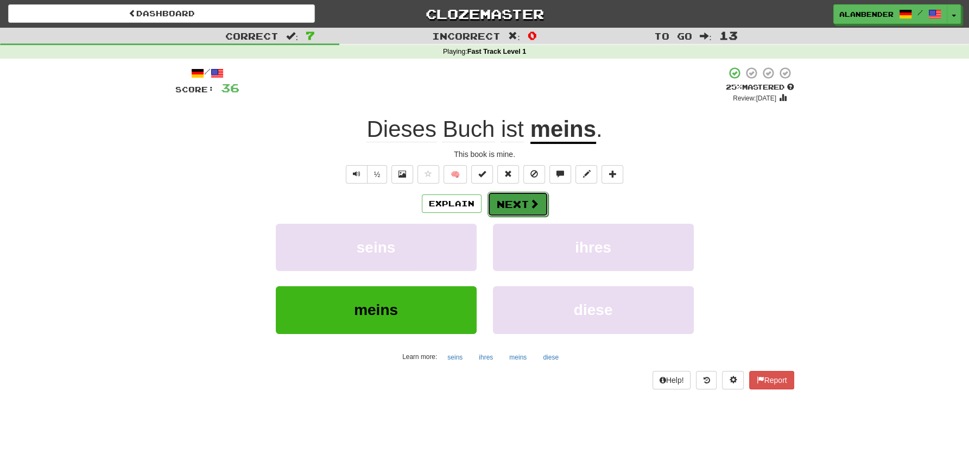
click at [516, 205] on button "Next" at bounding box center [517, 204] width 61 height 25
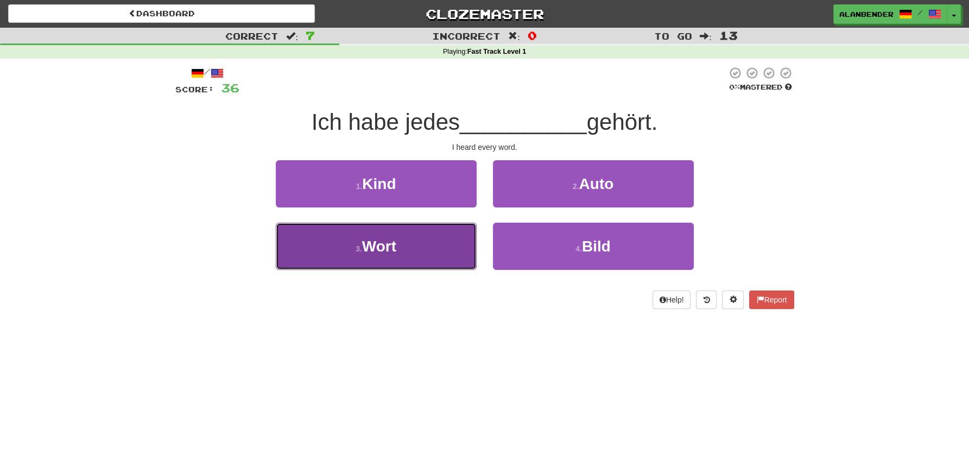
click at [391, 249] on span "Wort" at bounding box center [379, 246] width 34 height 17
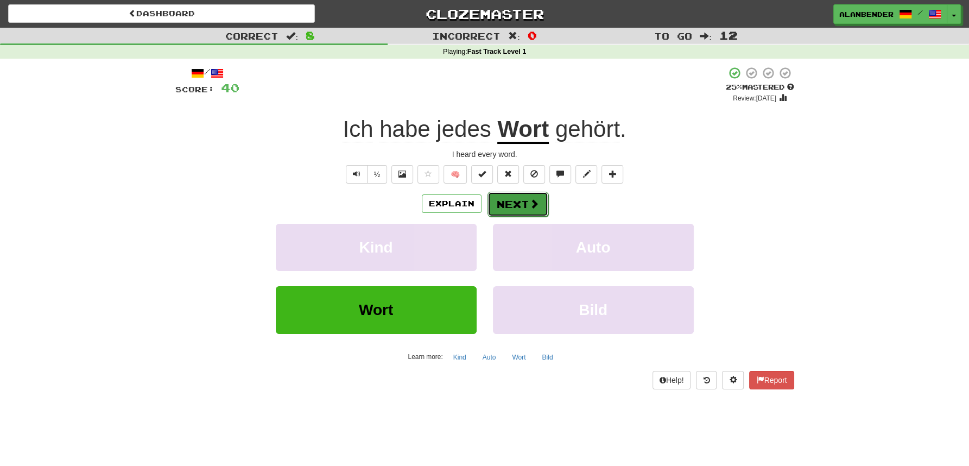
click at [525, 206] on button "Next" at bounding box center [517, 204] width 61 height 25
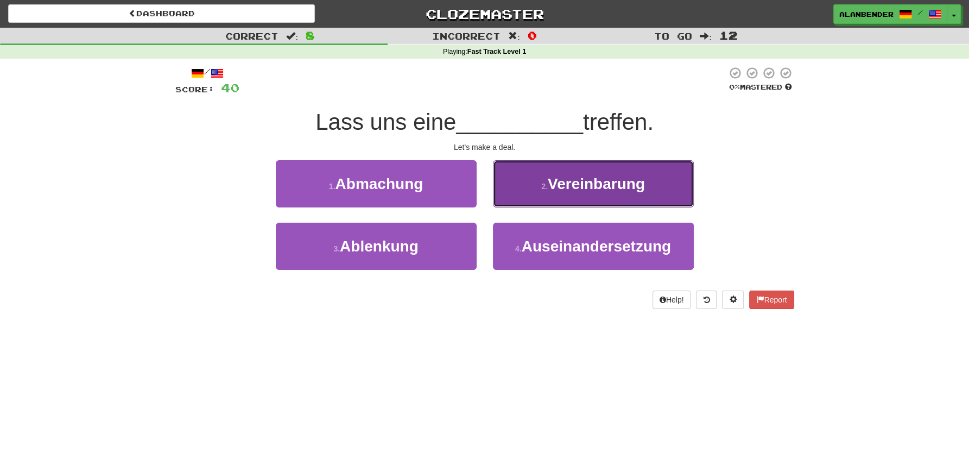
click at [590, 183] on span "Vereinbarung" at bounding box center [596, 183] width 97 height 17
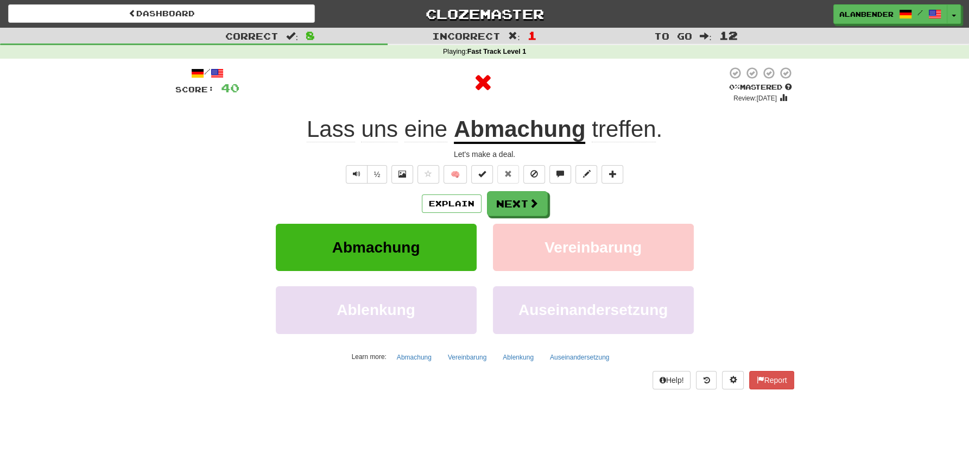
click at [523, 139] on u "Abmachung" at bounding box center [520, 130] width 132 height 28
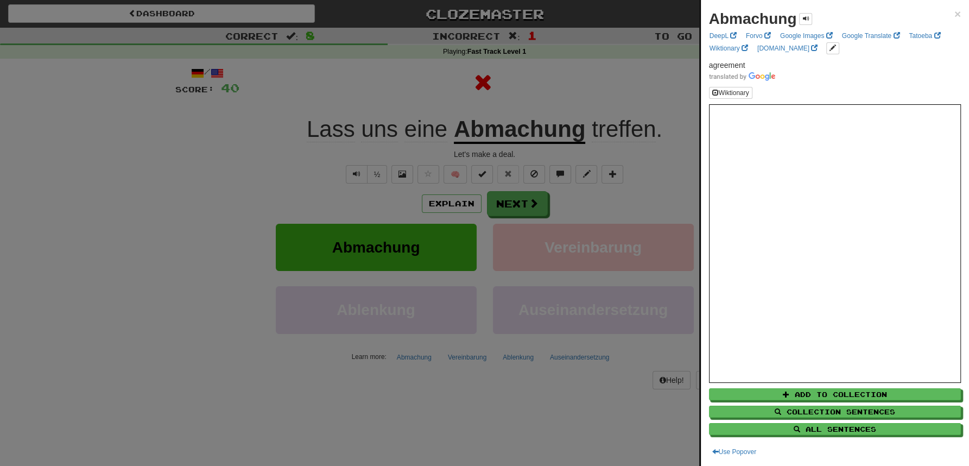
click at [532, 66] on div at bounding box center [484, 233] width 969 height 466
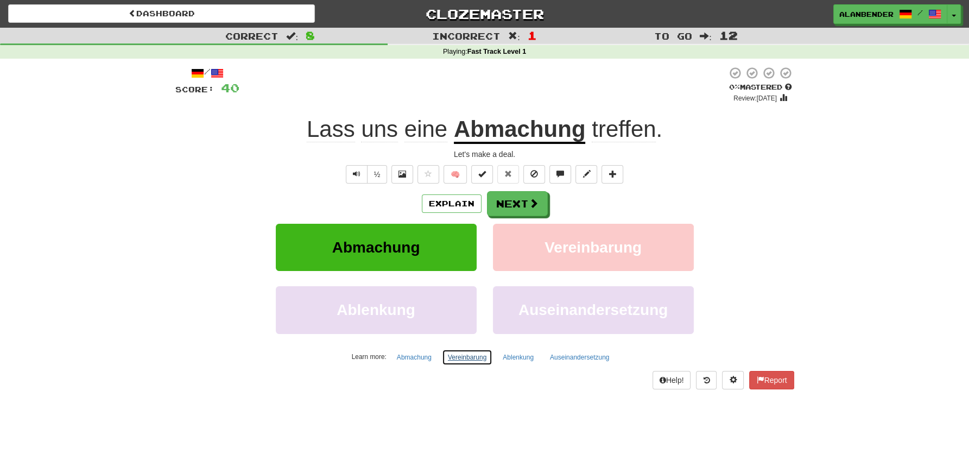
click at [461, 353] on button "Vereinbarung" at bounding box center [467, 357] width 50 height 16
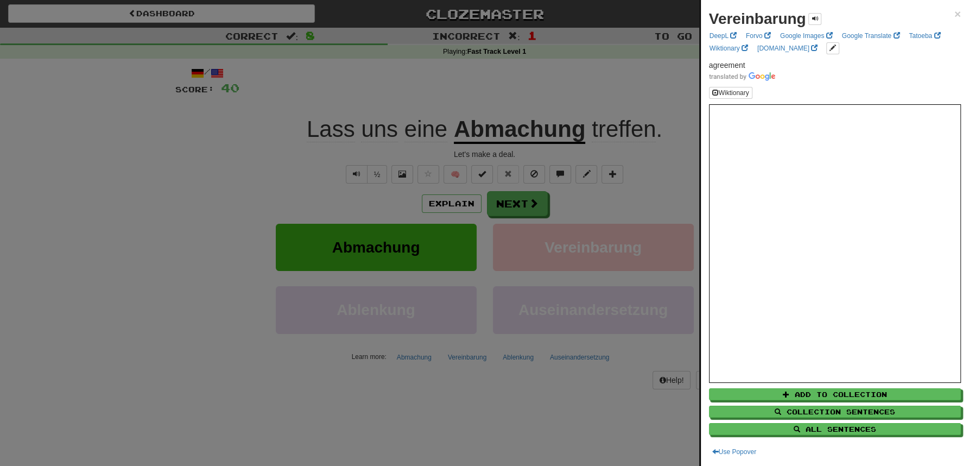
click at [523, 81] on div at bounding box center [484, 233] width 969 height 466
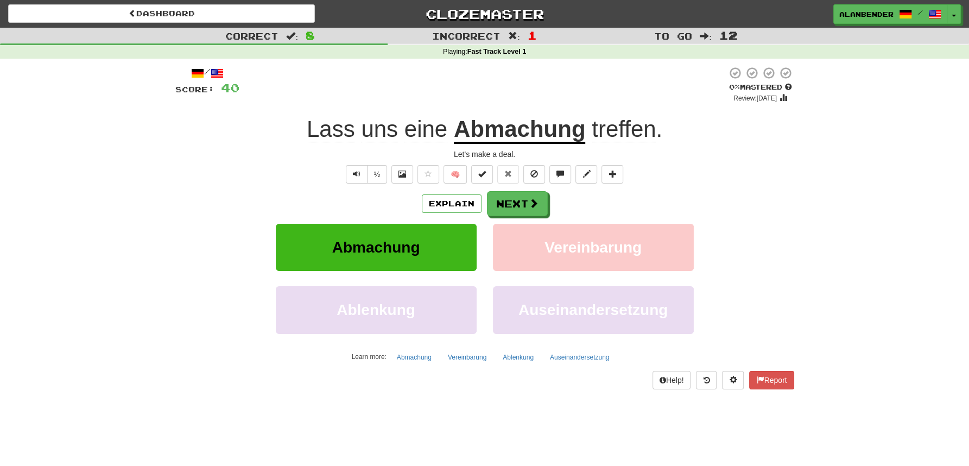
click at [517, 131] on u "Abmachung" at bounding box center [520, 130] width 132 height 28
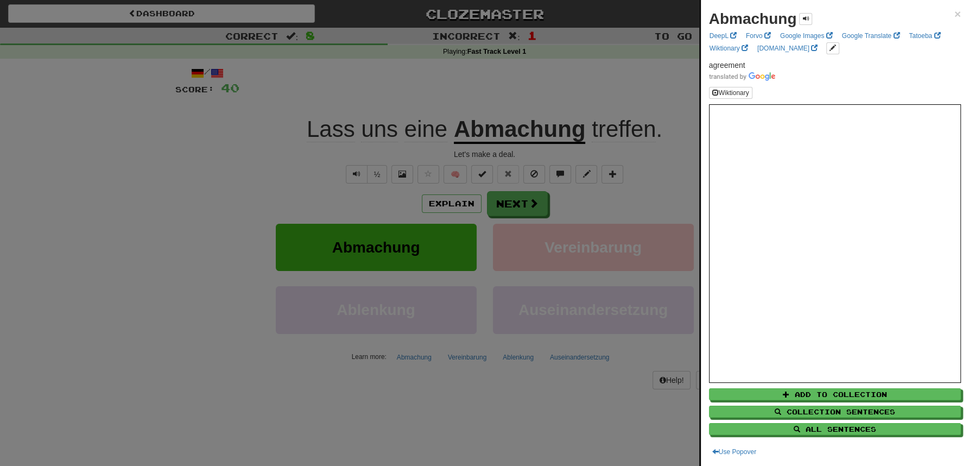
click at [524, 80] on div at bounding box center [484, 233] width 969 height 466
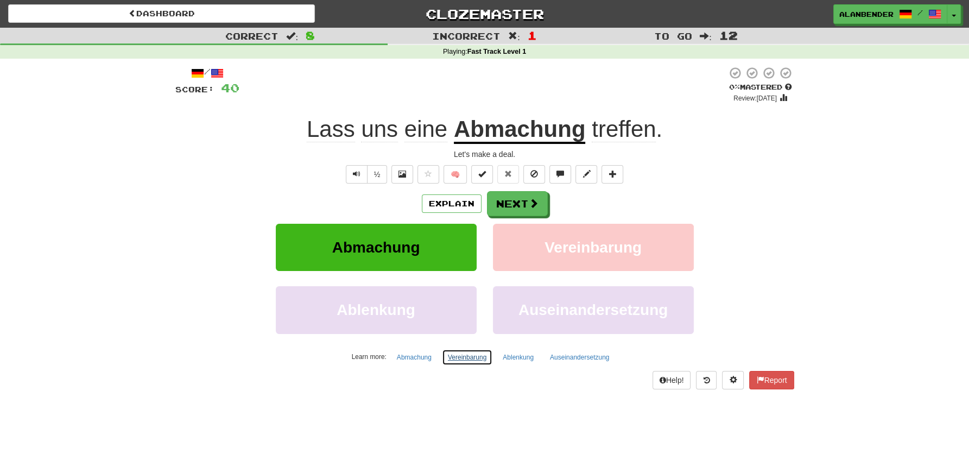
click at [469, 353] on button "Vereinbarung" at bounding box center [467, 357] width 50 height 16
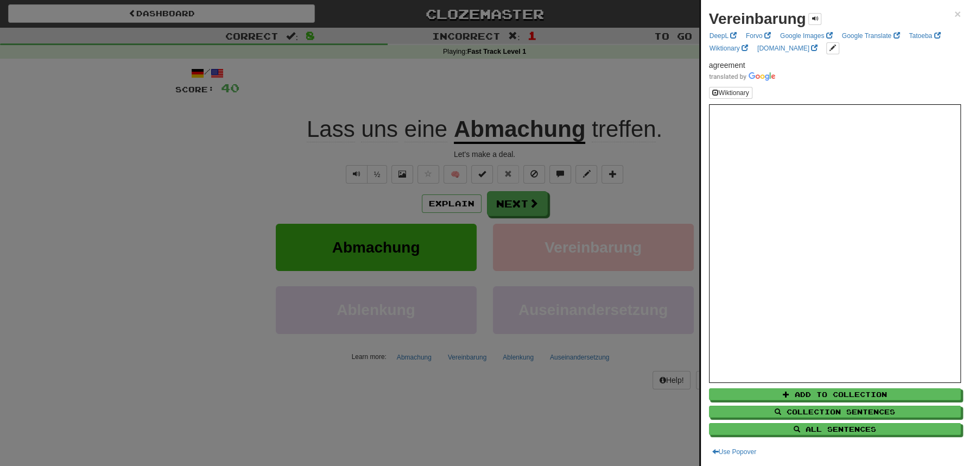
click at [547, 95] on div at bounding box center [484, 233] width 969 height 466
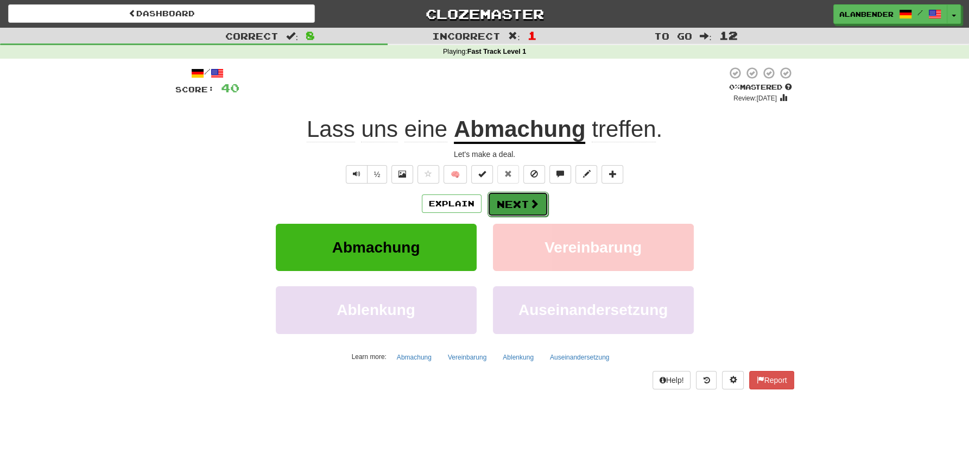
click at [523, 202] on button "Next" at bounding box center [517, 204] width 61 height 25
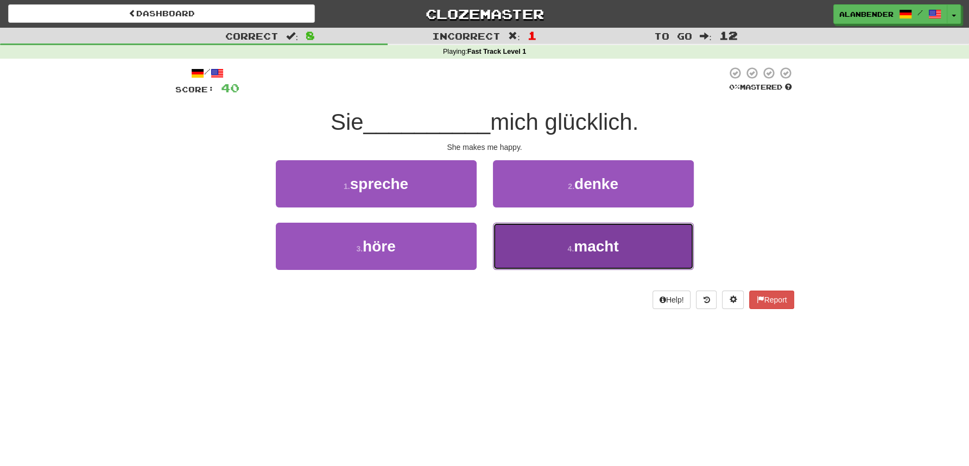
click at [592, 247] on span "macht" at bounding box center [596, 246] width 44 height 17
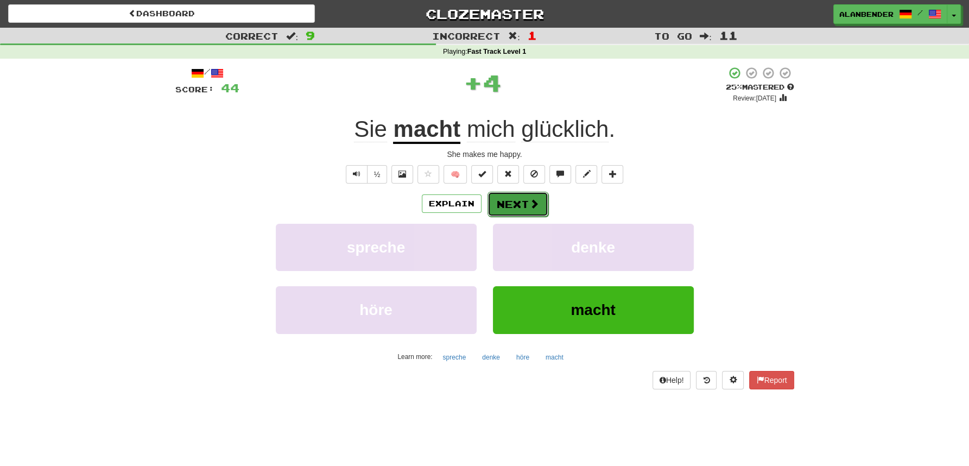
click at [508, 203] on button "Next" at bounding box center [517, 204] width 61 height 25
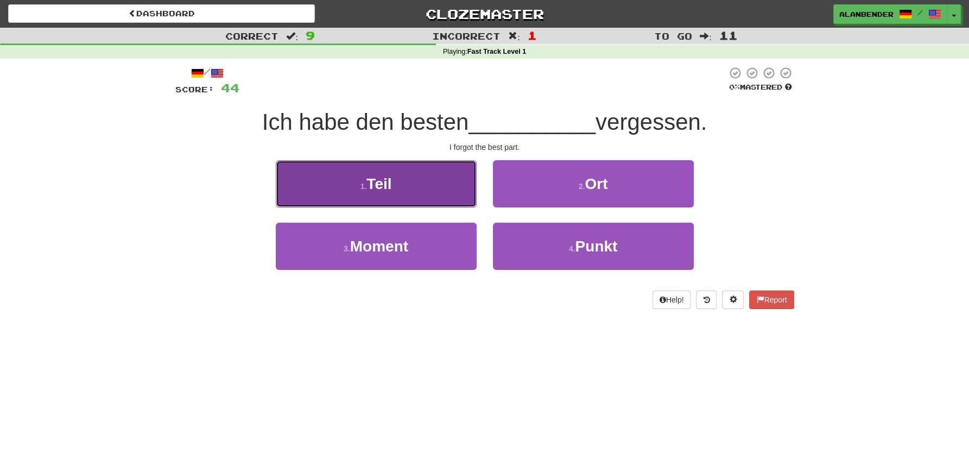
click at [378, 183] on span "Teil" at bounding box center [378, 183] width 25 height 17
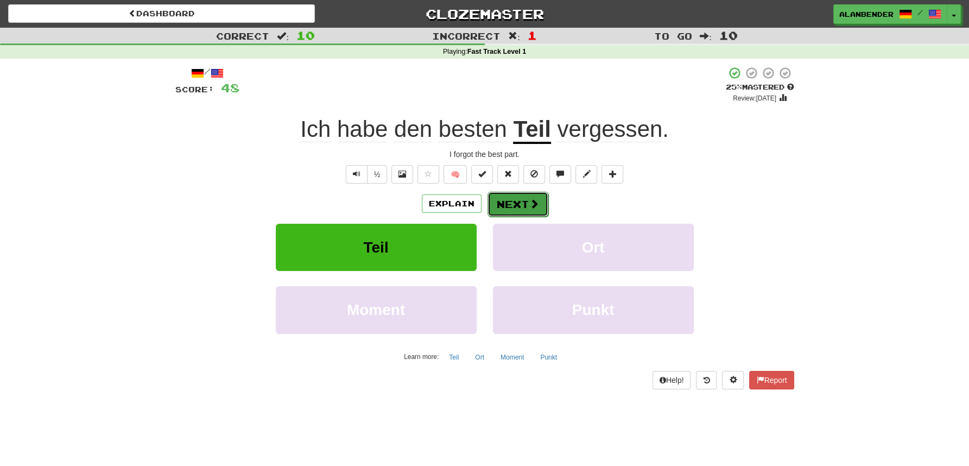
click at [533, 207] on span at bounding box center [534, 204] width 10 height 10
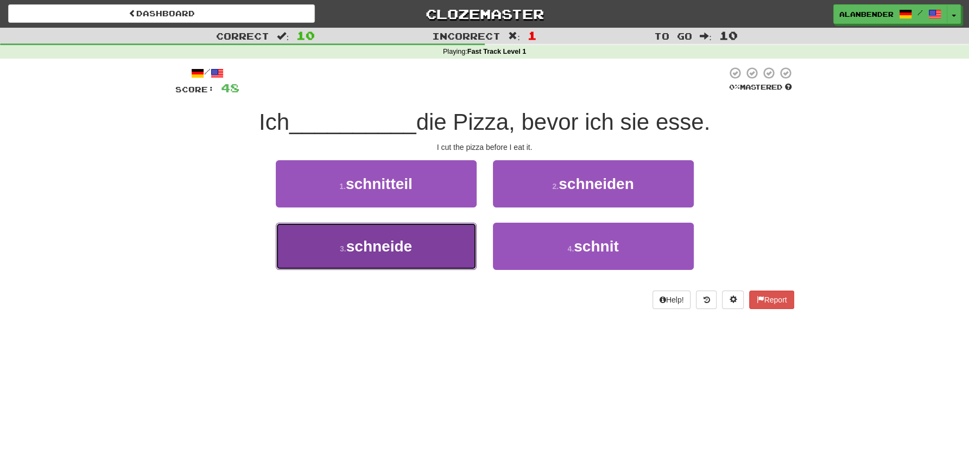
click at [386, 247] on span "schneide" at bounding box center [379, 246] width 66 height 17
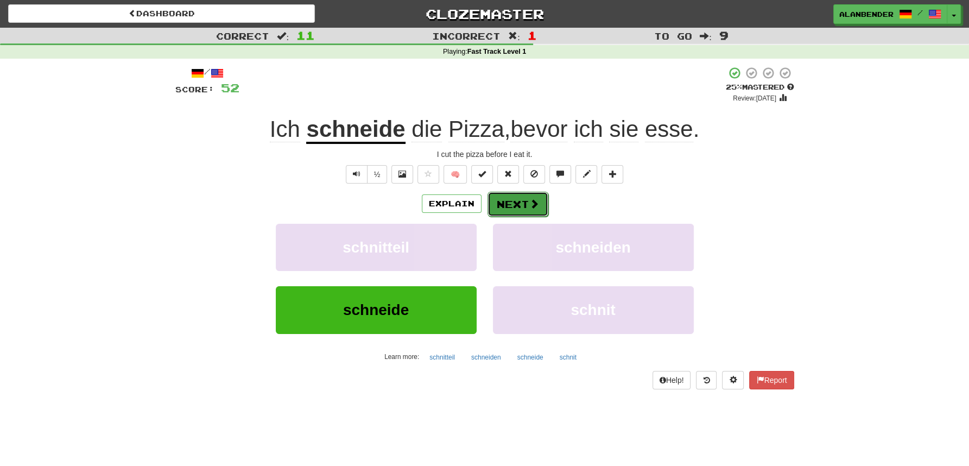
click at [524, 202] on button "Next" at bounding box center [517, 204] width 61 height 25
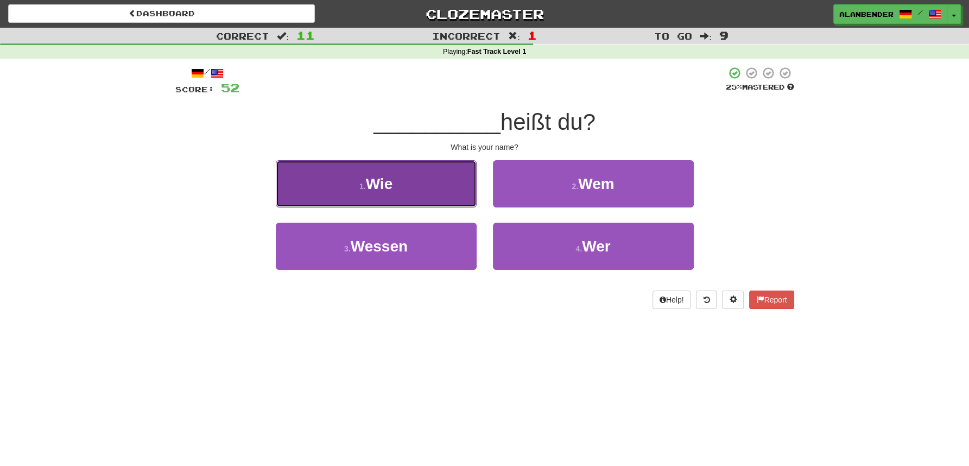
click at [392, 187] on span "Wie" at bounding box center [379, 183] width 27 height 17
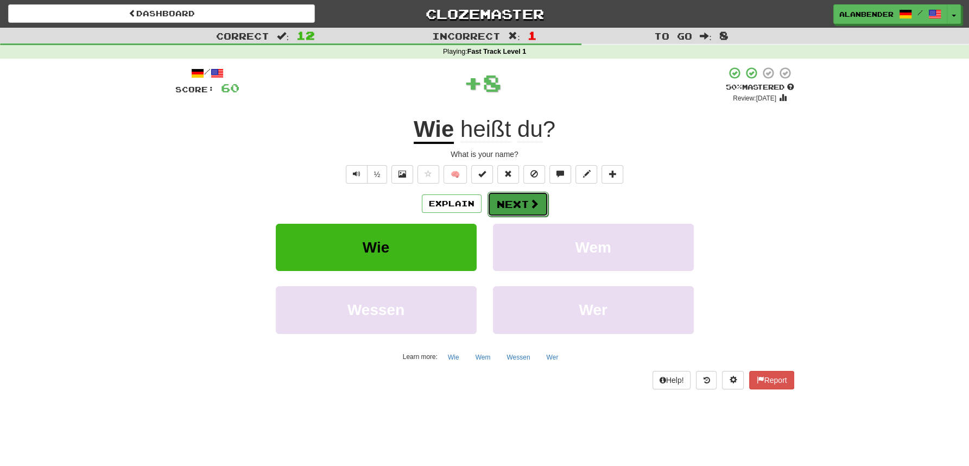
click at [529, 200] on span at bounding box center [534, 204] width 10 height 10
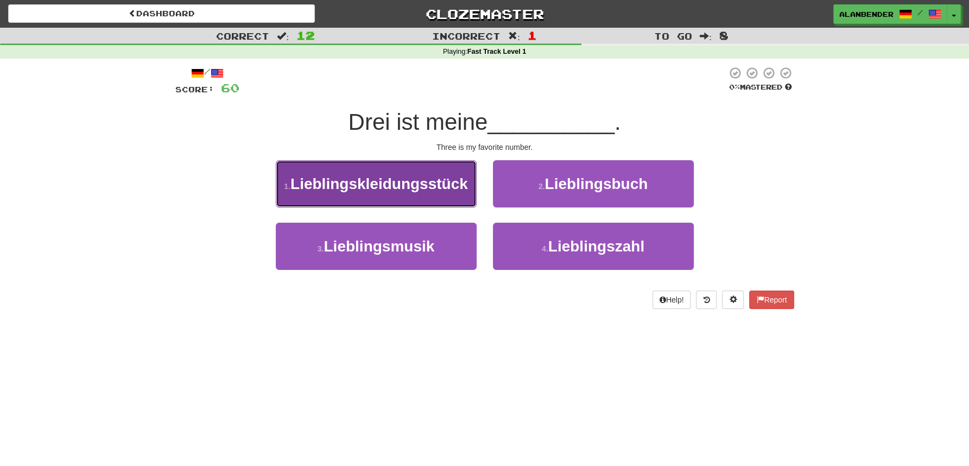
click at [401, 182] on span "Lieblingskleidungsstück" at bounding box center [378, 183] width 177 height 17
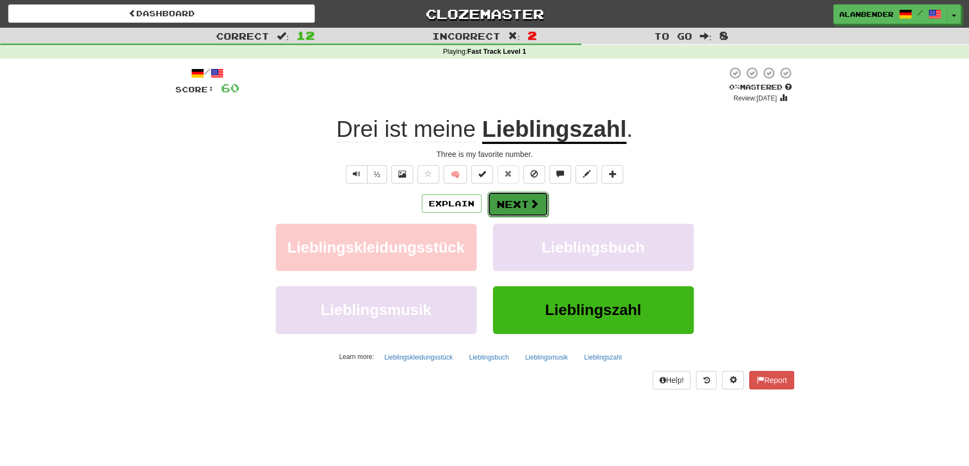
click at [520, 208] on button "Next" at bounding box center [517, 204] width 61 height 25
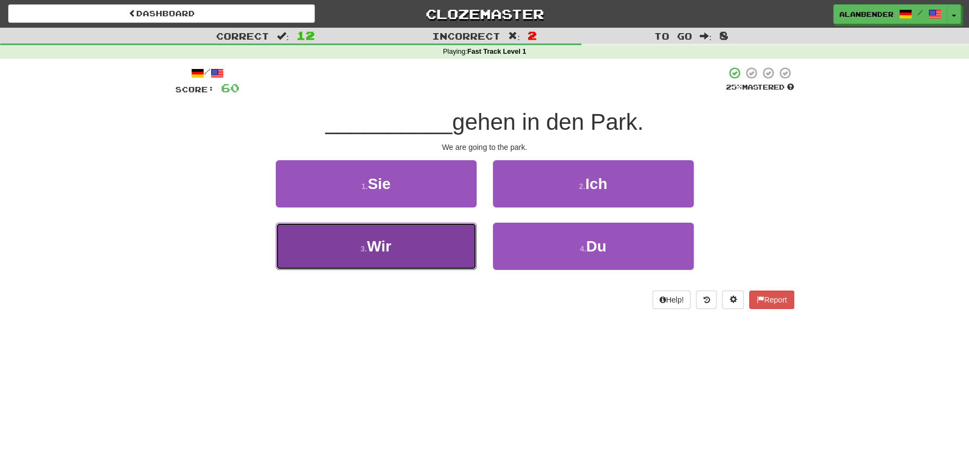
click at [404, 252] on button "3 . Wir" at bounding box center [376, 245] width 201 height 47
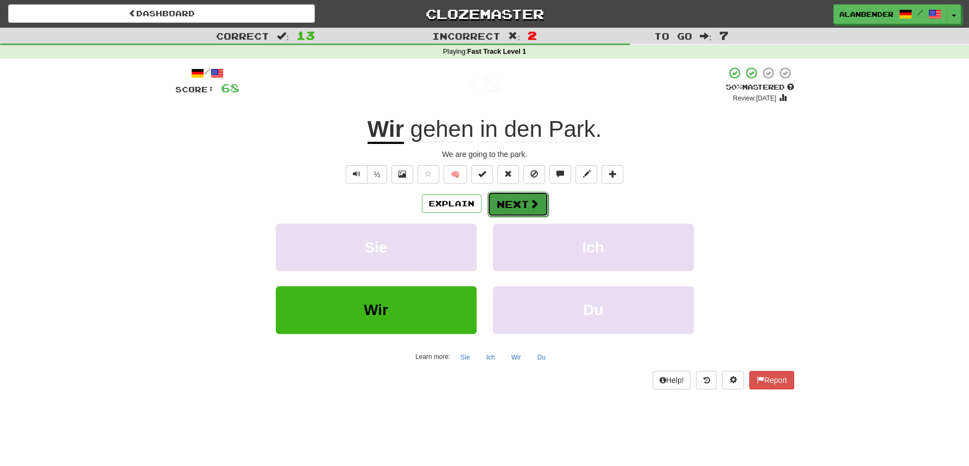
click at [511, 201] on button "Next" at bounding box center [517, 204] width 61 height 25
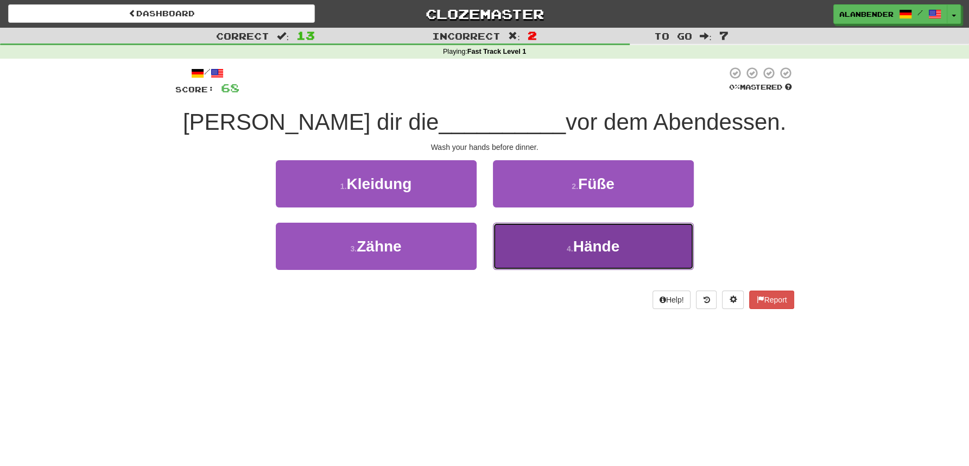
click at [590, 255] on span "Hände" at bounding box center [596, 246] width 47 height 17
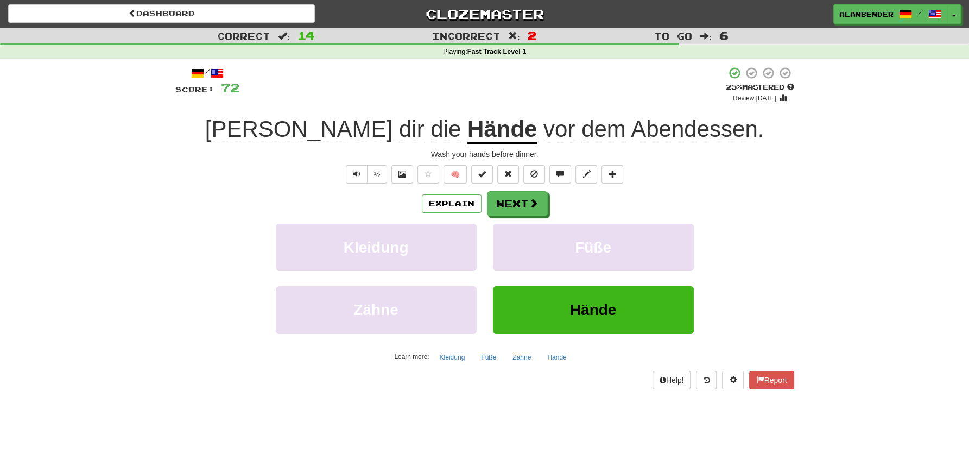
click at [631, 136] on span "Abendessen" at bounding box center [694, 129] width 127 height 26
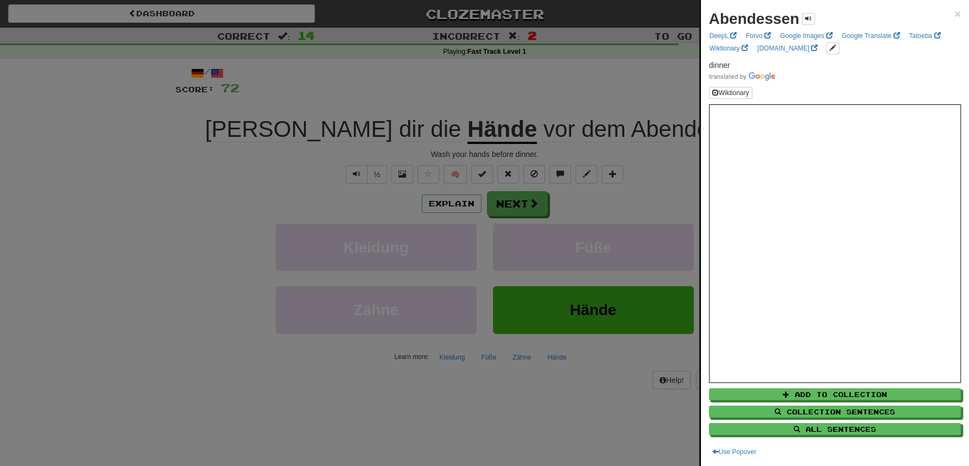
click at [576, 94] on div at bounding box center [484, 233] width 969 height 466
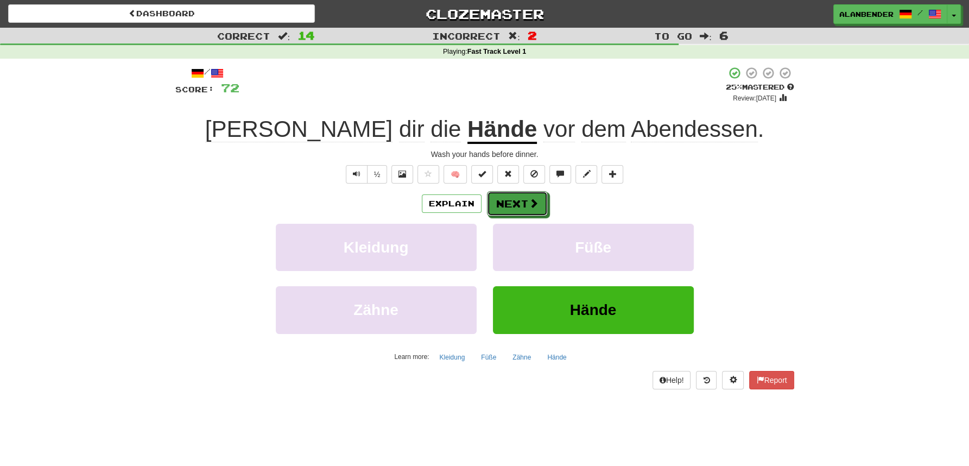
click at [510, 200] on button "Next" at bounding box center [517, 203] width 61 height 25
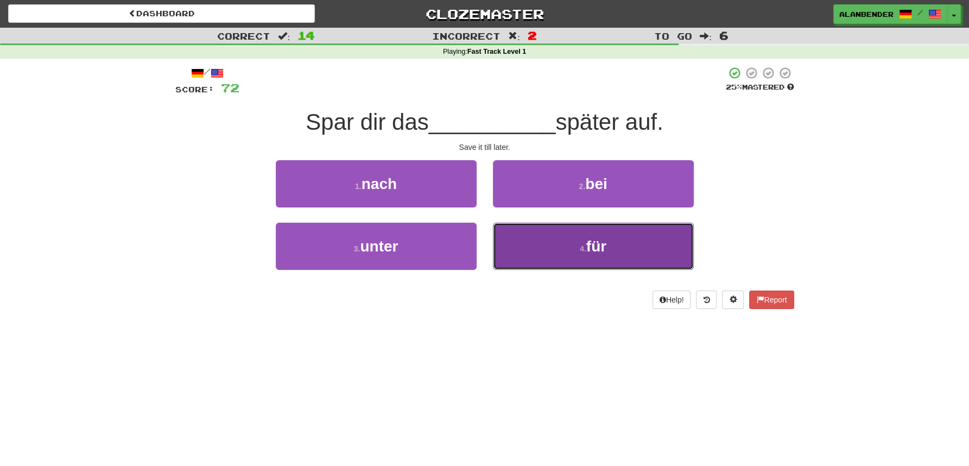
click at [608, 238] on button "4 . für" at bounding box center [593, 245] width 201 height 47
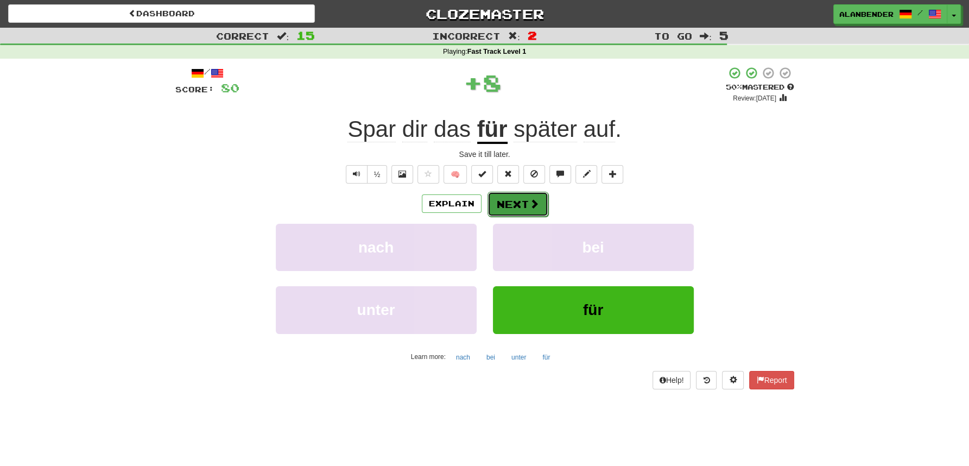
click at [505, 198] on button "Next" at bounding box center [517, 204] width 61 height 25
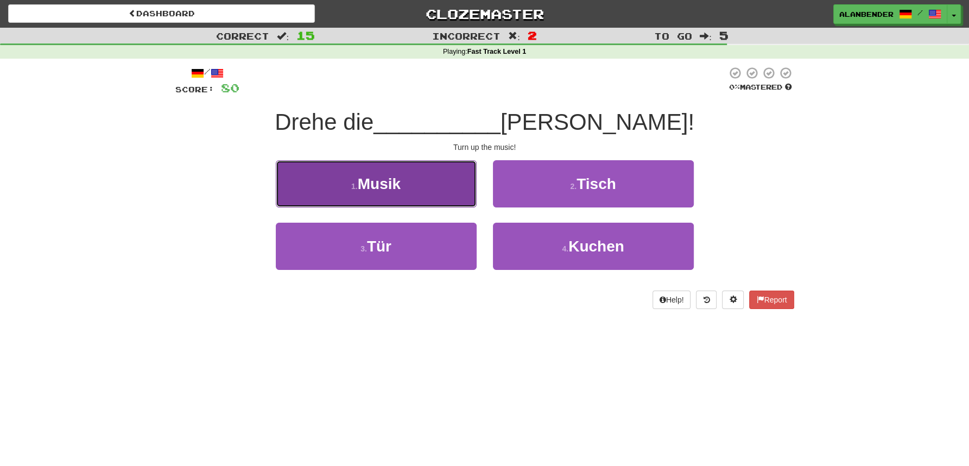
click at [391, 192] on span "Musik" at bounding box center [379, 183] width 43 height 17
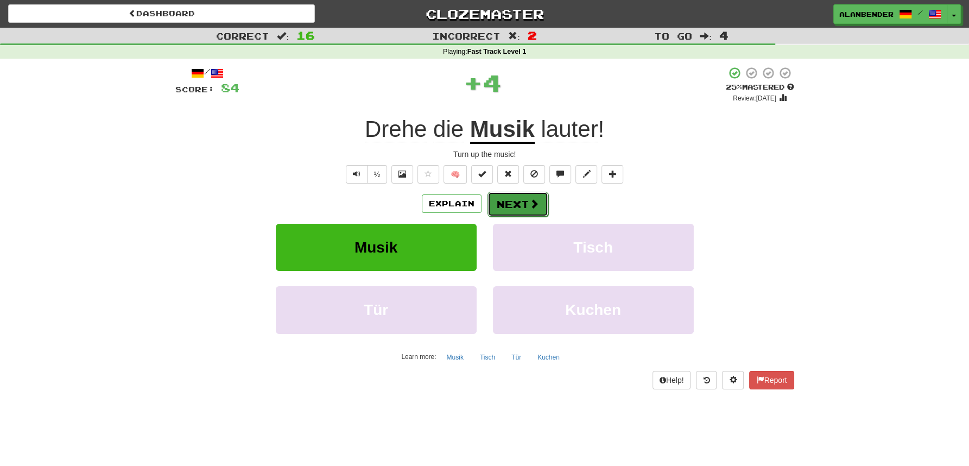
click at [525, 202] on button "Next" at bounding box center [517, 204] width 61 height 25
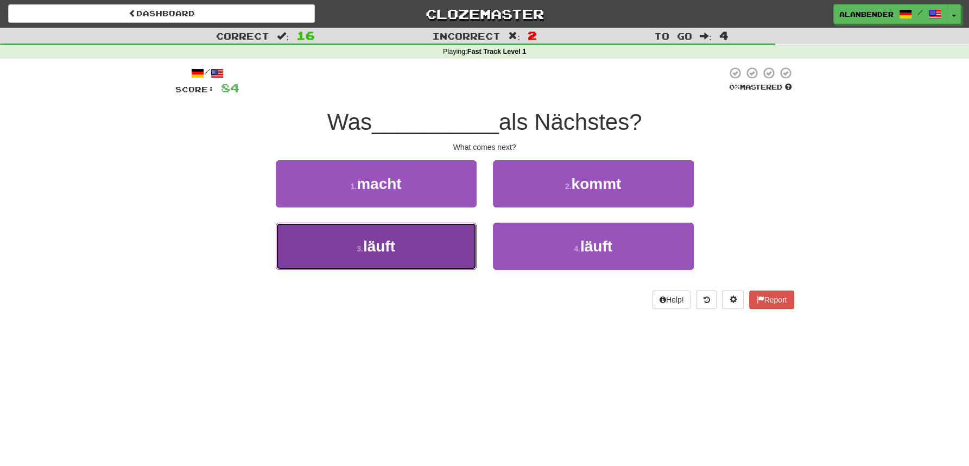
click at [363, 249] on small "3 ." at bounding box center [360, 248] width 7 height 9
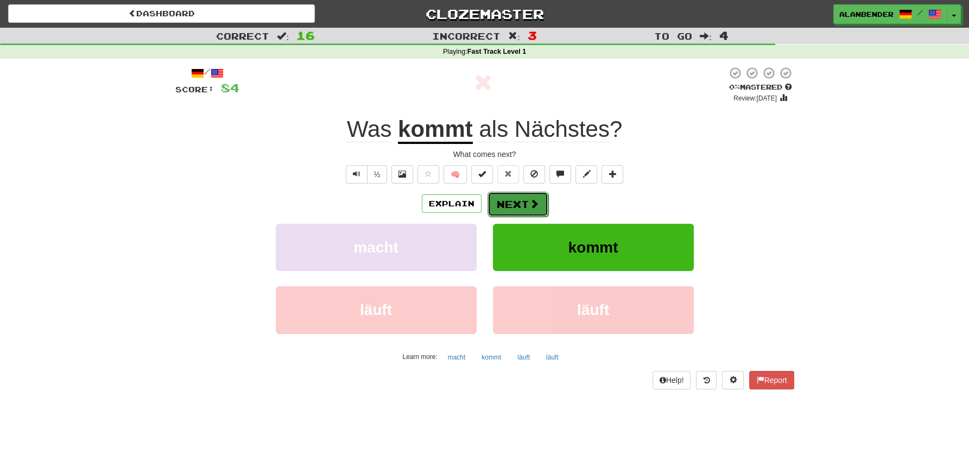
click at [511, 208] on button "Next" at bounding box center [517, 204] width 61 height 25
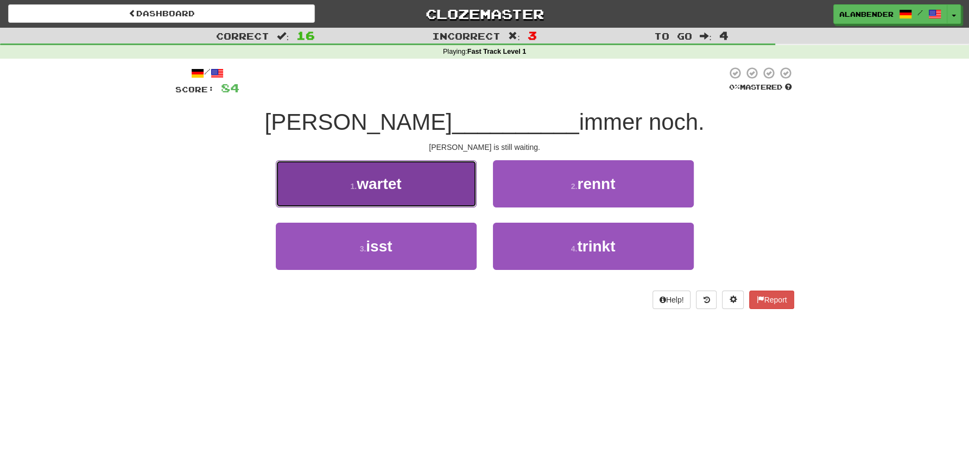
click at [384, 187] on span "wartet" at bounding box center [379, 183] width 44 height 17
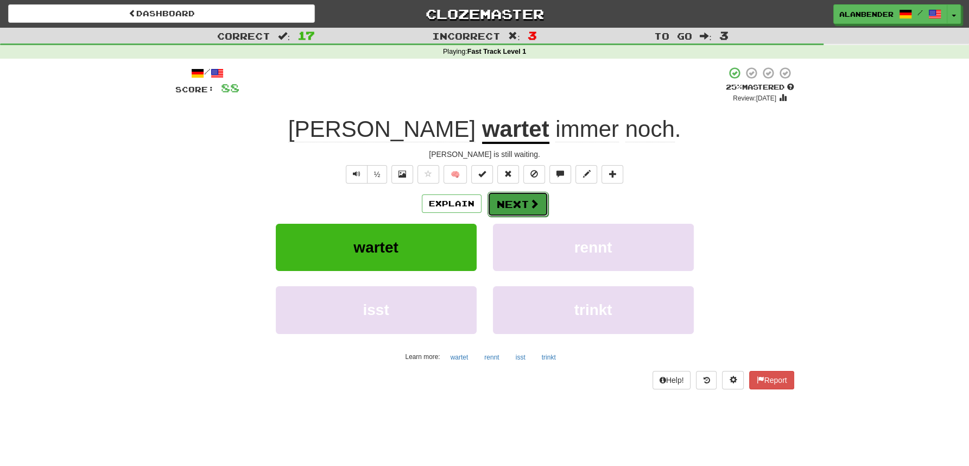
click at [521, 200] on button "Next" at bounding box center [517, 204] width 61 height 25
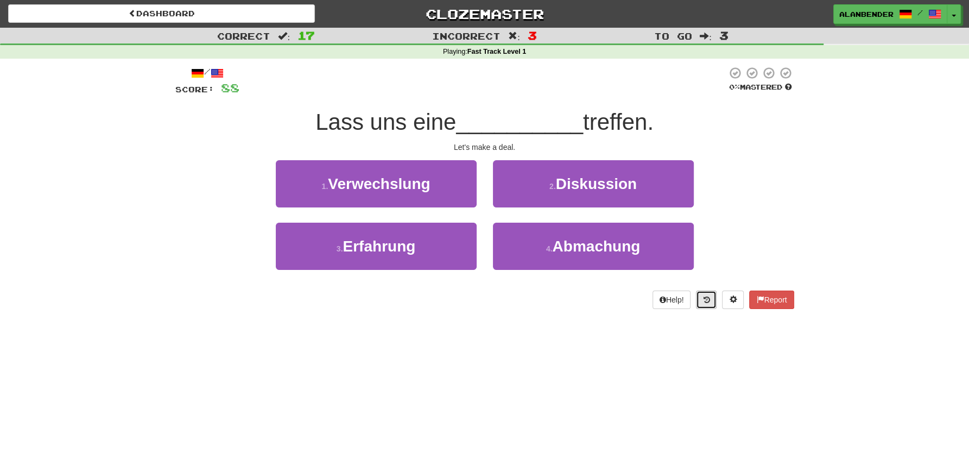
click at [703, 301] on icon at bounding box center [706, 300] width 7 height 8
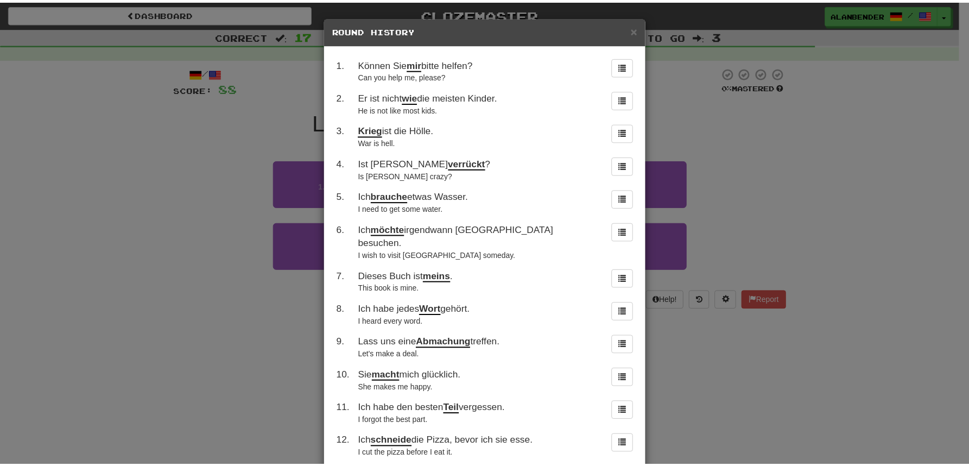
scroll to position [319, 0]
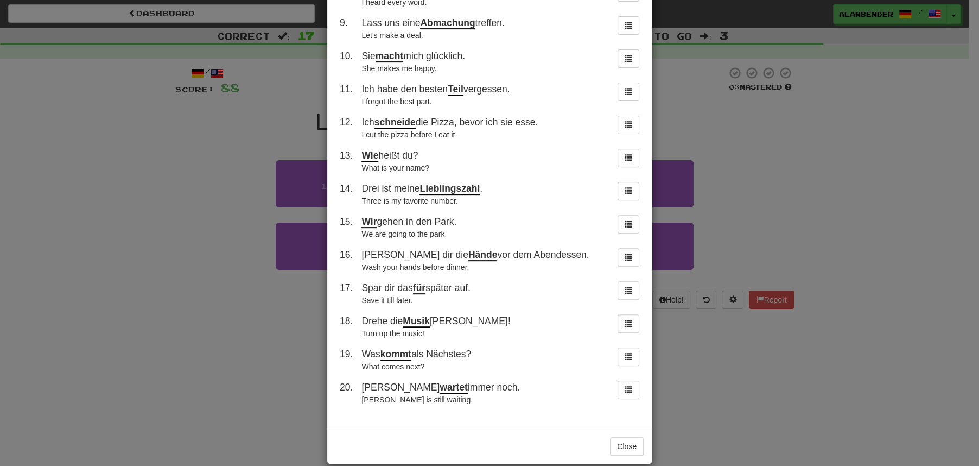
click at [840, 175] on div "× Round History 1 . Können Sie mir bitte helfen? Can you help me, please? 2 . E…" at bounding box center [489, 233] width 979 height 466
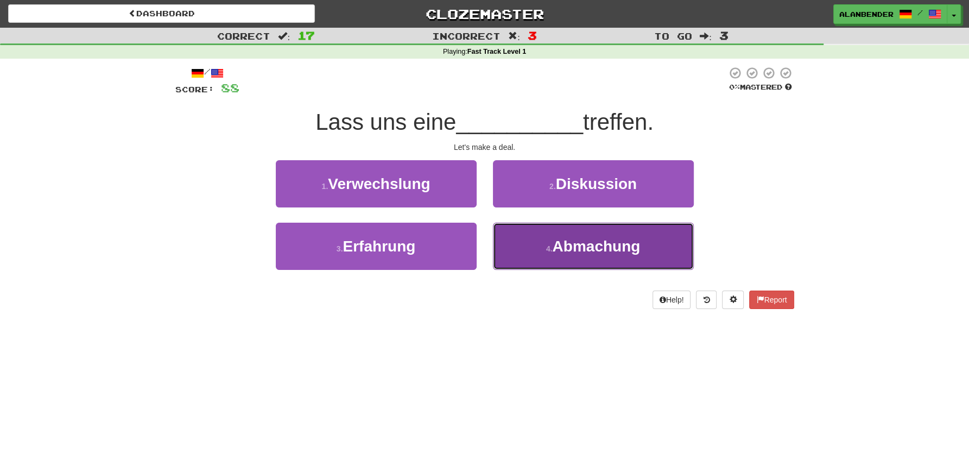
click at [626, 239] on span "Abmachung" at bounding box center [596, 246] width 88 height 17
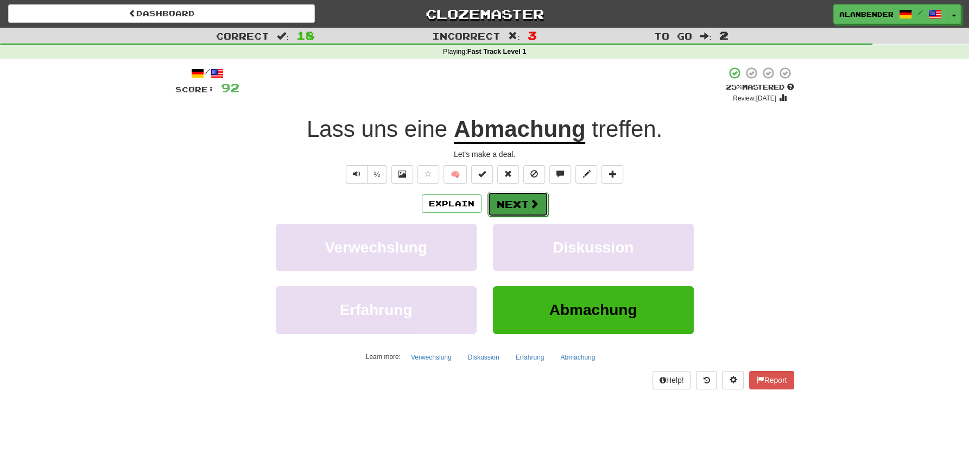
click at [516, 204] on button "Next" at bounding box center [517, 204] width 61 height 25
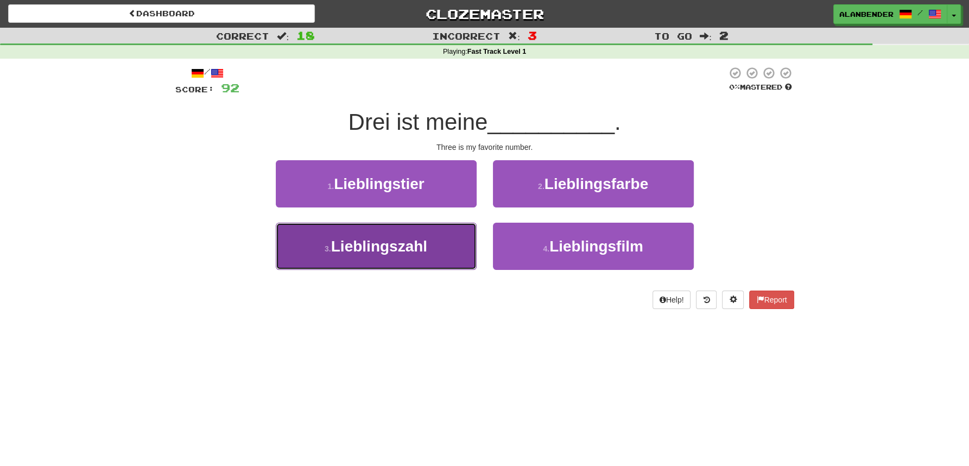
click at [414, 253] on span "Lieblingszahl" at bounding box center [379, 246] width 96 height 17
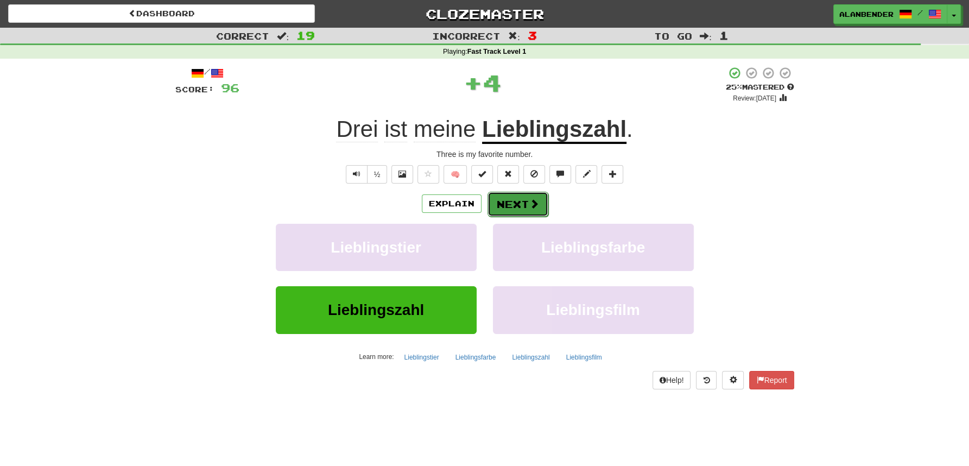
click at [525, 209] on button "Next" at bounding box center [517, 204] width 61 height 25
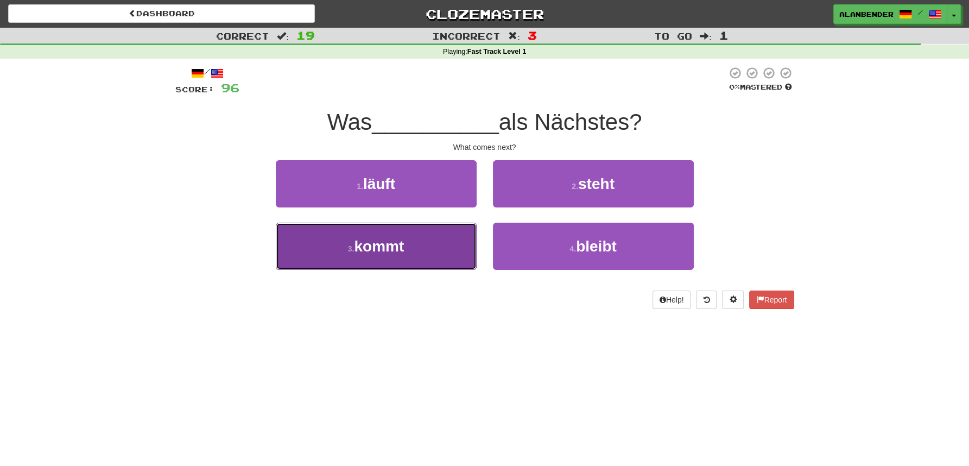
click at [380, 264] on button "3 . kommt" at bounding box center [376, 245] width 201 height 47
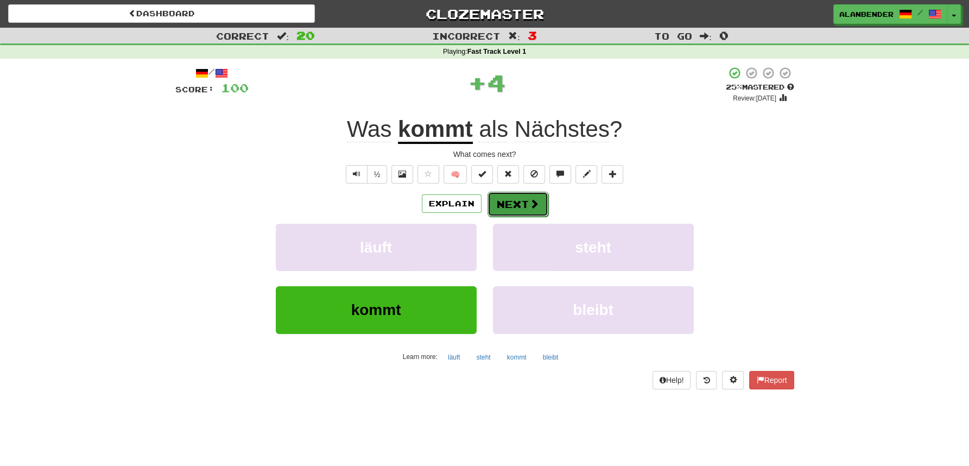
click at [525, 206] on button "Next" at bounding box center [517, 204] width 61 height 25
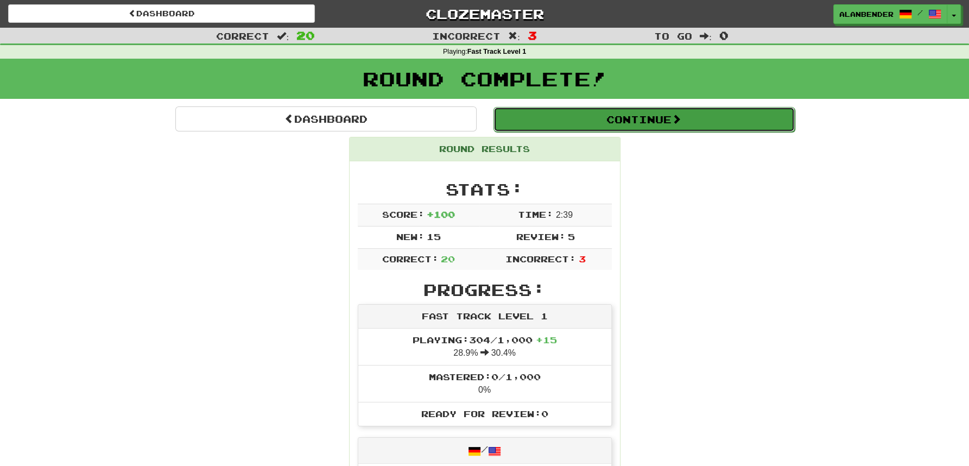
click at [597, 122] on button "Continue" at bounding box center [643, 119] width 301 height 25
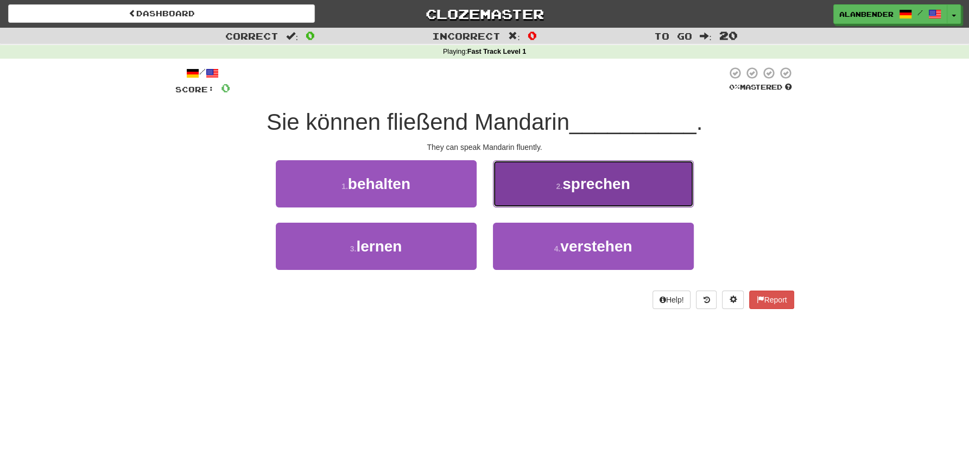
click at [575, 192] on span "sprechen" at bounding box center [596, 183] width 68 height 17
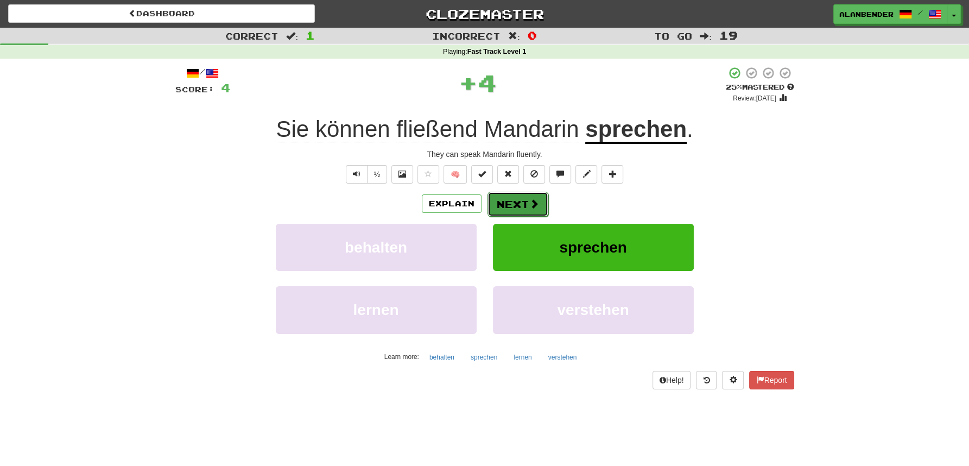
click at [521, 205] on button "Next" at bounding box center [517, 204] width 61 height 25
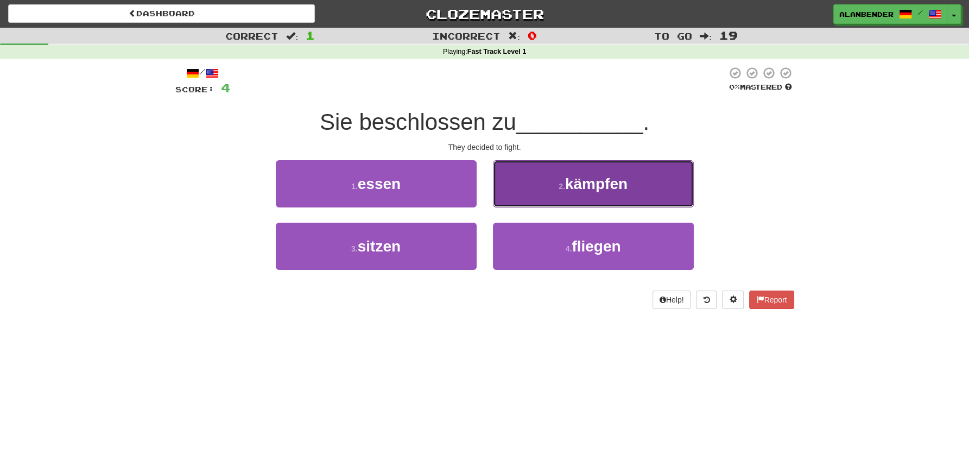
click at [603, 189] on span "kämpfen" at bounding box center [596, 183] width 62 height 17
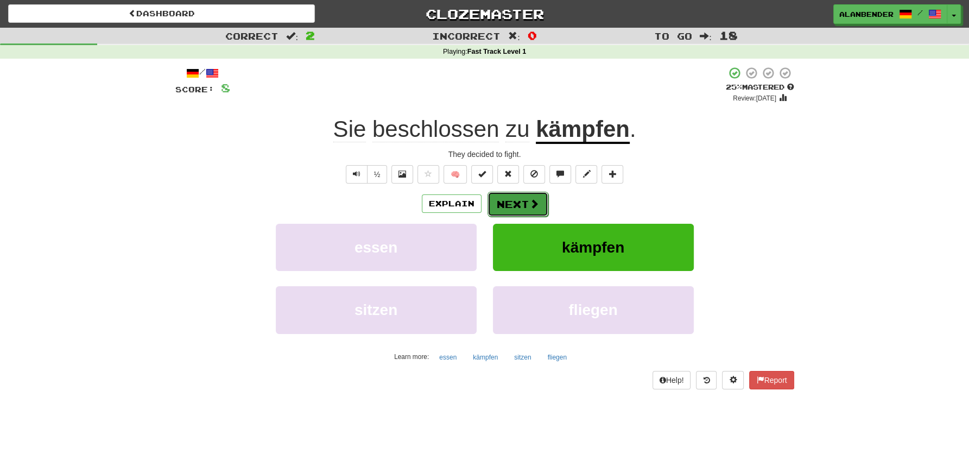
click at [518, 200] on button "Next" at bounding box center [517, 204] width 61 height 25
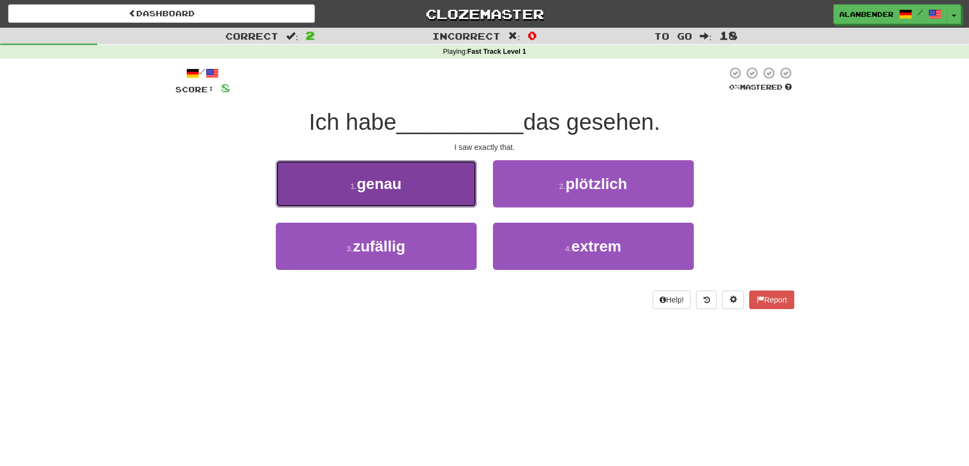
click at [382, 190] on span "genau" at bounding box center [379, 183] width 44 height 17
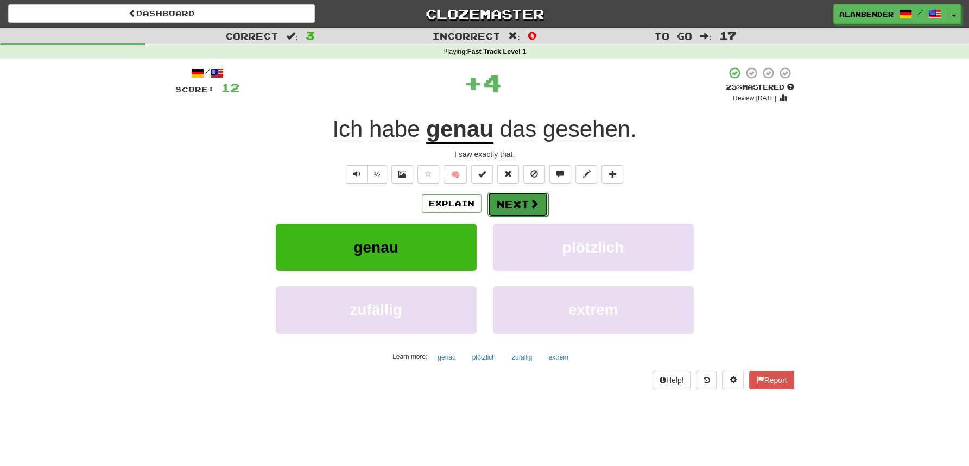
click at [513, 205] on button "Next" at bounding box center [517, 204] width 61 height 25
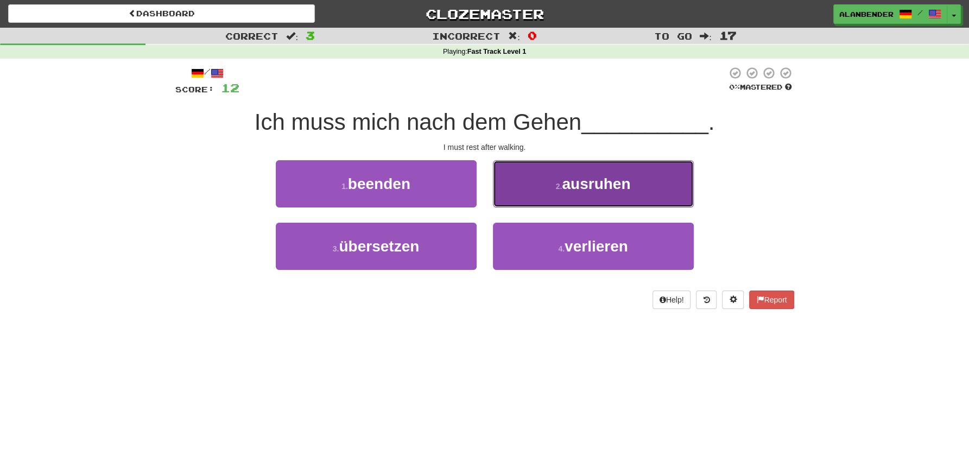
click at [612, 192] on span "ausruhen" at bounding box center [596, 183] width 68 height 17
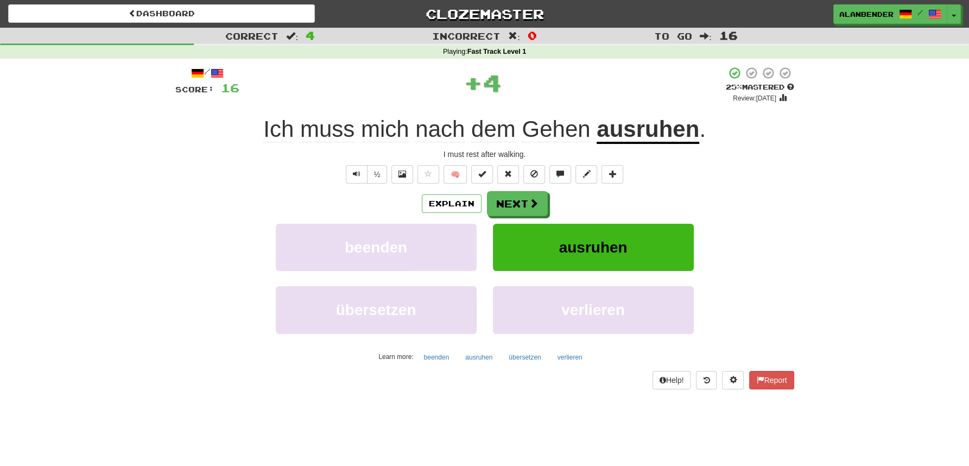
click at [639, 123] on u "ausruhen" at bounding box center [647, 130] width 103 height 28
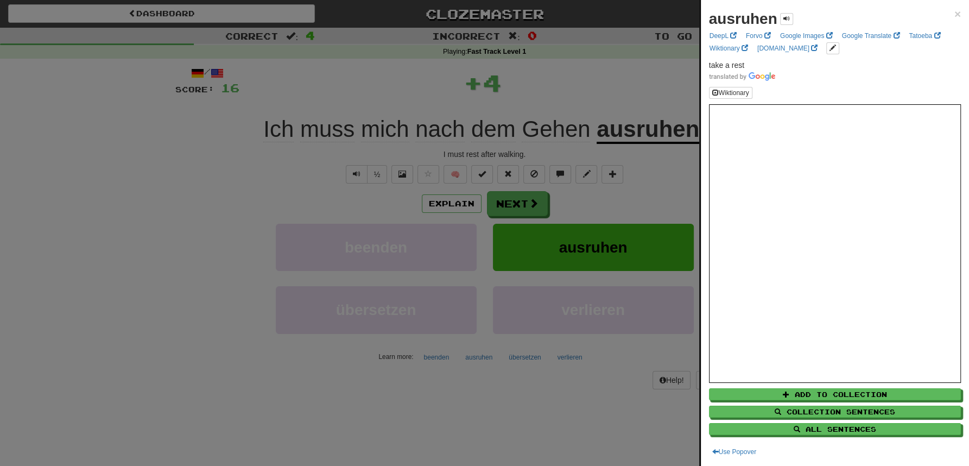
click at [625, 90] on div at bounding box center [484, 233] width 969 height 466
